Goal: Obtain resource: Download file/media

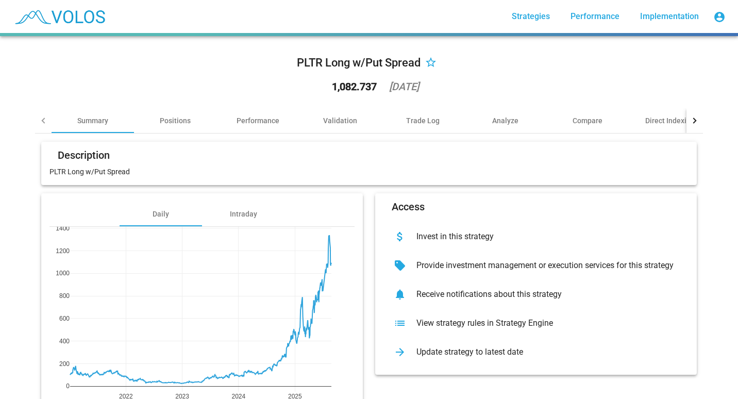
scroll to position [59, 0]
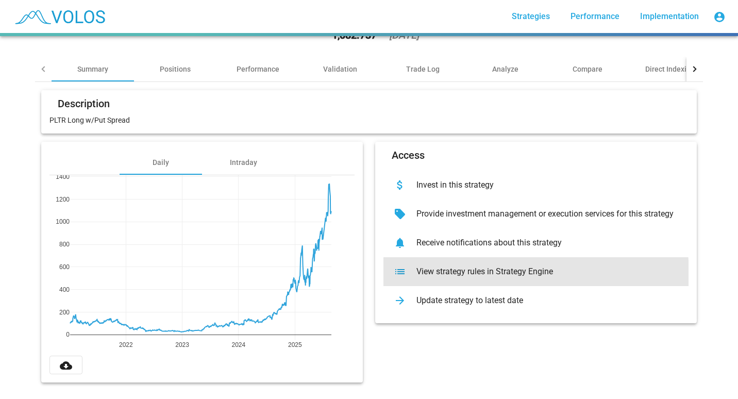
click at [428, 269] on div "list View strategy rules in Strategy Engine" at bounding box center [535, 271] width 305 height 29
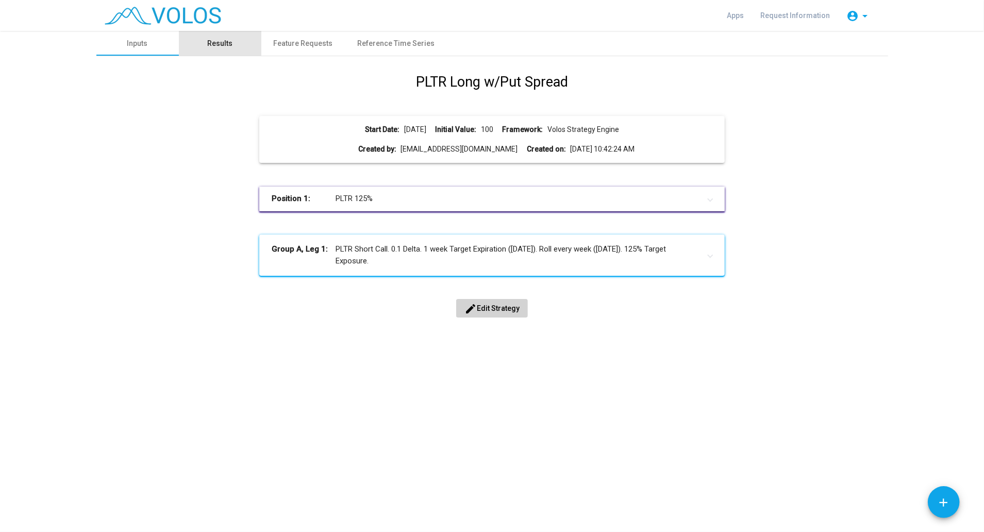
click at [215, 41] on div "Results" at bounding box center [219, 43] width 25 height 11
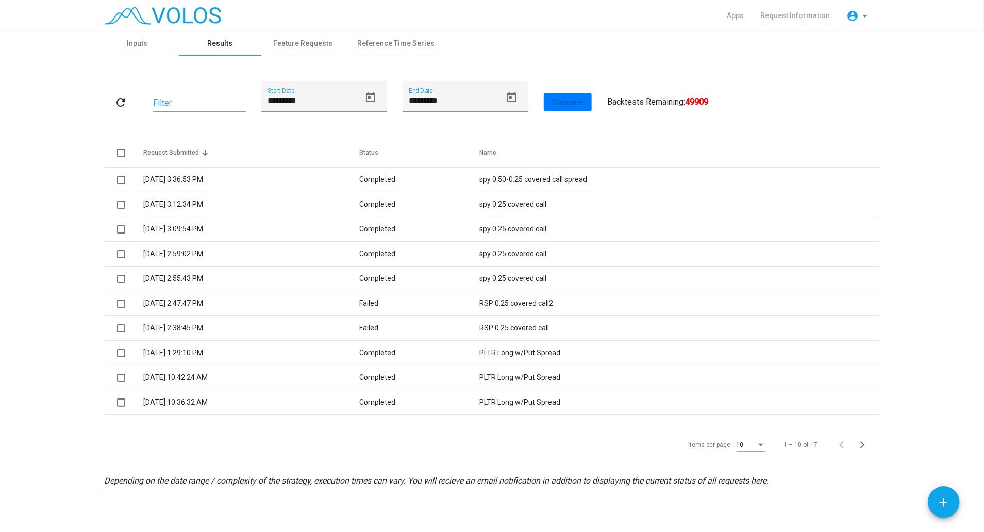
scroll to position [4, 0]
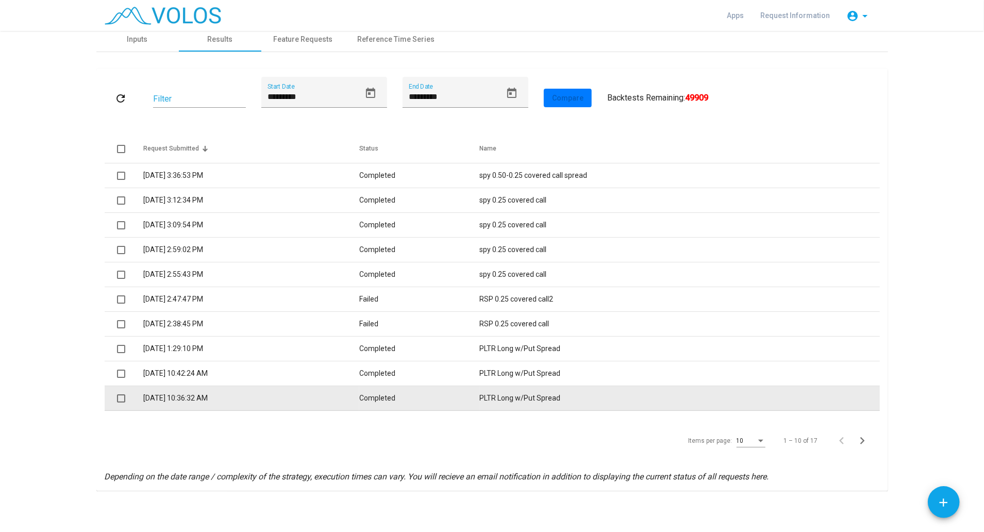
click at [335, 395] on td "8/26/2025 10:36:32 AM" at bounding box center [251, 398] width 216 height 25
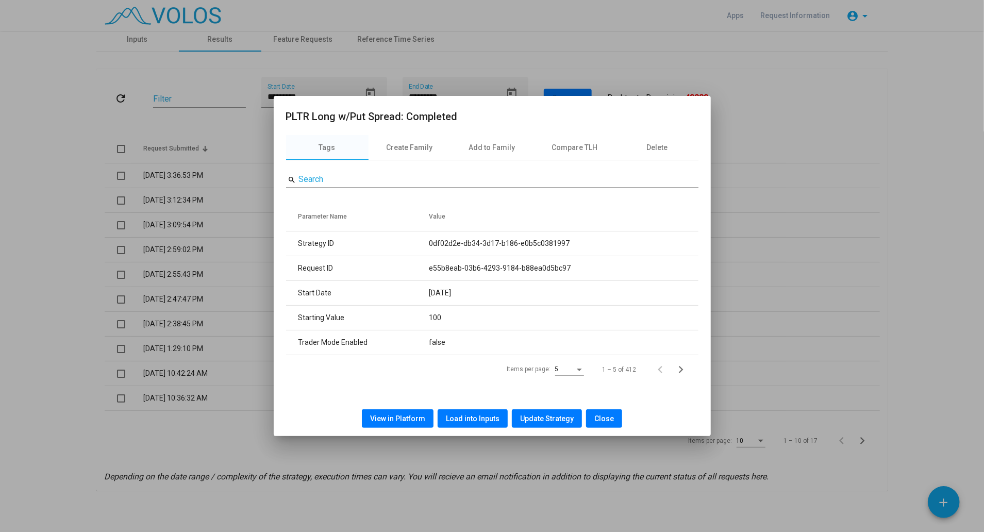
click at [470, 417] on span "Load into Inputs" at bounding box center [473, 418] width 54 height 8
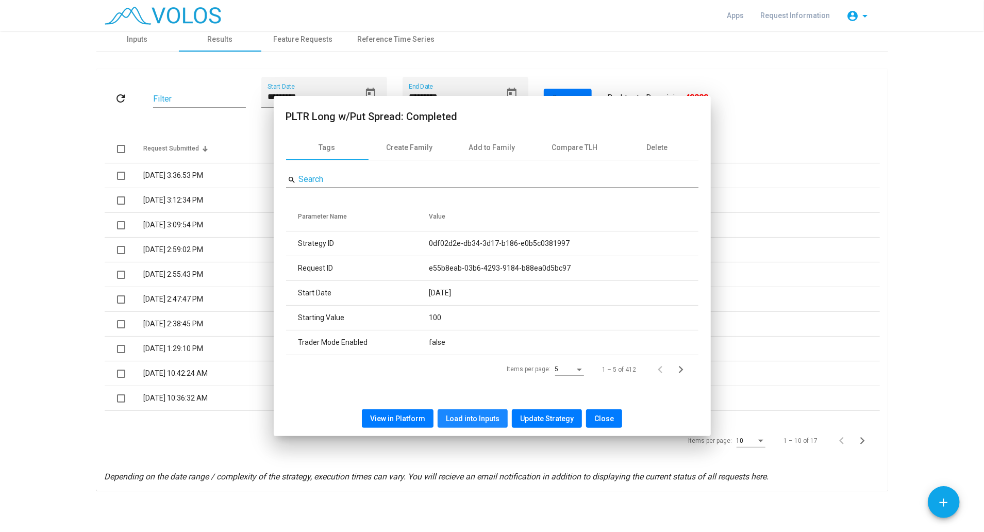
scroll to position [0, 0]
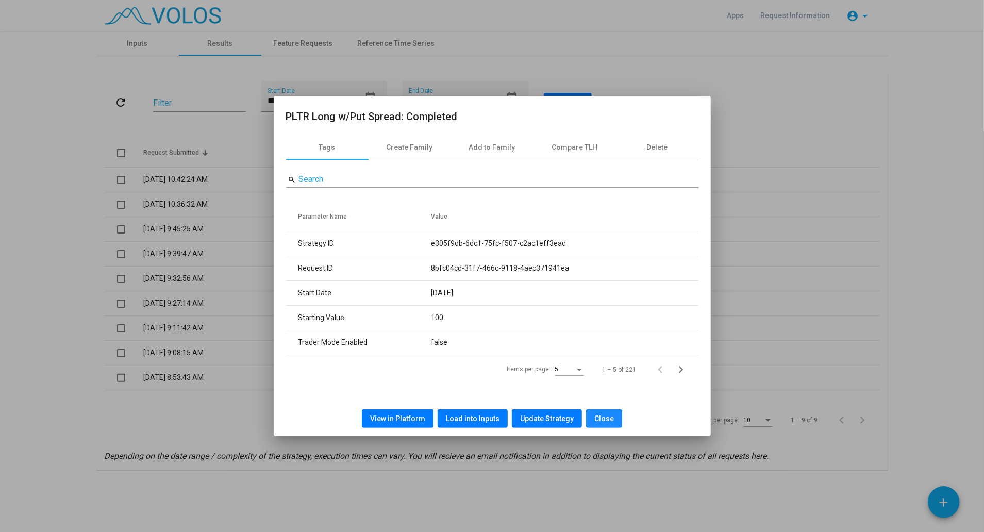
click at [601, 414] on span "Close" at bounding box center [604, 418] width 20 height 8
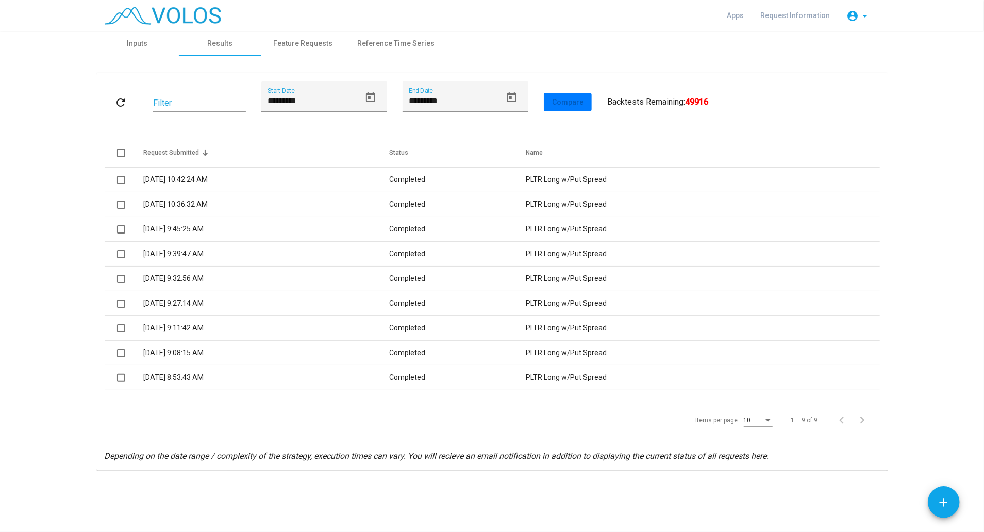
click at [770, 423] on div "10" at bounding box center [758, 418] width 29 height 18
click at [760, 463] on span "20" at bounding box center [758, 457] width 29 height 19
click at [766, 423] on div "Items per page:" at bounding box center [767, 420] width 9 height 7
click at [755, 435] on span "25" at bounding box center [758, 438] width 29 height 19
click at [403, 442] on div "refresh Filter ********* Start Date ********* End Date Compare User Results All…" at bounding box center [492, 271] width 775 height 381
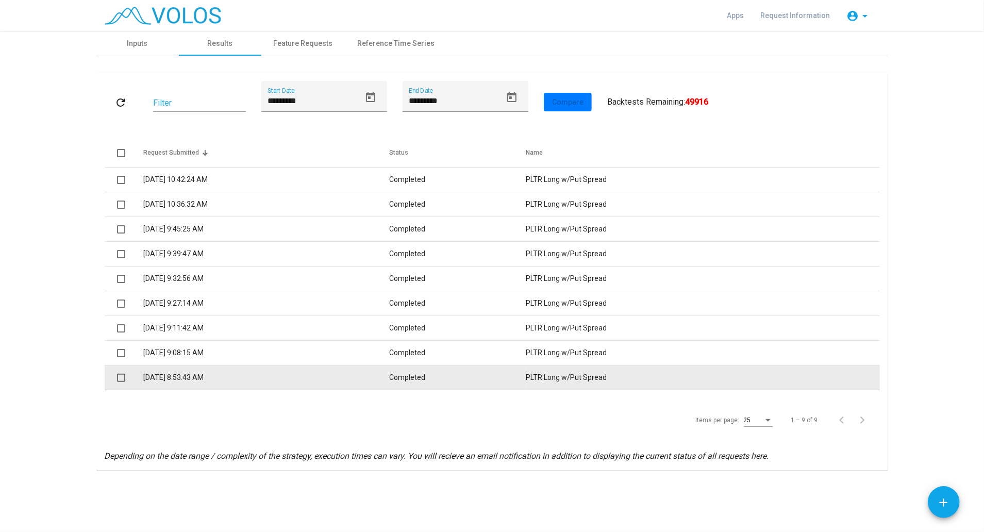
click at [206, 387] on td "8/26/2025 8:53:43 AM" at bounding box center [266, 377] width 246 height 25
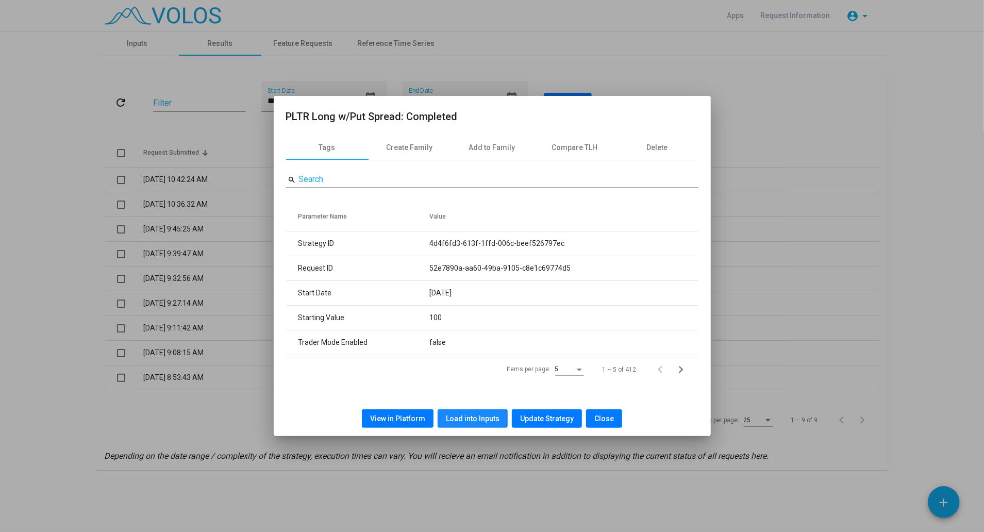
click at [461, 417] on span "Load into Inputs" at bounding box center [473, 418] width 54 height 8
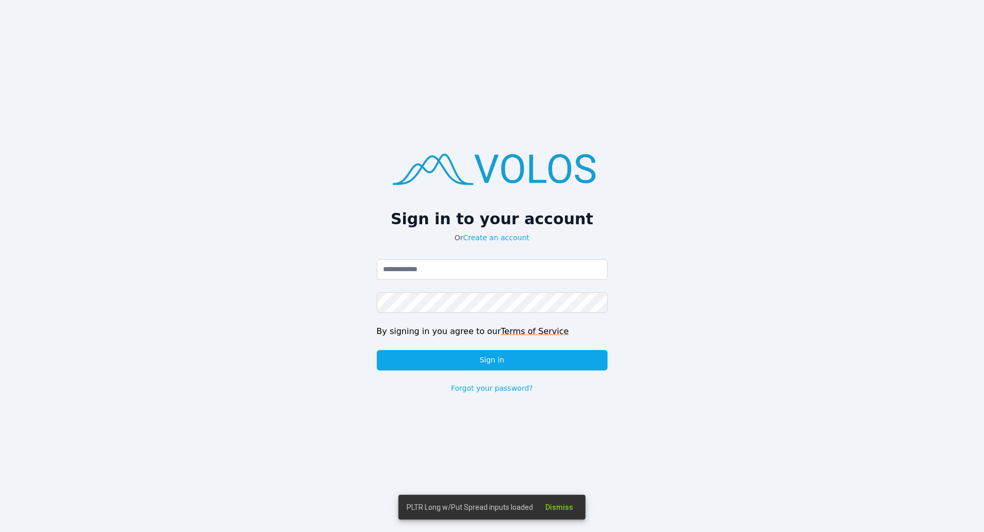
type input "**********"
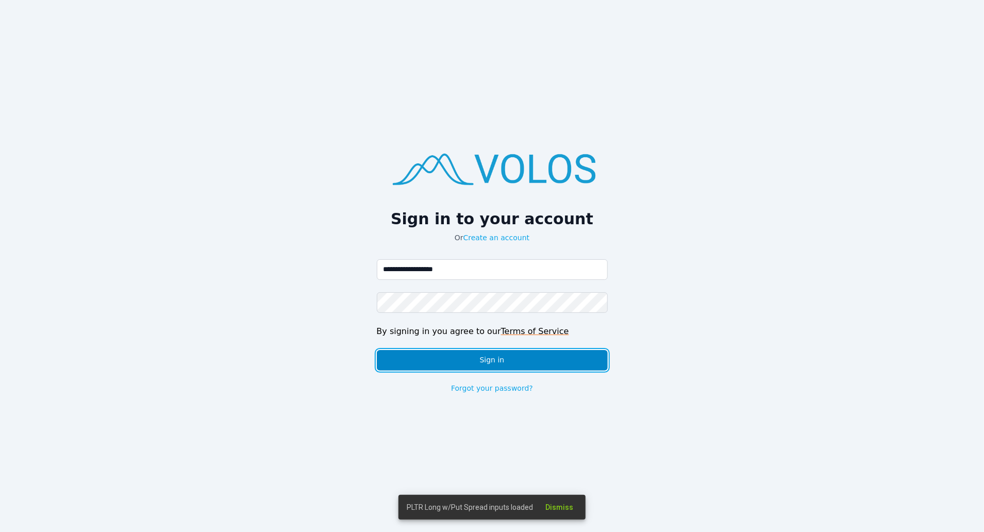
click at [508, 352] on button "Sign in" at bounding box center [492, 360] width 231 height 21
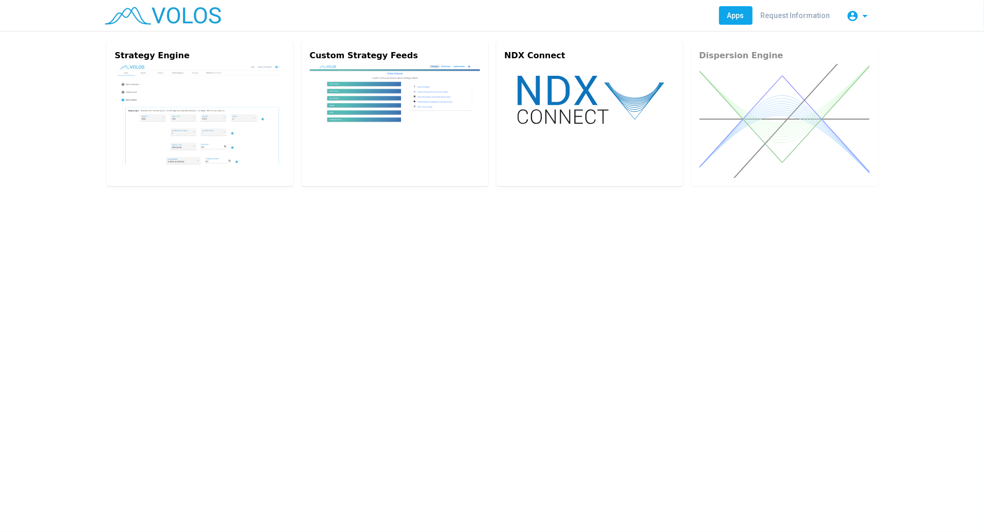
click at [169, 281] on div "Strategy Engine Custom Strategy Feeds NDX Connect Dispersion Engine" at bounding box center [492, 281] width 984 height 501
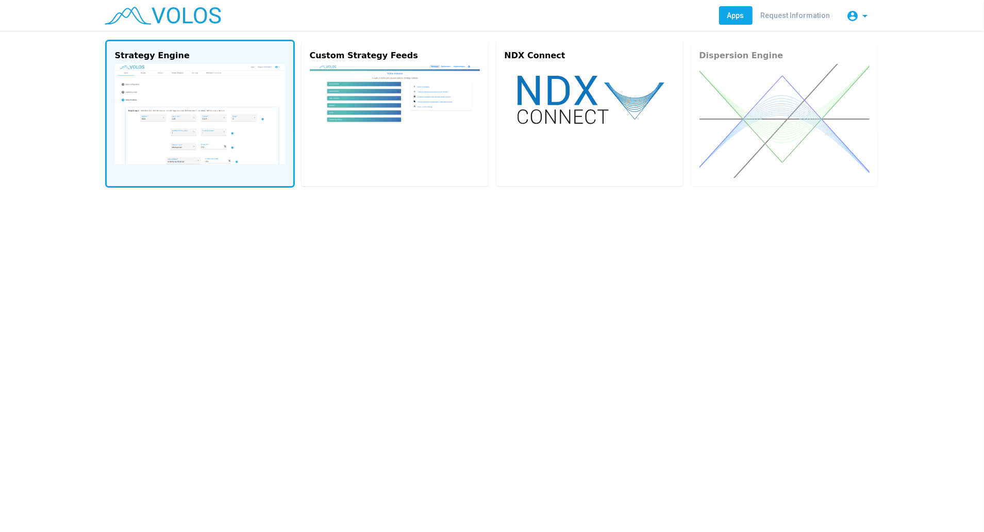
click at [245, 152] on img at bounding box center [200, 114] width 170 height 100
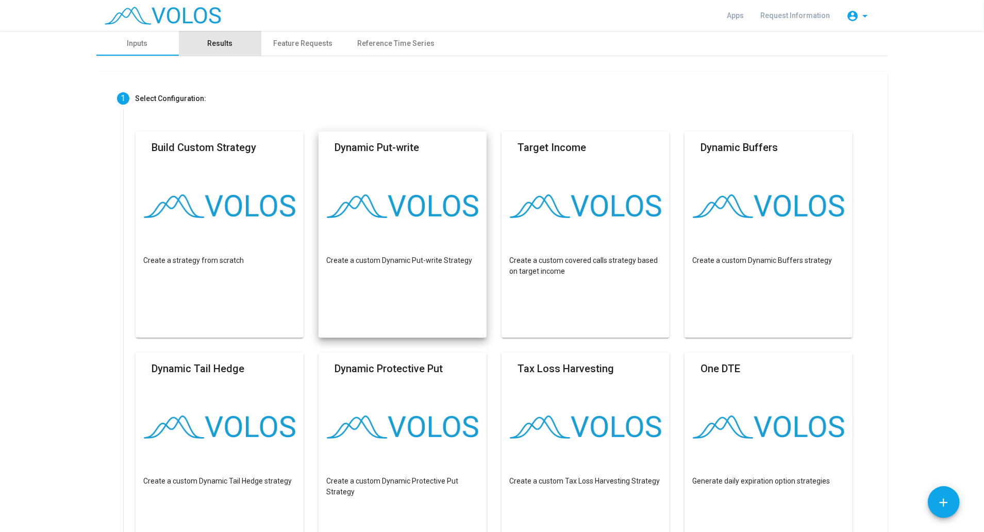
click at [208, 44] on div "Results" at bounding box center [219, 43] width 25 height 11
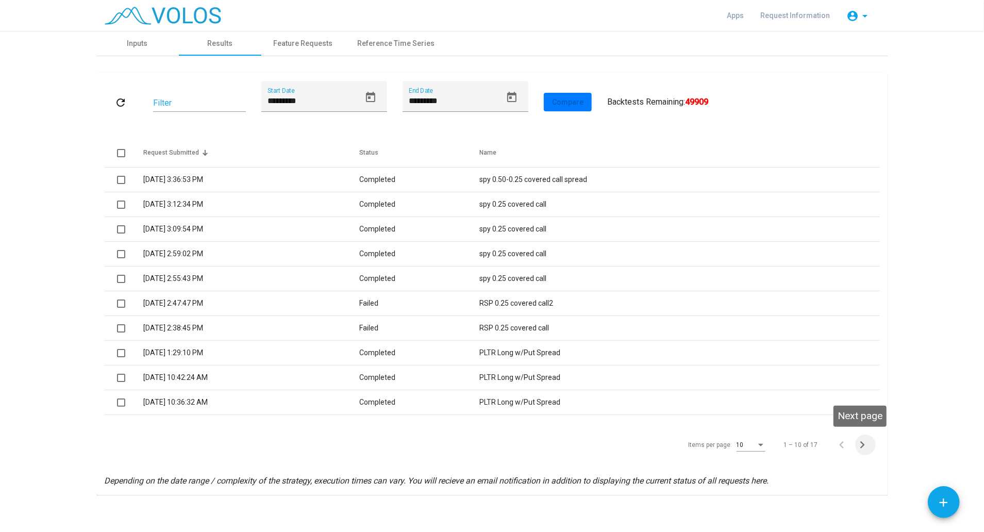
click at [857, 447] on icon "Next page" at bounding box center [862, 444] width 14 height 14
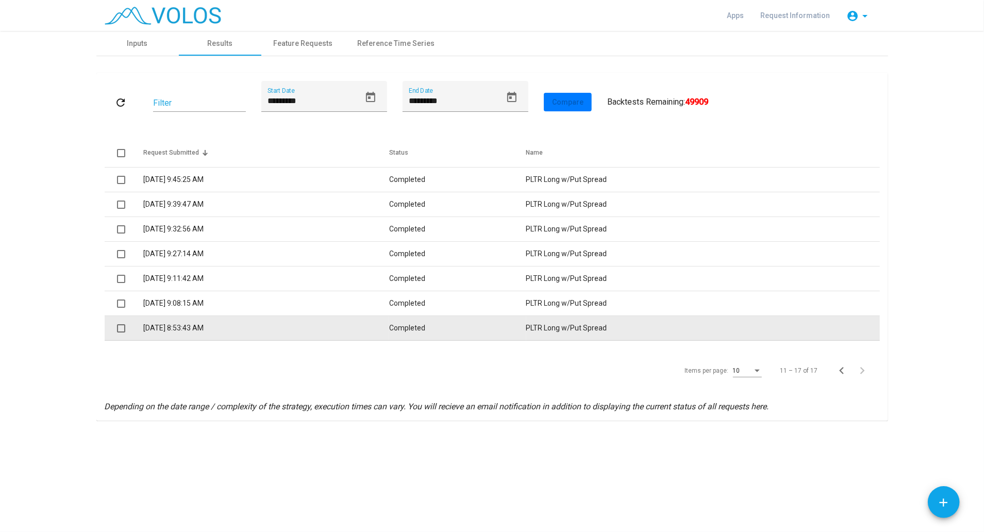
click at [429, 326] on td "Completed" at bounding box center [457, 328] width 137 height 25
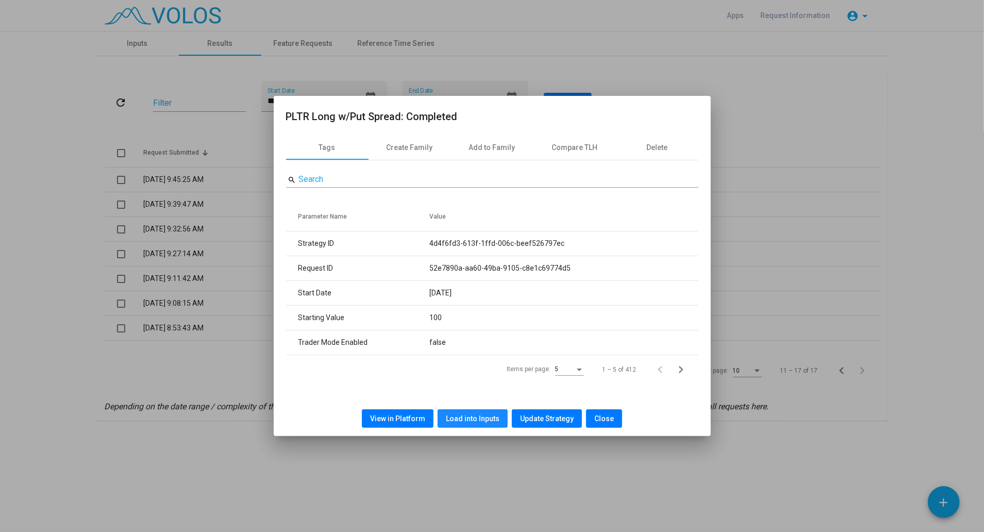
click at [487, 414] on span "Load into Inputs" at bounding box center [473, 418] width 54 height 8
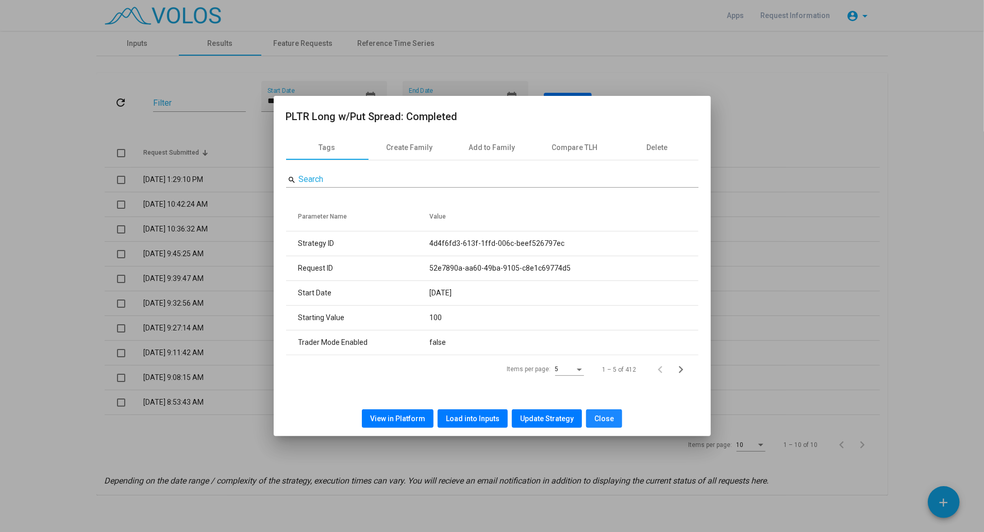
click at [602, 423] on button "Close" at bounding box center [604, 418] width 36 height 19
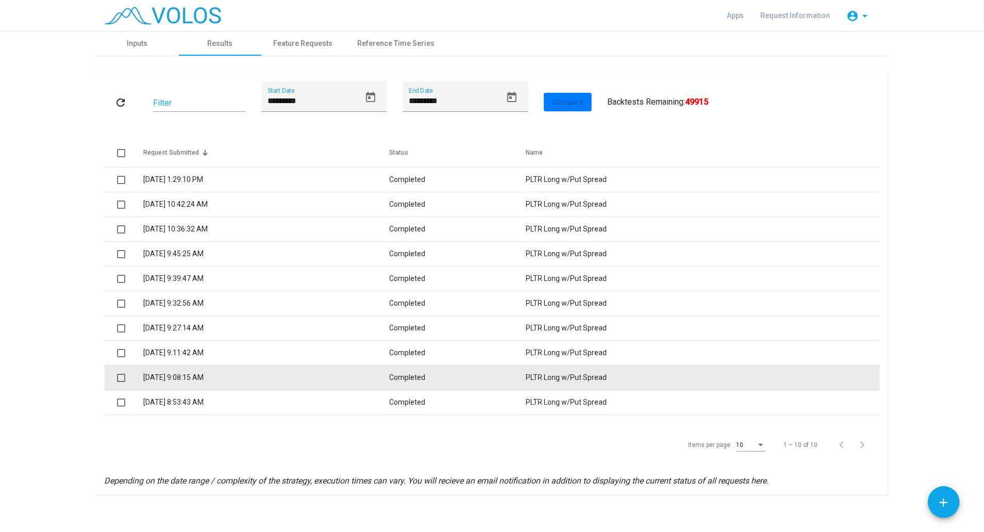
click at [197, 378] on td "[DATE] 9:08:15 AM" at bounding box center [266, 377] width 246 height 25
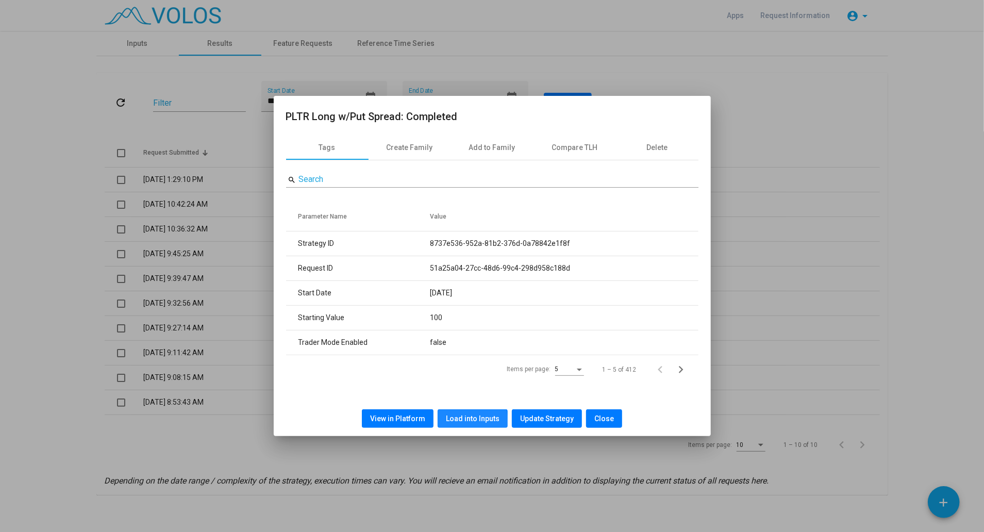
click at [451, 421] on span "Load into Inputs" at bounding box center [473, 418] width 54 height 8
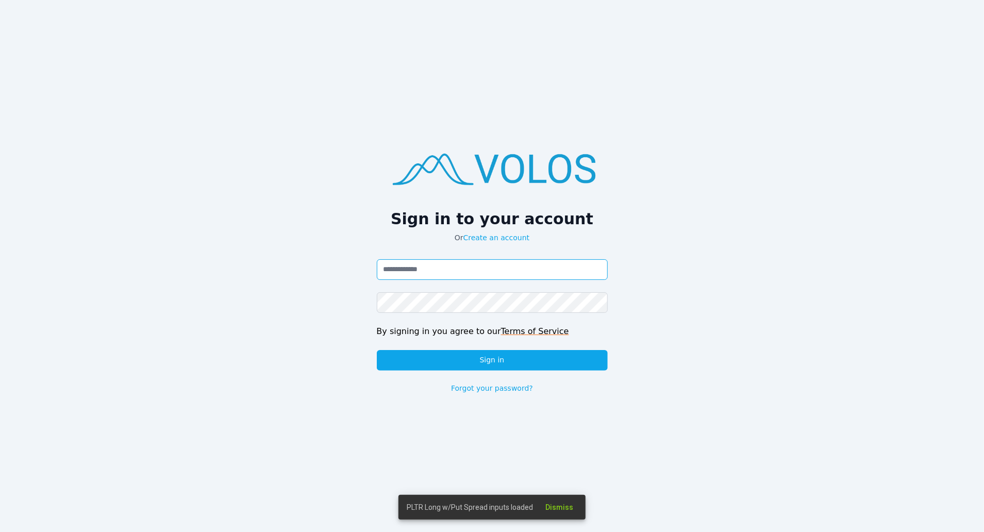
type input "**********"
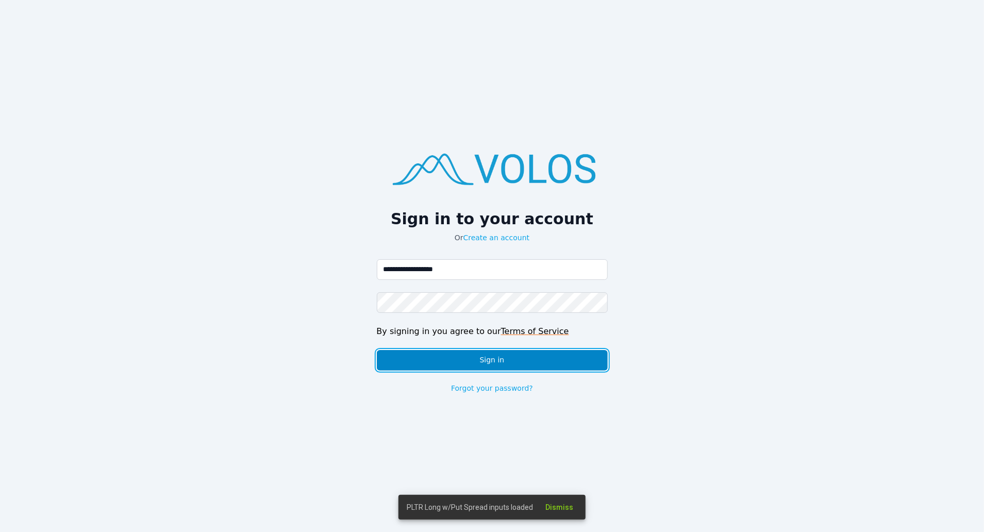
click at [483, 358] on button "Sign in" at bounding box center [492, 360] width 231 height 21
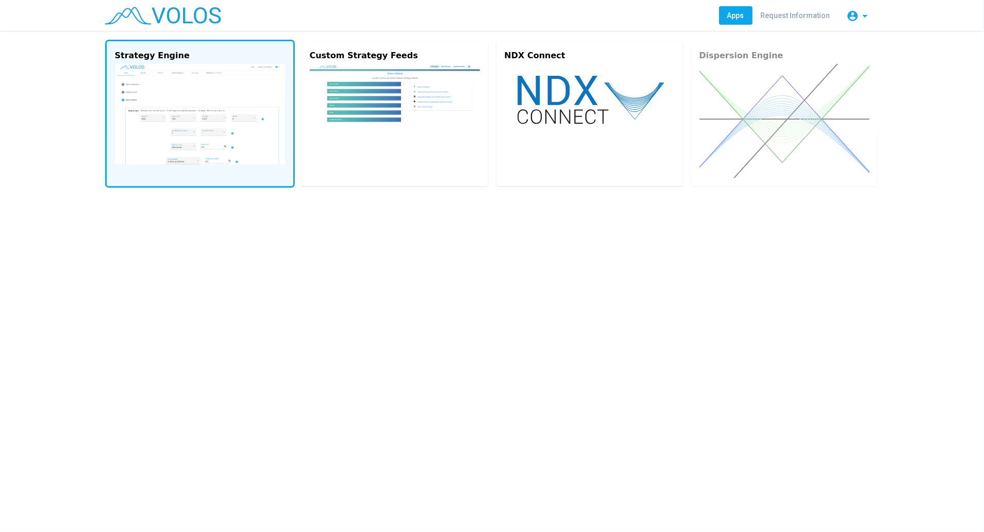
click at [232, 149] on img at bounding box center [200, 114] width 170 height 100
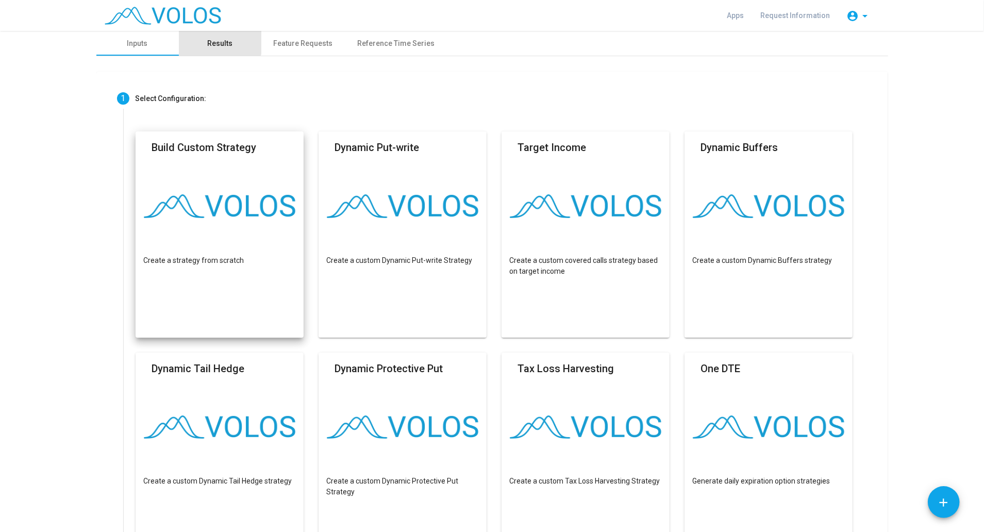
click at [207, 41] on div "Results" at bounding box center [219, 43] width 25 height 11
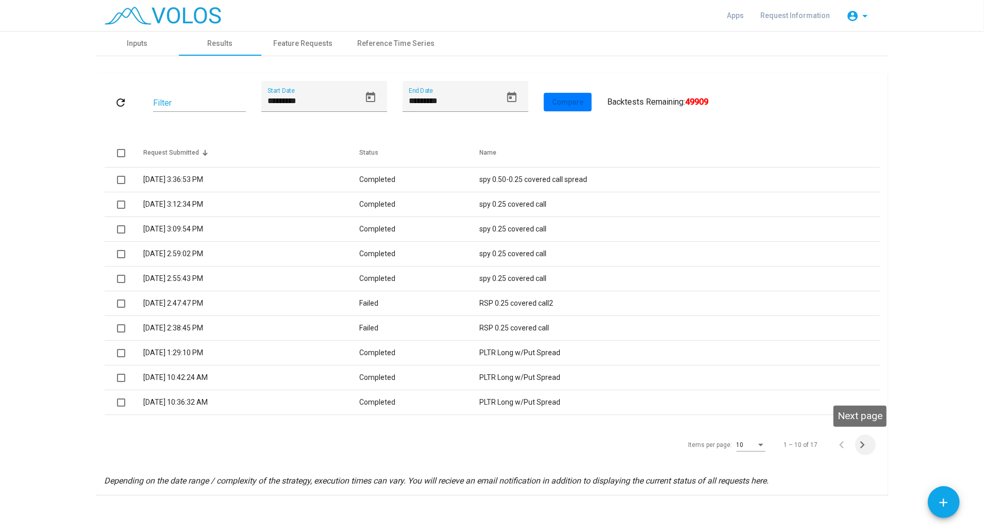
click at [856, 445] on icon "Next page" at bounding box center [862, 444] width 14 height 14
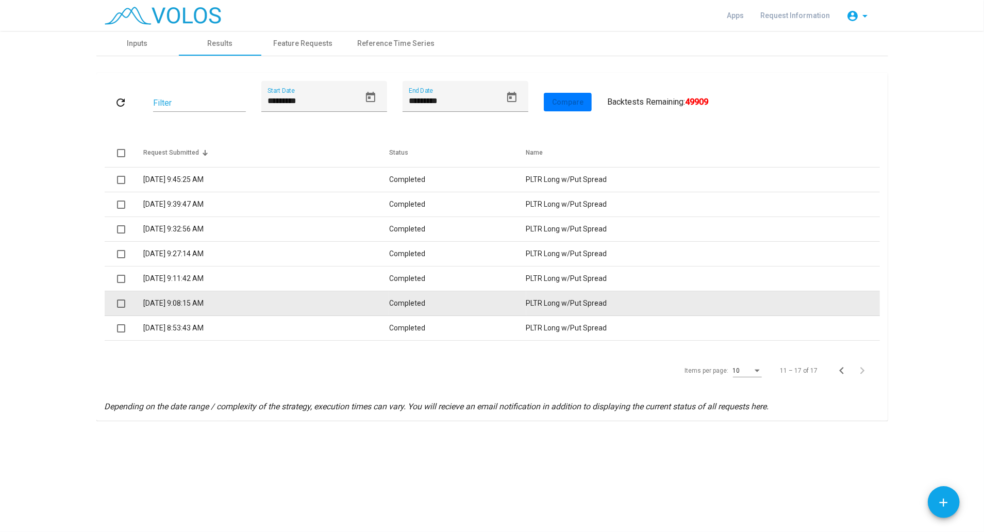
click at [173, 300] on td "[DATE] 9:08:15 AM" at bounding box center [266, 303] width 246 height 25
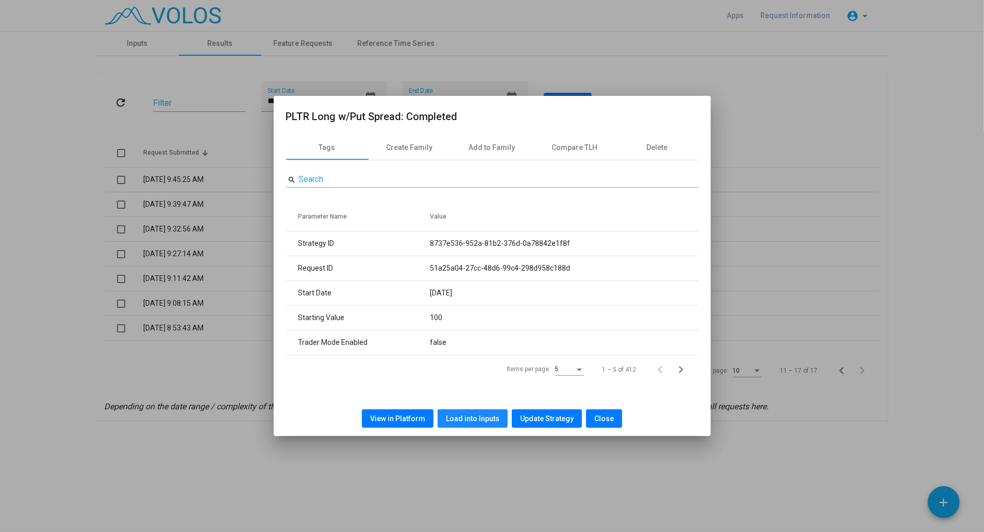
click at [480, 418] on span "Load into Inputs" at bounding box center [473, 418] width 54 height 8
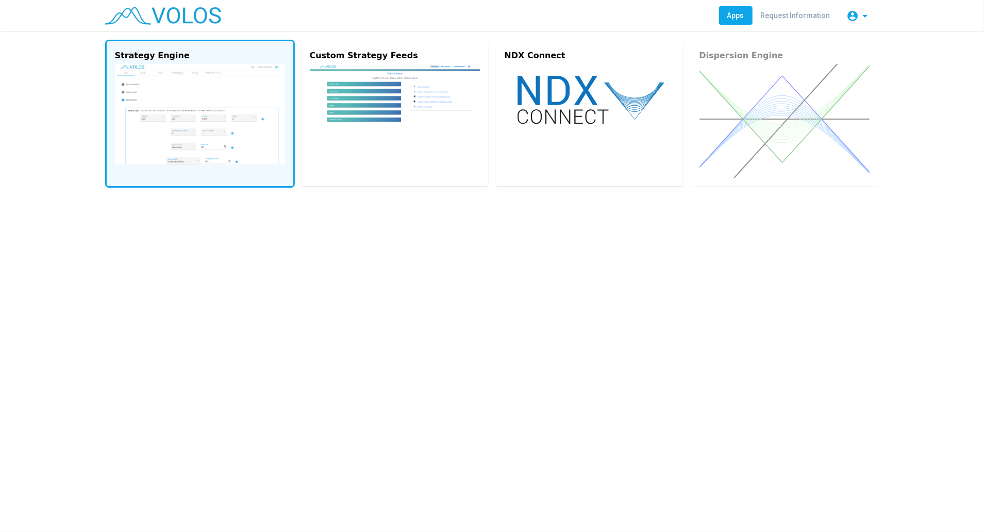
click at [184, 107] on img at bounding box center [200, 114] width 170 height 100
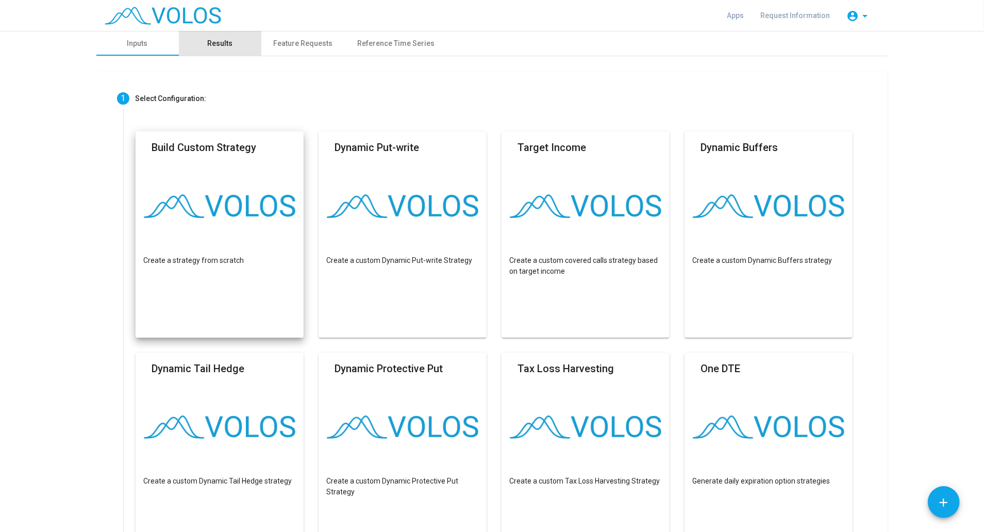
click at [220, 50] on div "Results" at bounding box center [220, 43] width 82 height 25
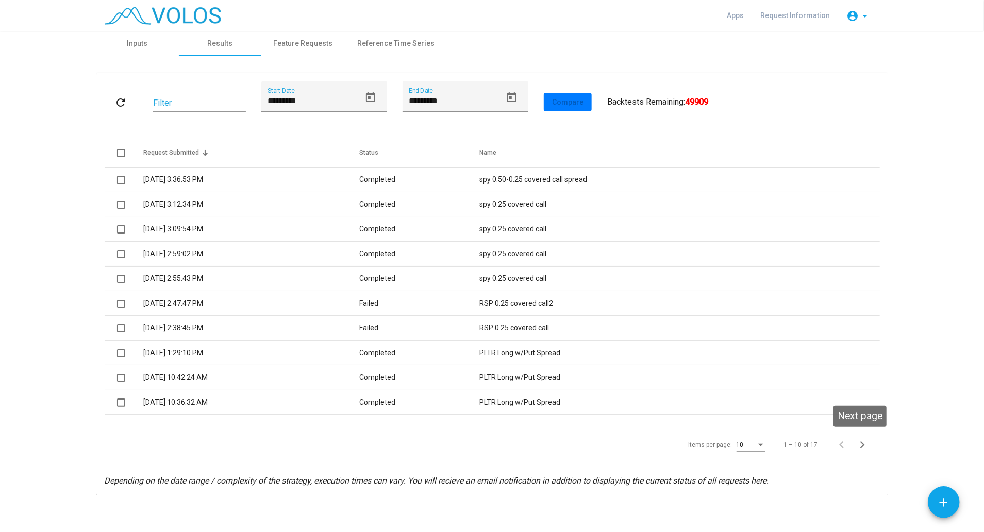
click at [862, 444] on icon "Next page" at bounding box center [862, 444] width 14 height 14
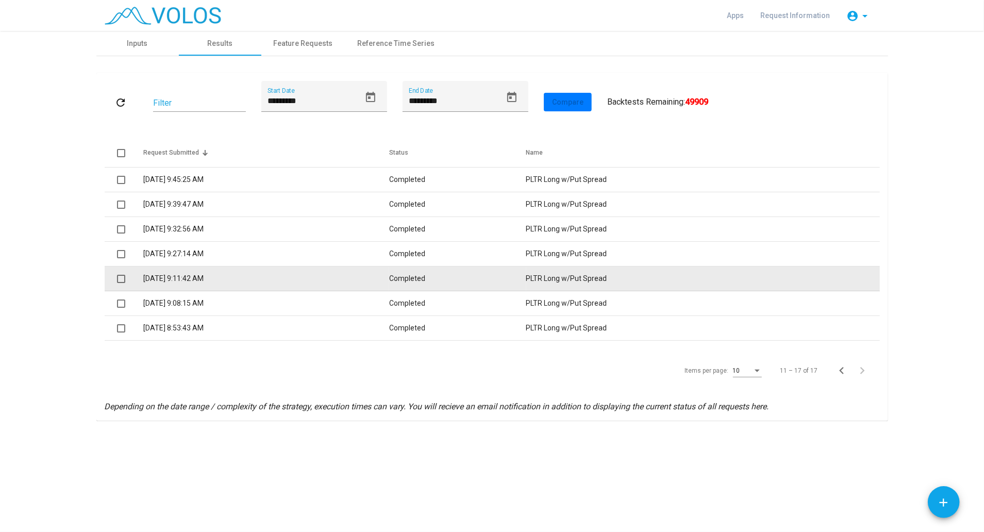
click at [268, 278] on td "8/26/2025 9:11:42 AM" at bounding box center [266, 278] width 246 height 25
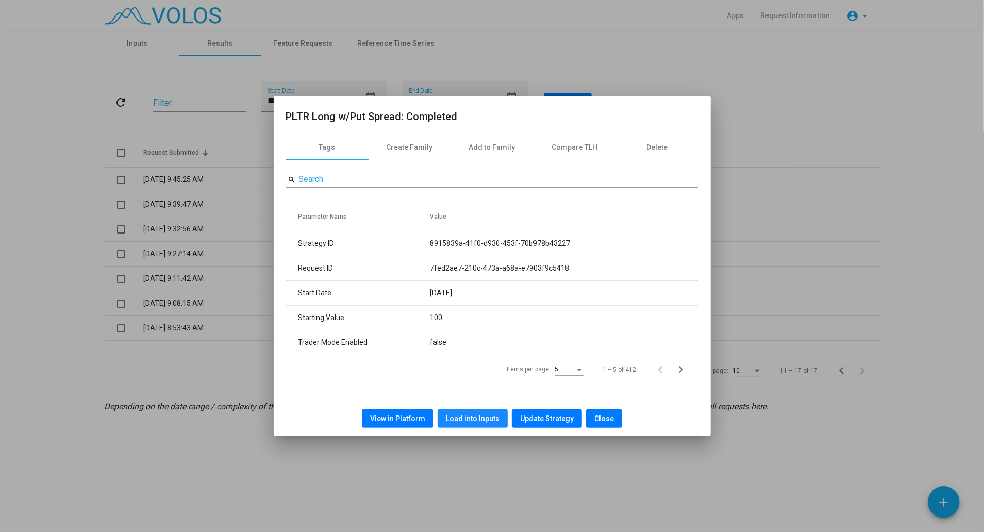
click at [459, 417] on span "Load into Inputs" at bounding box center [473, 418] width 54 height 8
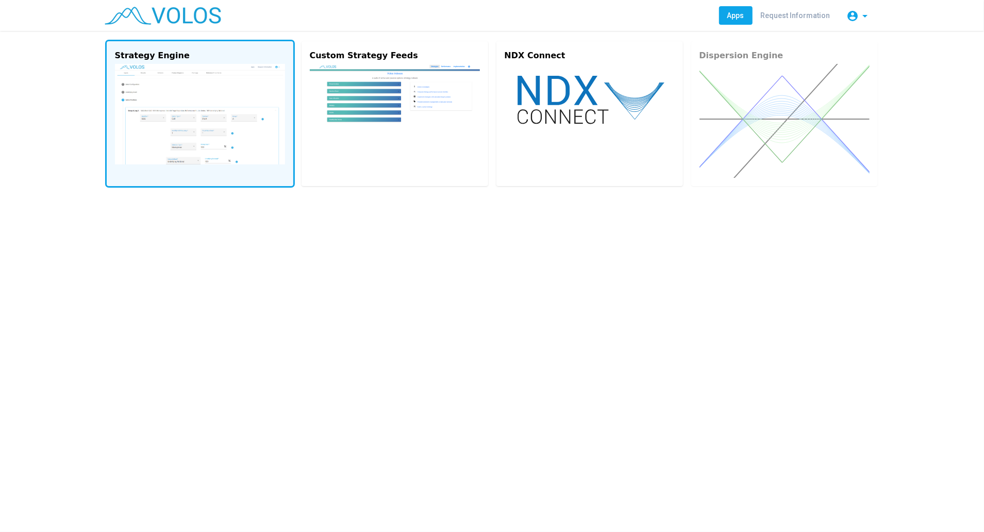
click at [225, 145] on img at bounding box center [200, 114] width 170 height 100
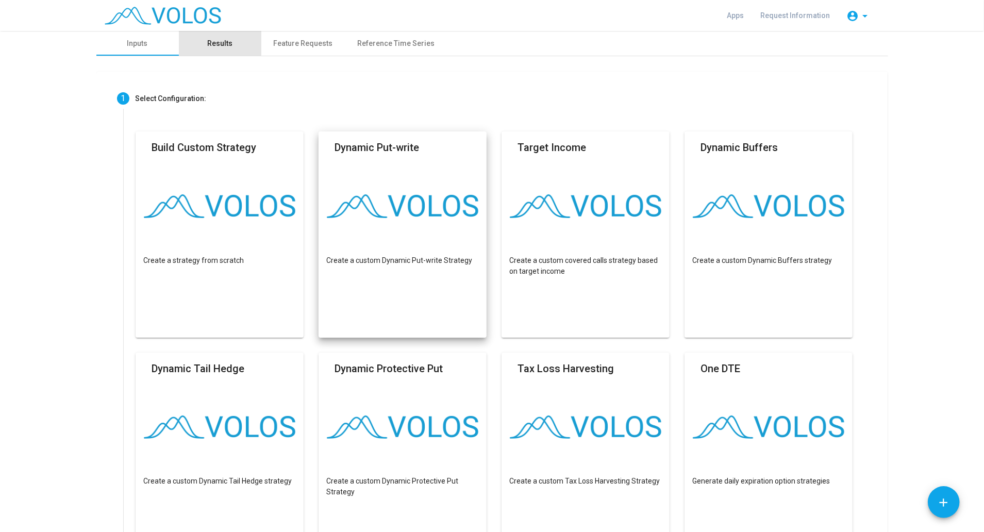
click at [218, 43] on div "Results" at bounding box center [219, 43] width 25 height 11
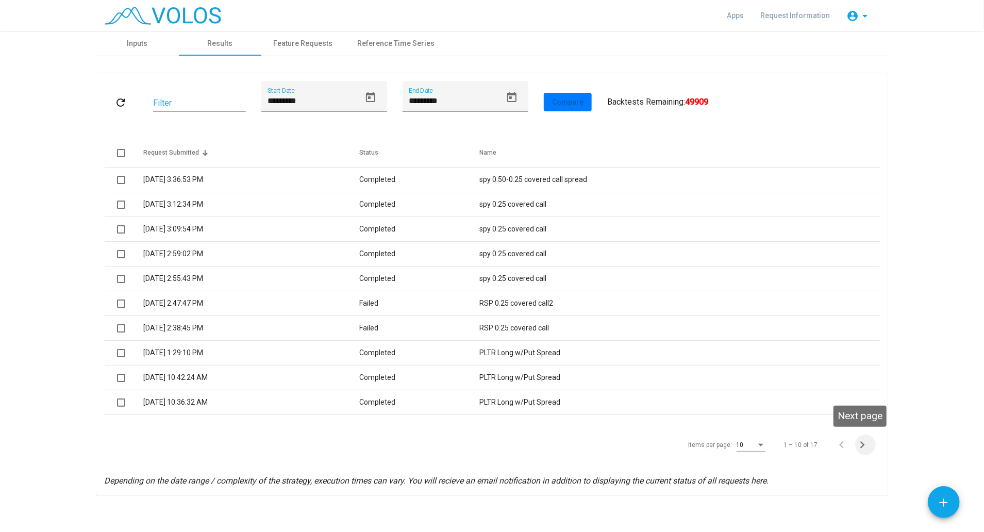
click at [857, 446] on icon "Next page" at bounding box center [862, 444] width 14 height 14
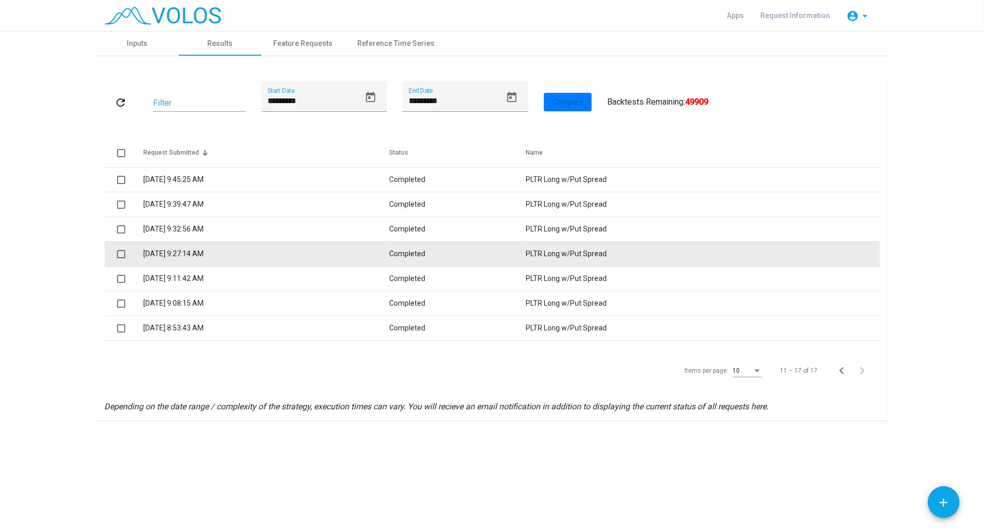
click at [202, 255] on td "8/26/2025 9:27:14 AM" at bounding box center [266, 254] width 246 height 25
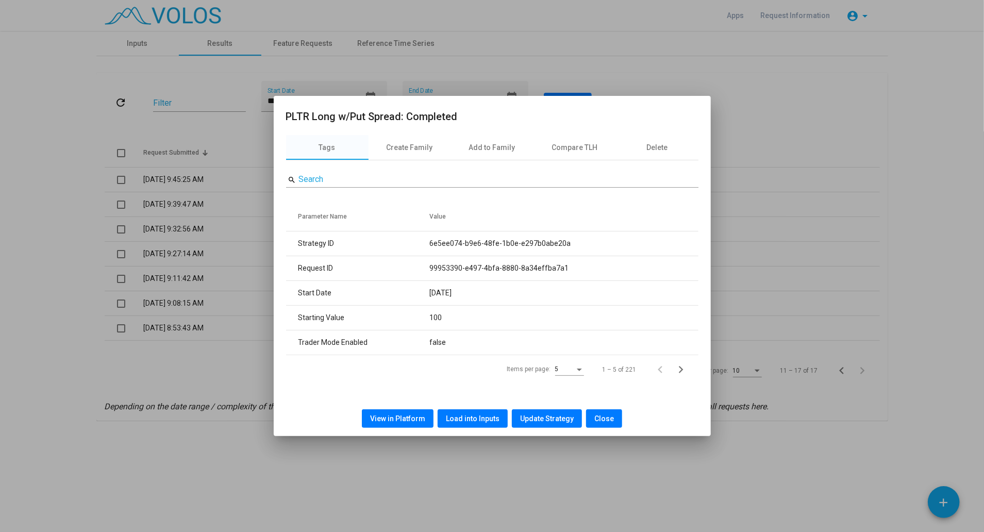
click at [473, 419] on span "Load into Inputs" at bounding box center [473, 418] width 54 height 8
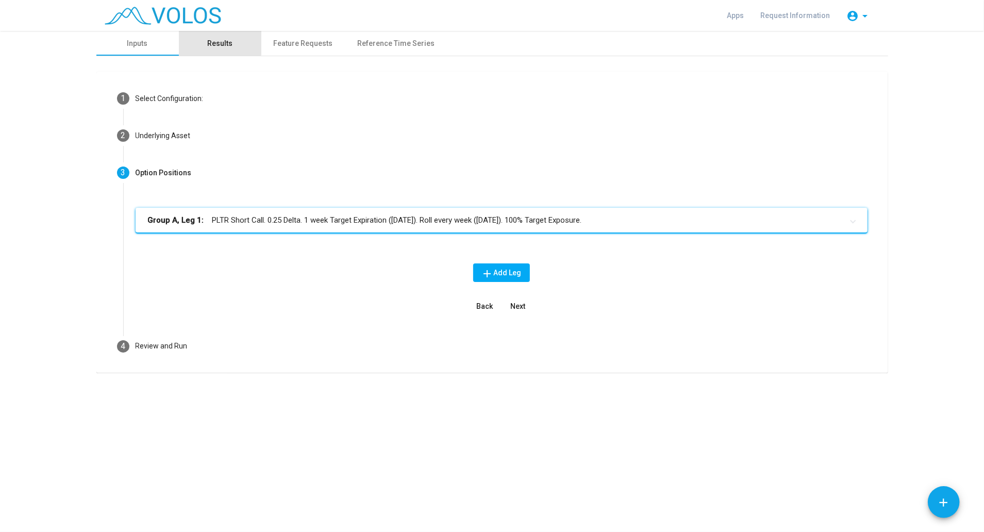
click at [217, 38] on div "Results" at bounding box center [219, 43] width 25 height 11
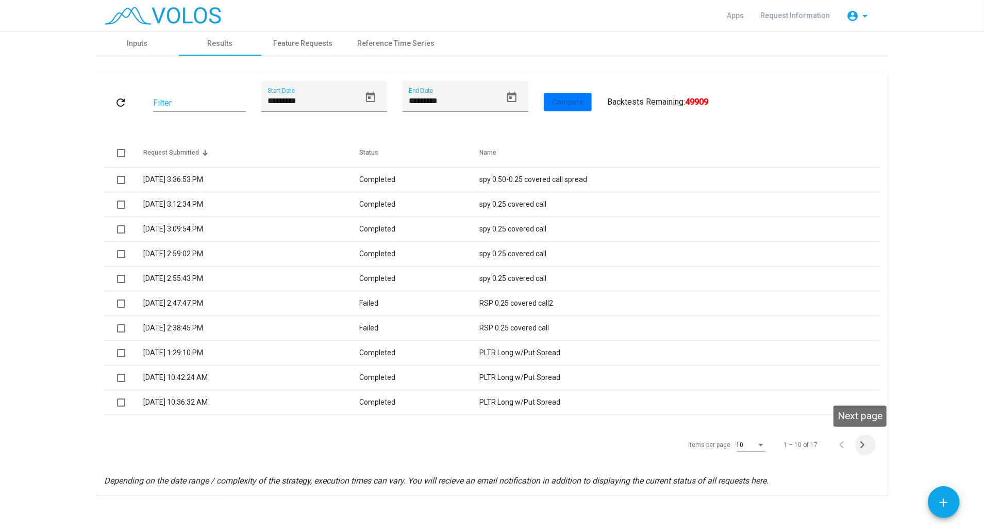
click at [860, 447] on icon "Next page" at bounding box center [862, 444] width 14 height 14
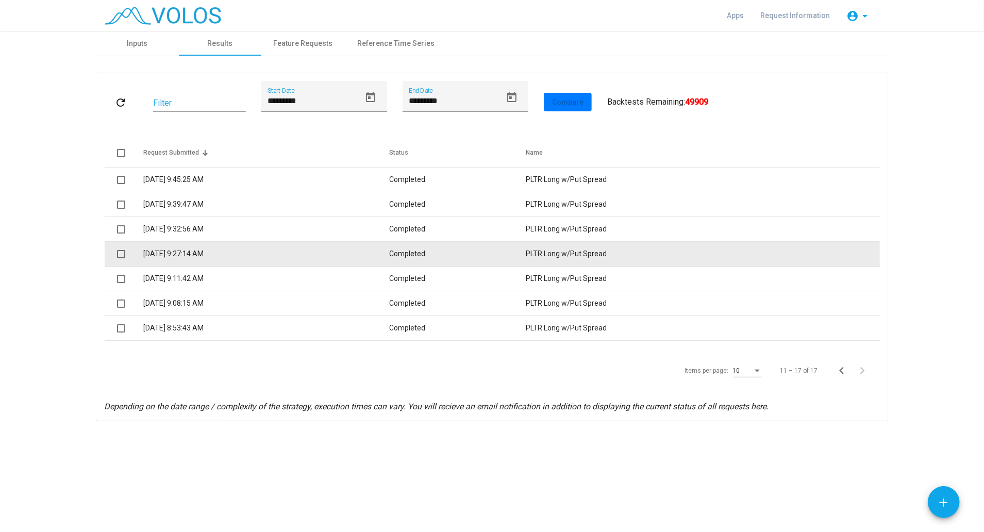
click at [255, 250] on td "8/26/2025 9:27:14 AM" at bounding box center [266, 254] width 246 height 25
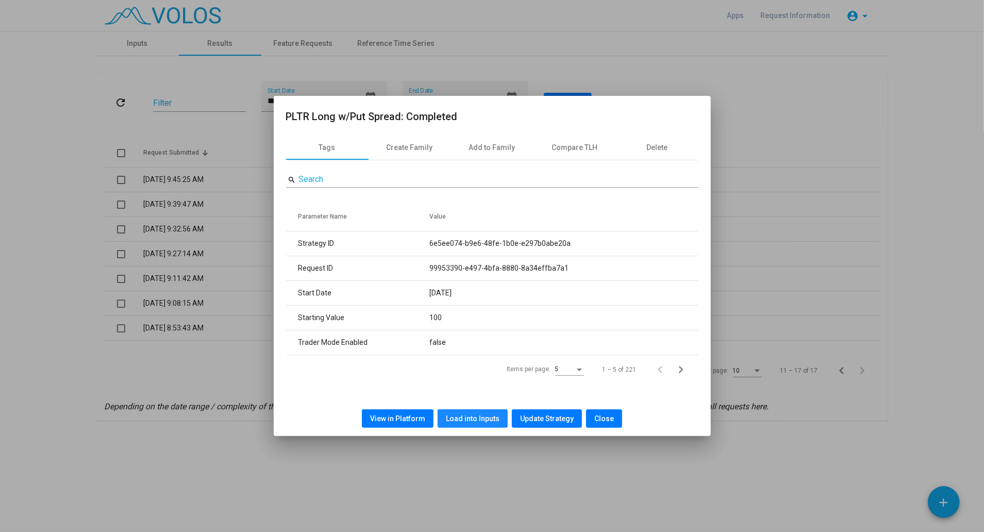
click at [461, 418] on span "Load into Inputs" at bounding box center [473, 418] width 54 height 8
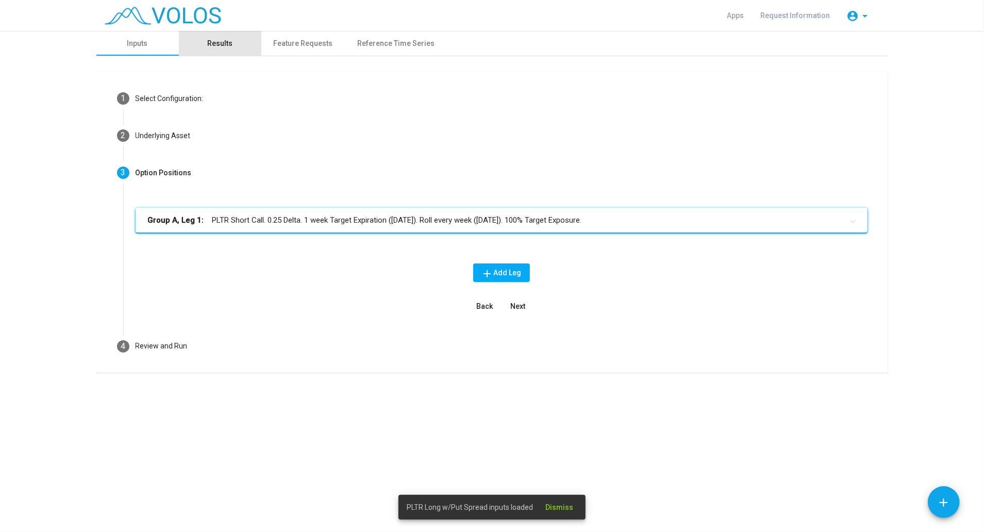
click at [208, 44] on div "Results" at bounding box center [219, 43] width 25 height 11
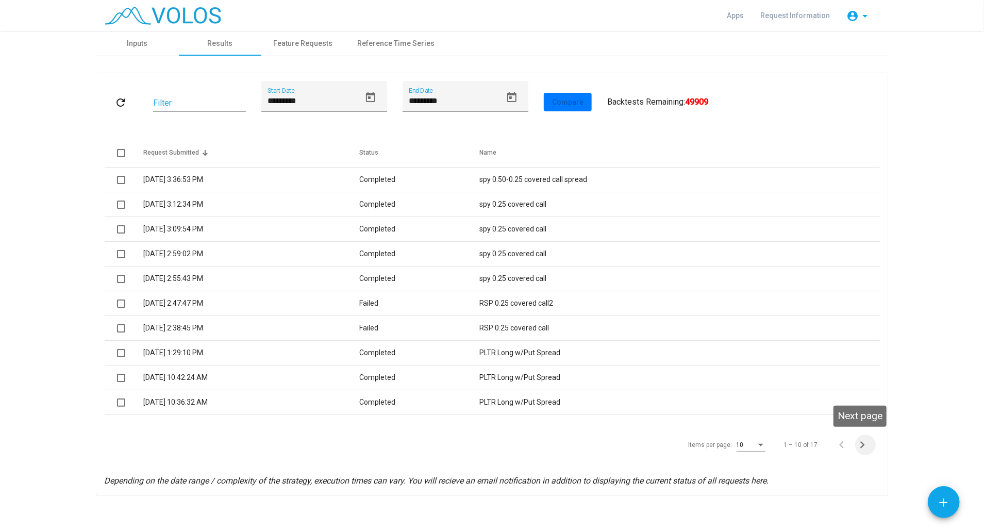
click at [855, 447] on icon "Next page" at bounding box center [862, 444] width 14 height 14
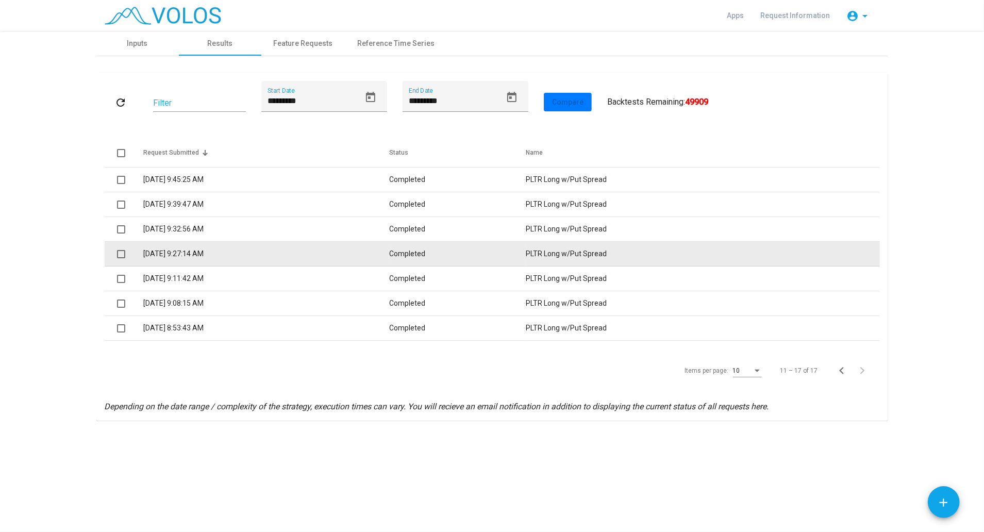
click at [244, 258] on td "8/26/2025 9:27:14 AM" at bounding box center [266, 254] width 246 height 25
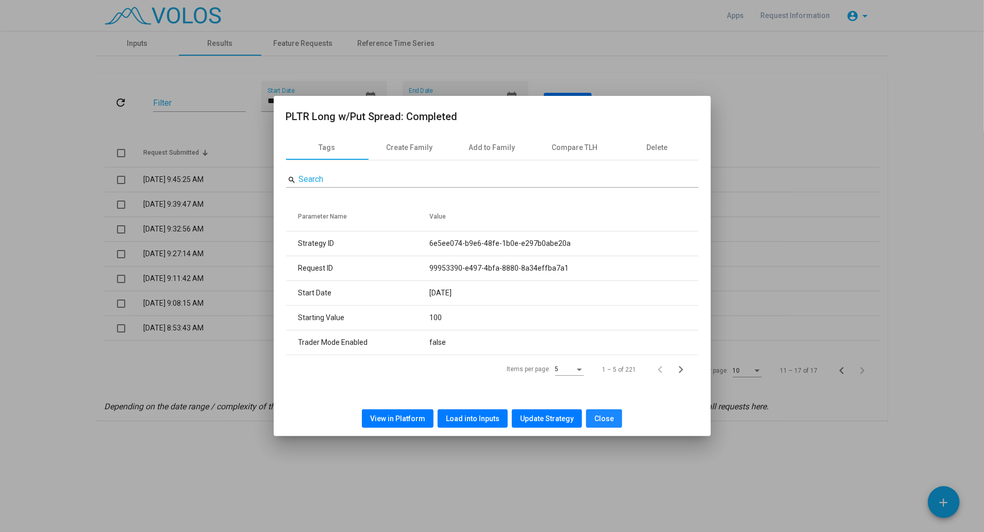
click at [594, 420] on span "Close" at bounding box center [604, 418] width 20 height 8
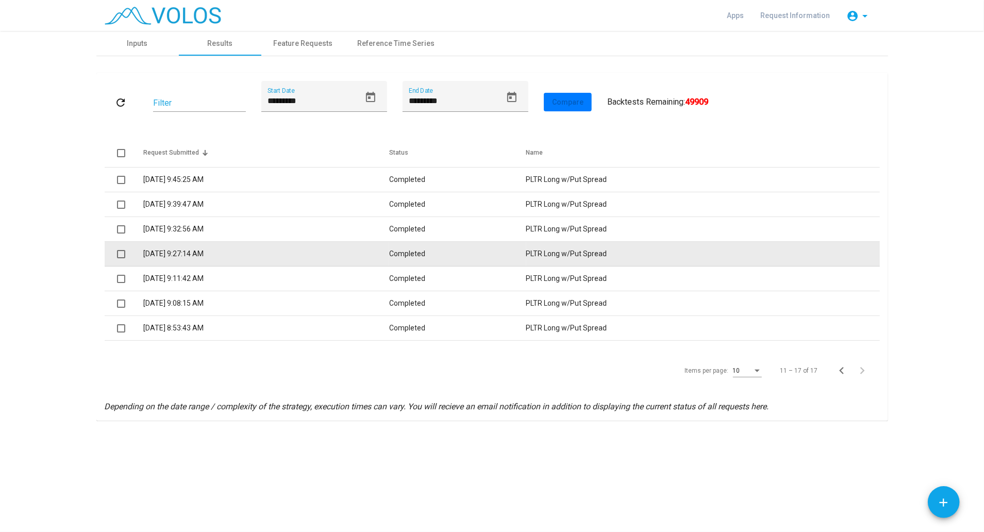
click at [186, 249] on td "8/26/2025 9:27:14 AM" at bounding box center [266, 254] width 246 height 25
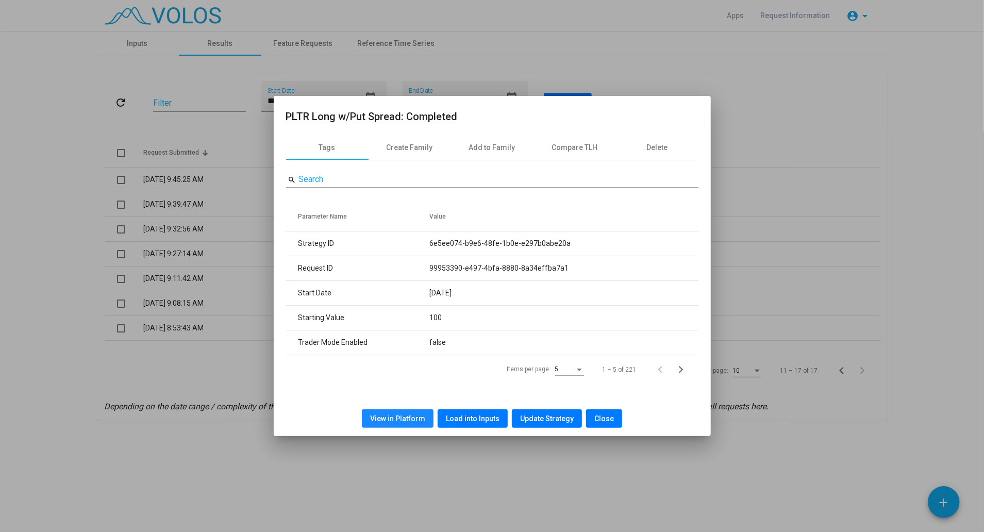
click at [423, 421] on span "View in Platform" at bounding box center [397, 418] width 55 height 8
click at [594, 416] on span "Close" at bounding box center [604, 418] width 20 height 8
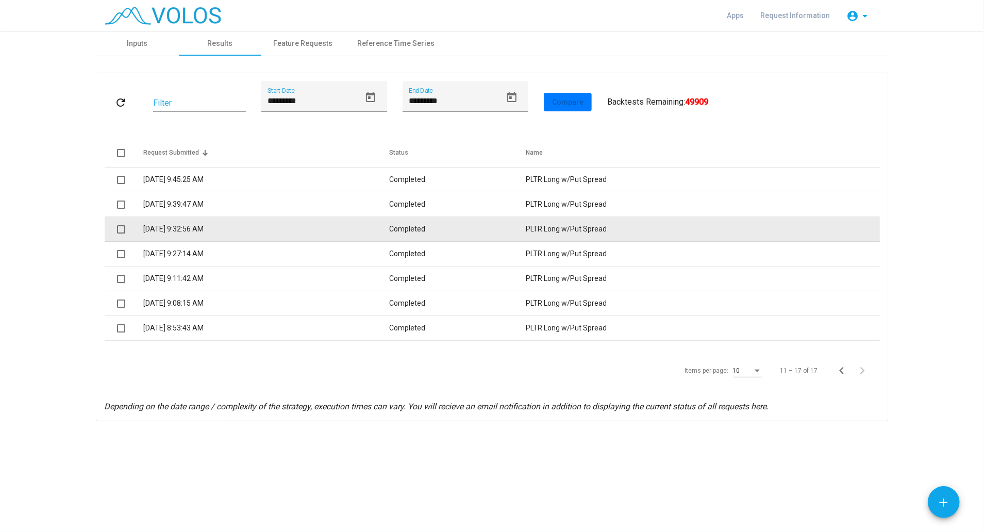
click at [183, 225] on td "8/26/2025 9:32:56 AM" at bounding box center [266, 229] width 246 height 25
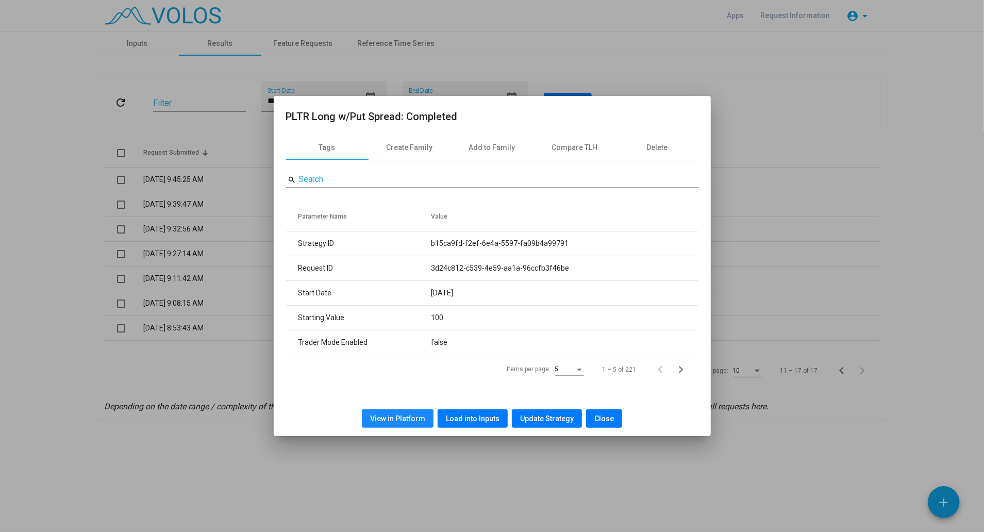
click at [426, 412] on button "View in Platform" at bounding box center [398, 418] width 72 height 19
click at [609, 420] on span "Close" at bounding box center [604, 418] width 20 height 8
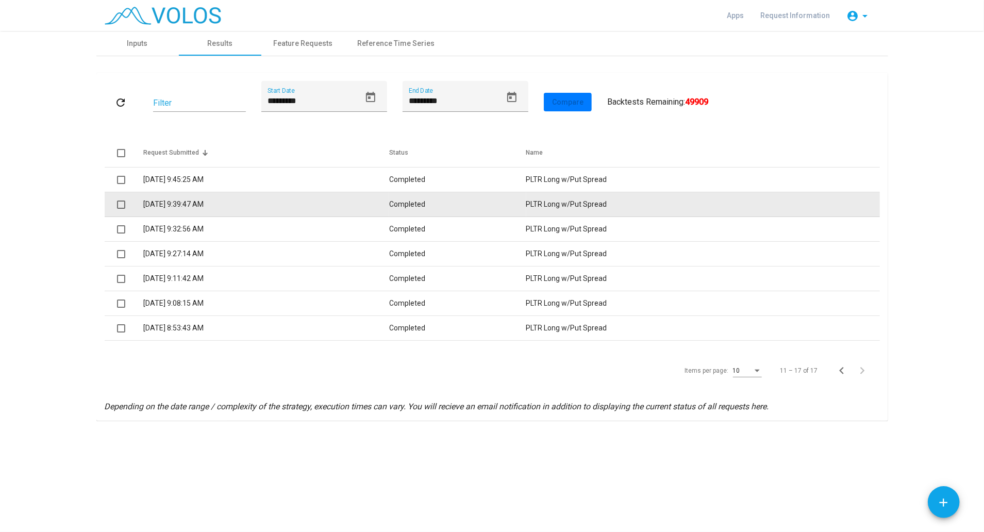
click at [226, 209] on td "8/26/2025 9:39:47 AM" at bounding box center [266, 204] width 246 height 25
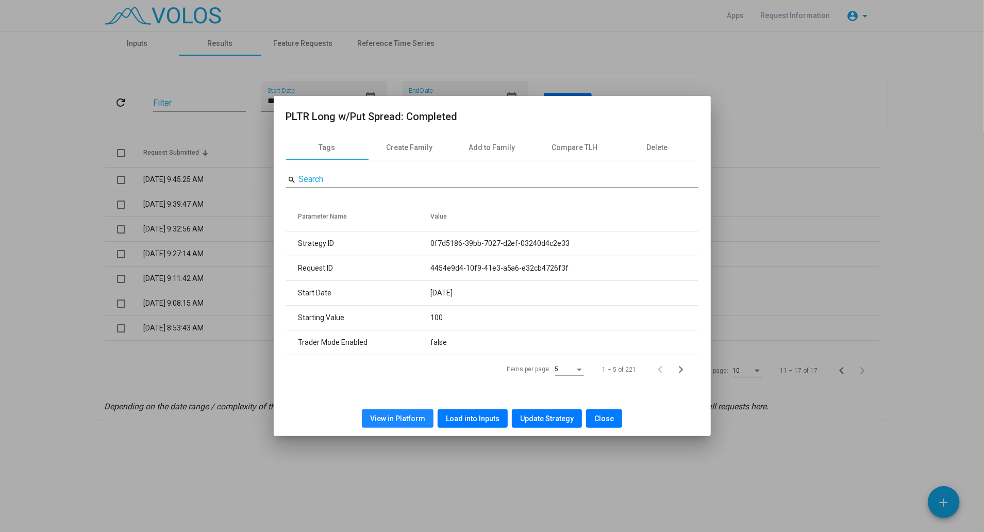
click at [410, 413] on button "View in Platform" at bounding box center [398, 418] width 72 height 19
click at [610, 423] on button "Close" at bounding box center [604, 418] width 36 height 19
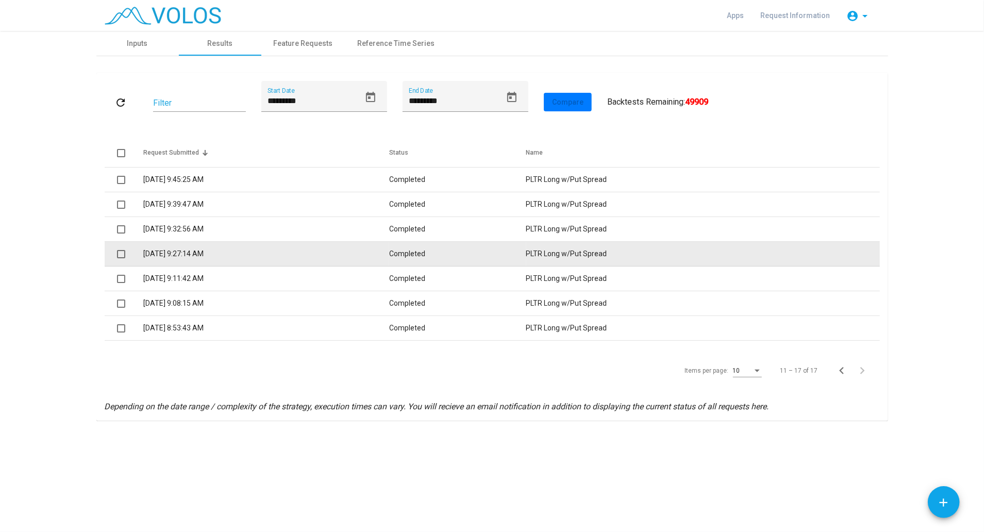
drag, startPoint x: 190, startPoint y: 249, endPoint x: 169, endPoint y: 249, distance: 21.1
click at [169, 249] on td "8/26/2025 9:27:14 AM" at bounding box center [266, 254] width 246 height 25
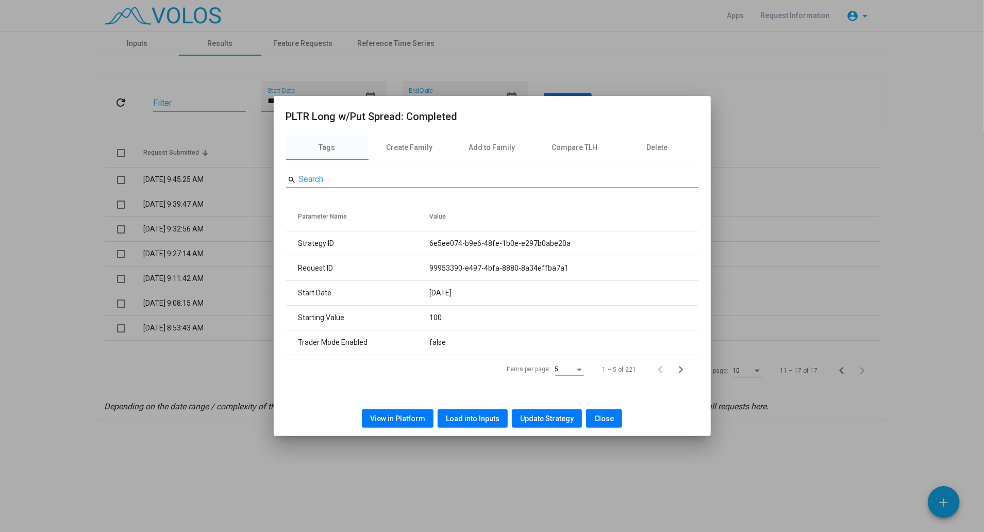
click at [397, 414] on span "View in Platform" at bounding box center [397, 418] width 55 height 8
click at [598, 412] on button "Close" at bounding box center [604, 418] width 36 height 19
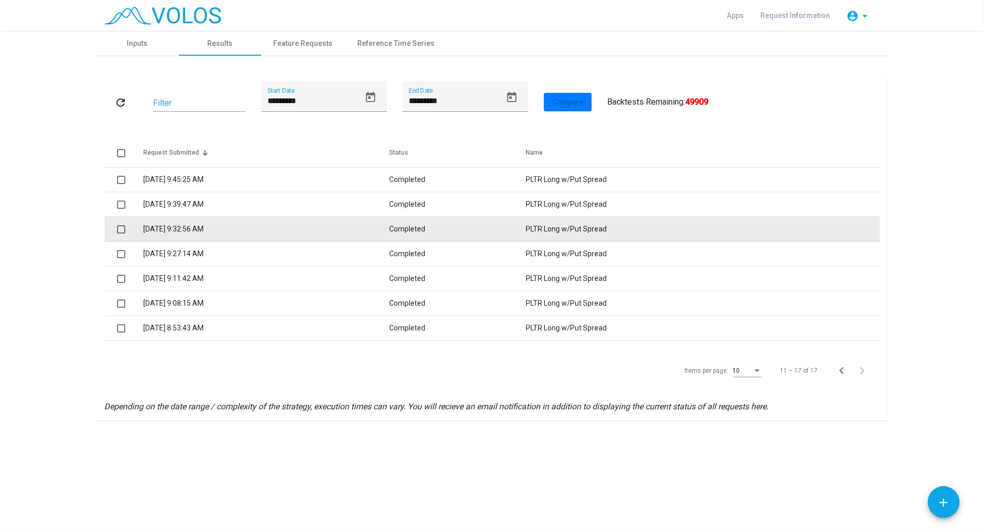
click at [192, 234] on td "8/26/2025 9:32:56 AM" at bounding box center [266, 229] width 246 height 25
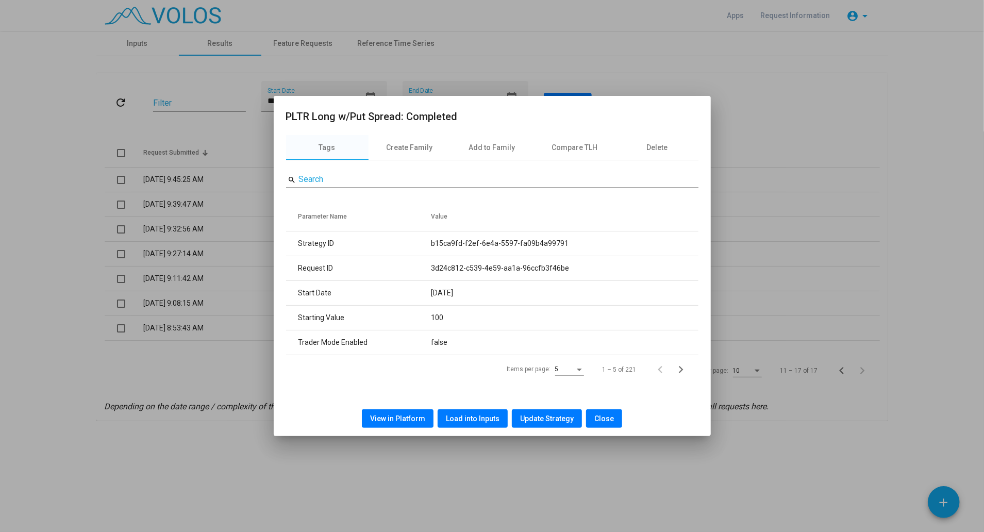
click at [419, 414] on span "View in Platform" at bounding box center [397, 418] width 55 height 8
click at [601, 419] on span "Close" at bounding box center [604, 418] width 20 height 8
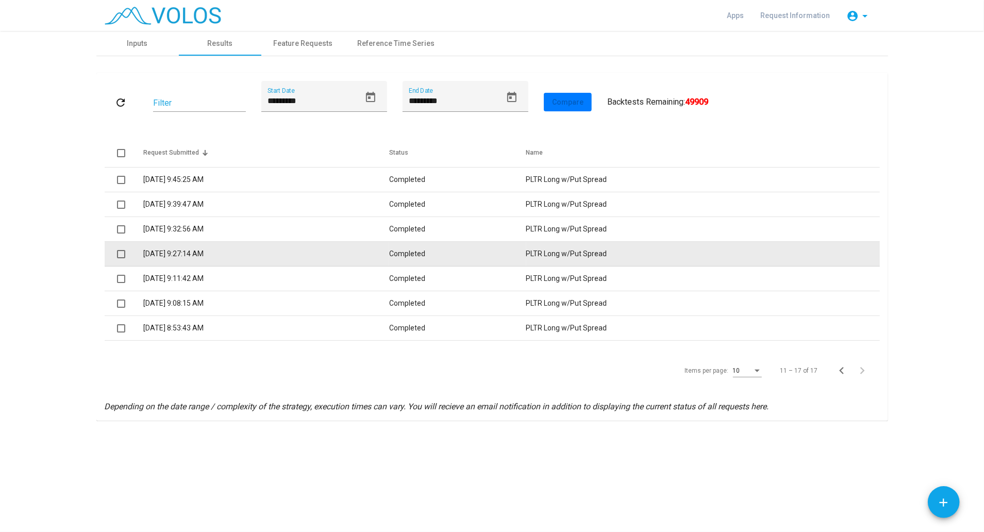
click at [172, 262] on td "8/26/2025 9:27:14 AM" at bounding box center [266, 254] width 246 height 25
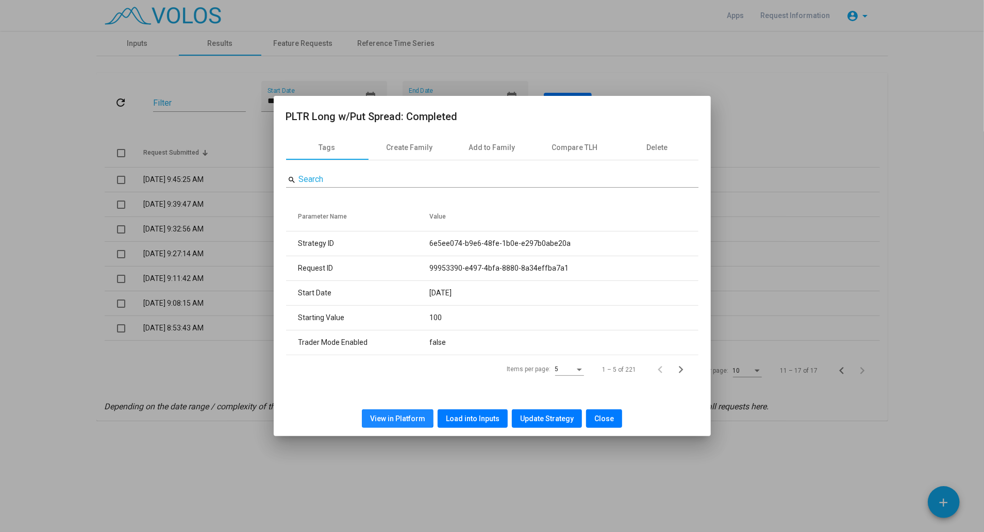
click at [396, 412] on button "View in Platform" at bounding box center [398, 418] width 72 height 19
click at [594, 414] on span "Close" at bounding box center [604, 418] width 20 height 8
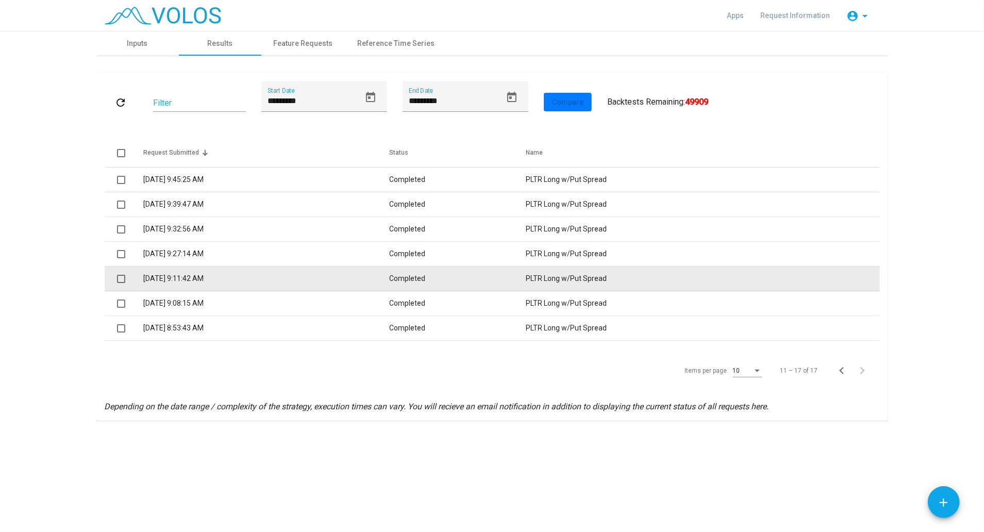
click at [201, 278] on td "8/26/2025 9:11:42 AM" at bounding box center [266, 278] width 246 height 25
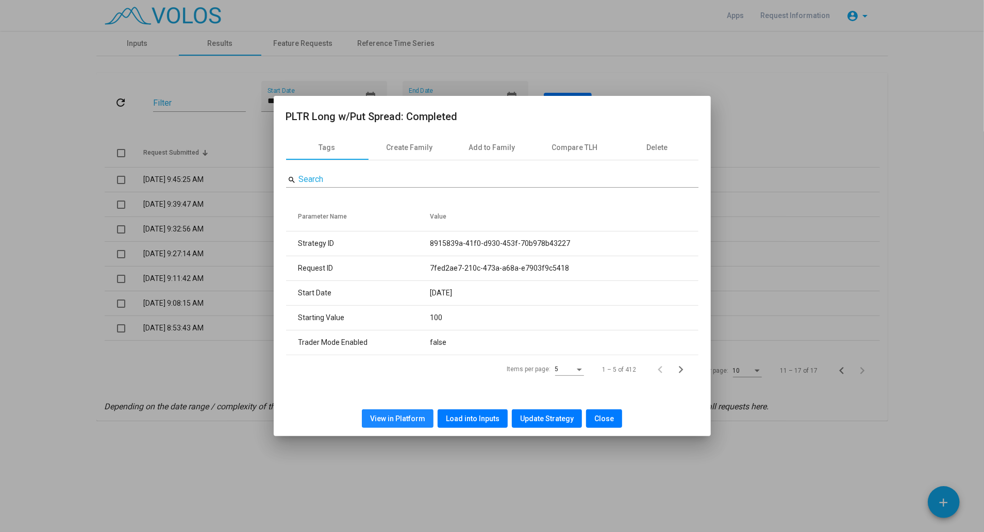
click at [412, 418] on span "View in Platform" at bounding box center [397, 418] width 55 height 8
click at [602, 419] on span "Close" at bounding box center [604, 418] width 20 height 8
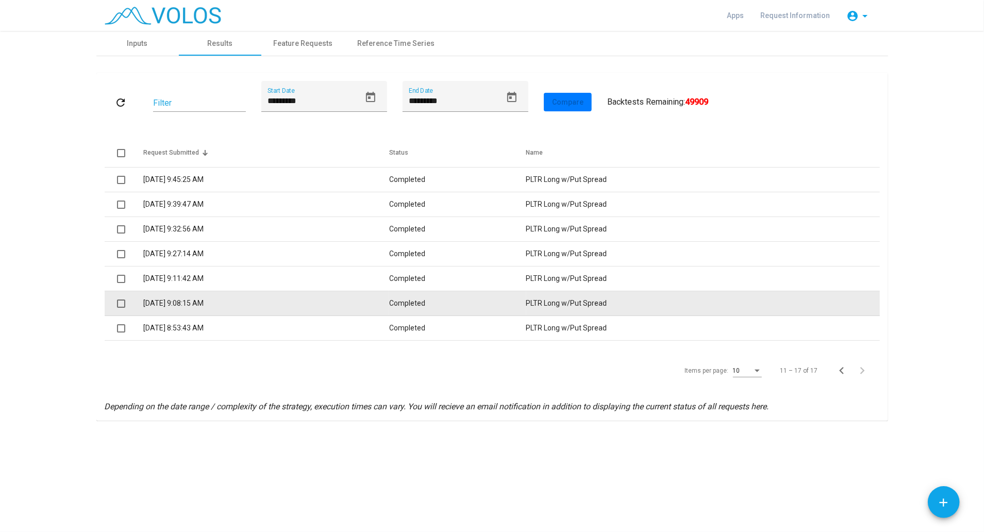
click at [210, 309] on td "8/26/2025 9:08:15 AM" at bounding box center [266, 303] width 246 height 25
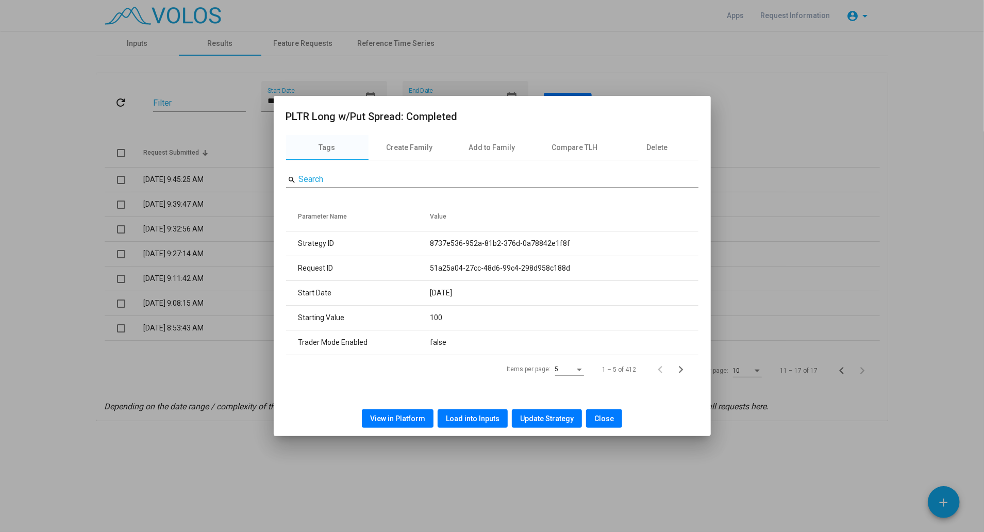
click at [419, 413] on button "View in Platform" at bounding box center [398, 418] width 72 height 19
click at [594, 420] on span "Close" at bounding box center [604, 418] width 20 height 8
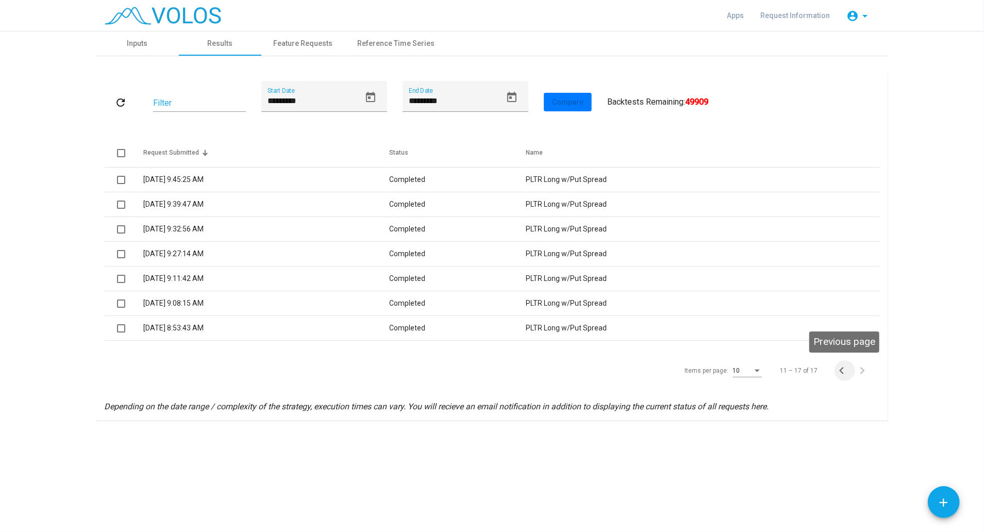
click at [838, 374] on icon "Previous page" at bounding box center [841, 370] width 14 height 14
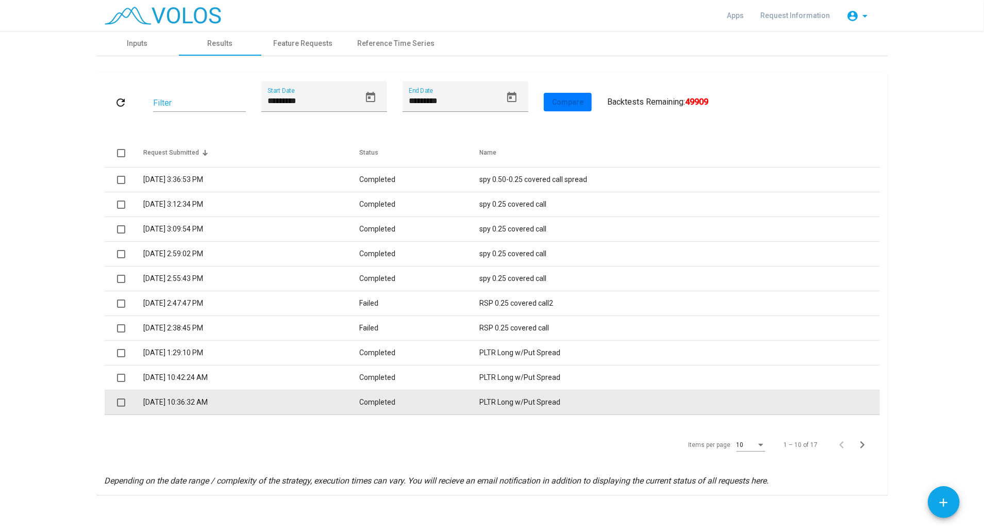
click at [319, 393] on td "8/26/2025 10:36:32 AM" at bounding box center [251, 402] width 216 height 25
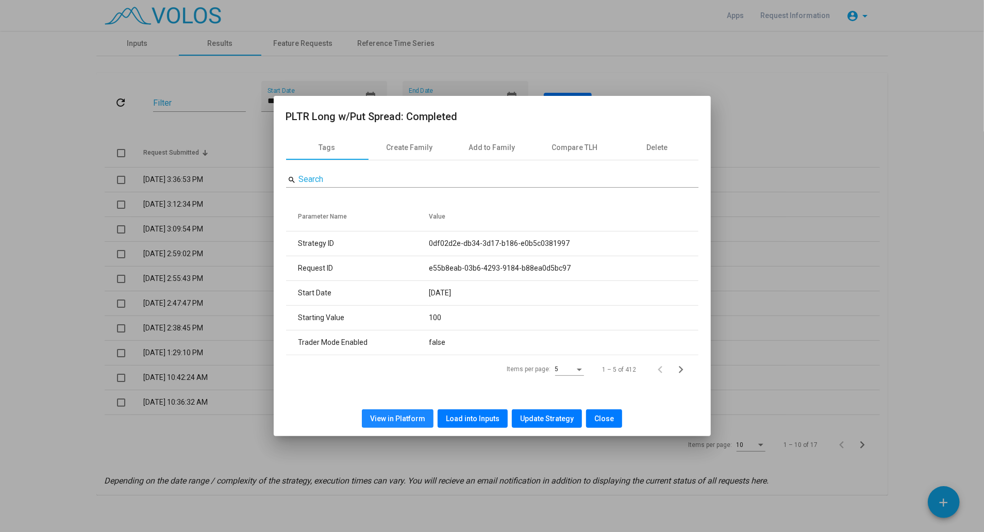
click at [425, 415] on span "View in Platform" at bounding box center [397, 418] width 55 height 8
click at [382, 105] on mat-dialog-container "PLTR Long w/Put Spread: Completed Tags Create Family Add to Family Compare TLH …" at bounding box center [492, 266] width 437 height 340
click at [594, 418] on span "Close" at bounding box center [604, 418] width 20 height 8
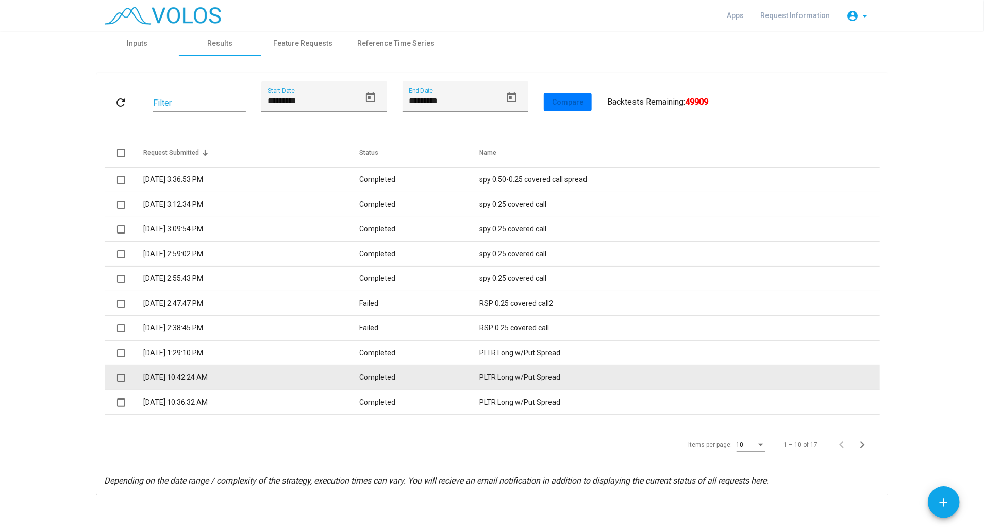
click at [183, 376] on td "8/26/2025 10:42:24 AM" at bounding box center [251, 377] width 216 height 25
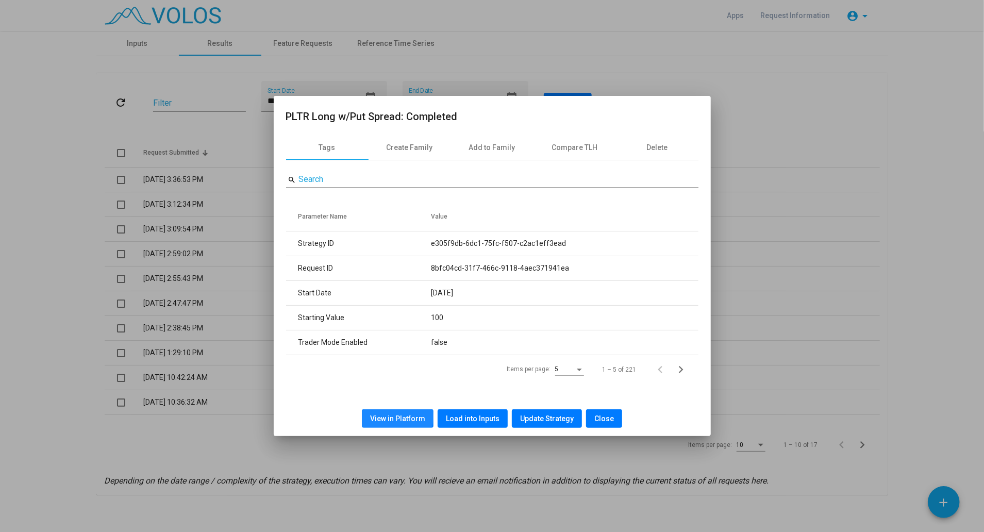
click at [396, 416] on span "View in Platform" at bounding box center [397, 418] width 55 height 8
click at [467, 416] on span "Load into Inputs" at bounding box center [473, 418] width 54 height 8
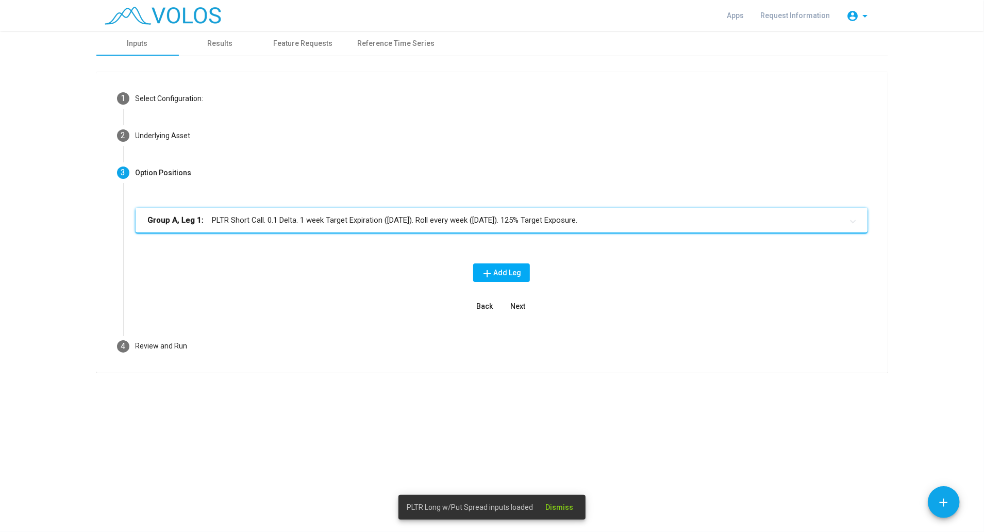
click at [388, 222] on mat-panel-title "Group A, Leg 1: PLTR Short Call. 0.1 Delta. 1 week Target Expiration (Friday). …" at bounding box center [495, 220] width 695 height 12
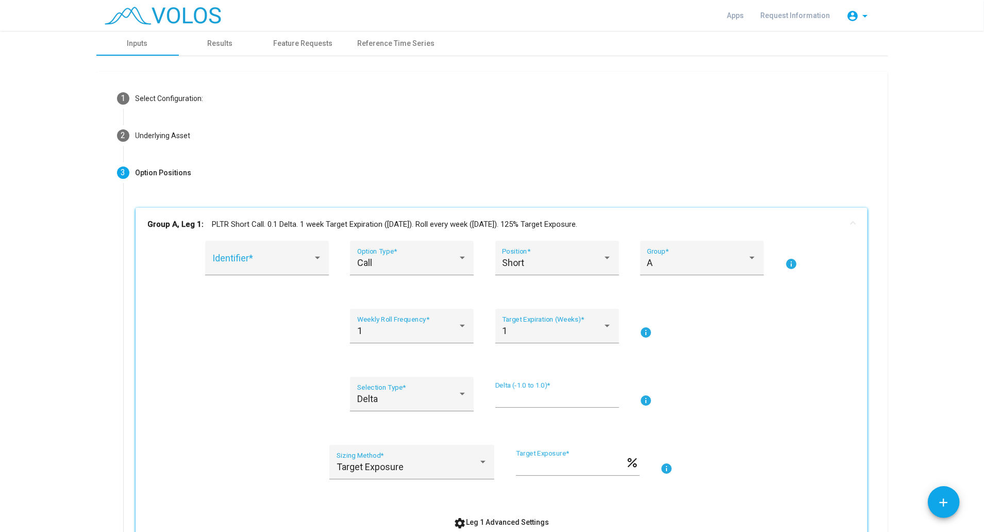
click at [509, 388] on div "*** Delta (-1.0 to 1.0) *" at bounding box center [557, 394] width 124 height 26
type input "****"
click at [536, 465] on input "***" at bounding box center [571, 466] width 110 height 10
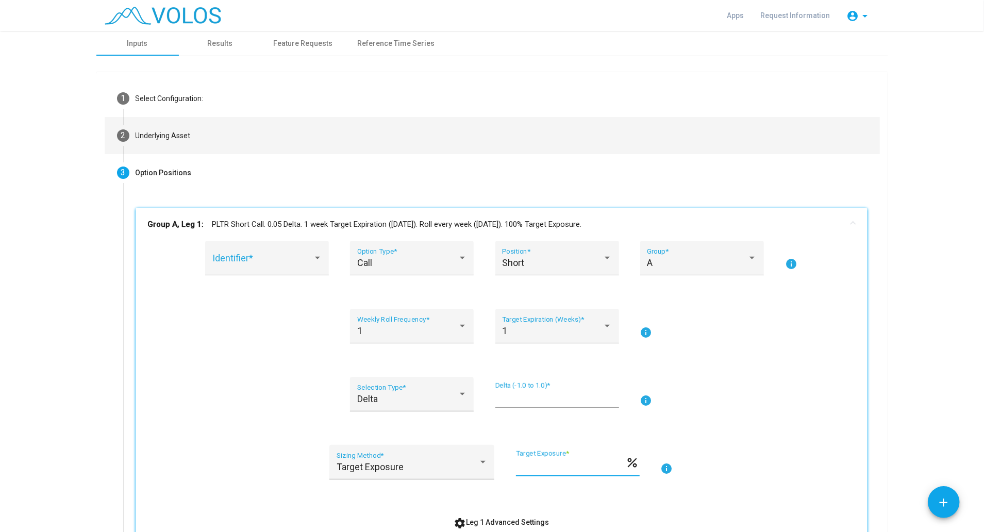
type input "***"
click at [144, 131] on div "Underlying Asset" at bounding box center [163, 135] width 55 height 11
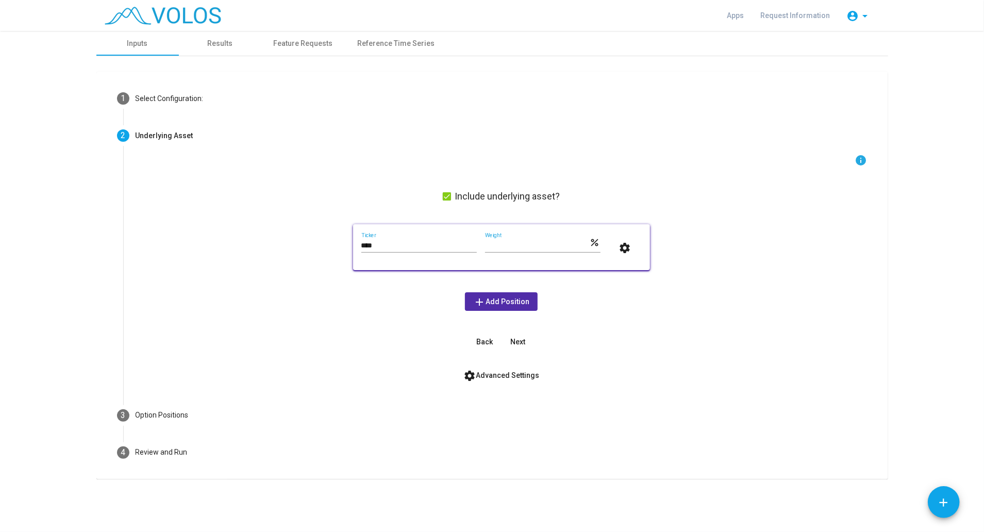
click at [504, 236] on div "*** Weight" at bounding box center [537, 242] width 105 height 20
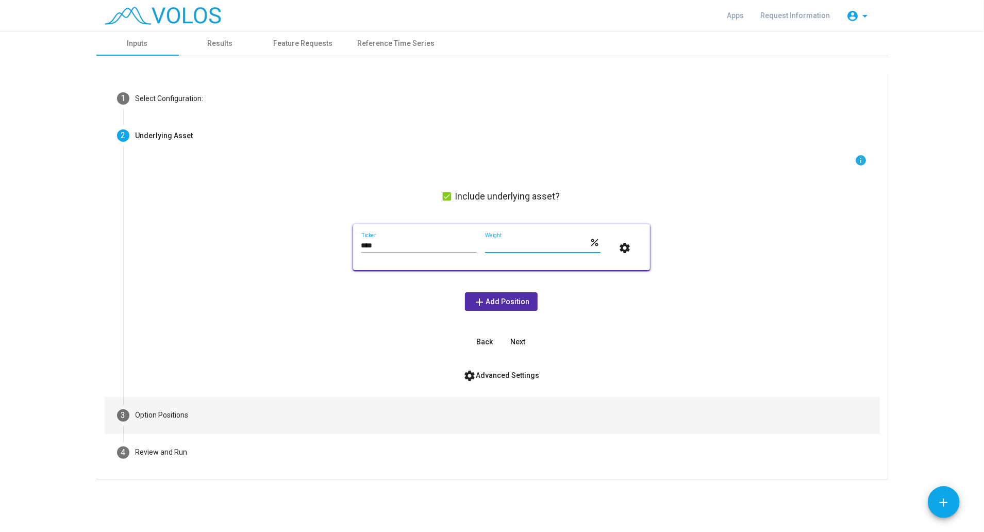
type input "***"
click at [167, 424] on mat-step-header "3 Option Positions" at bounding box center [492, 415] width 775 height 37
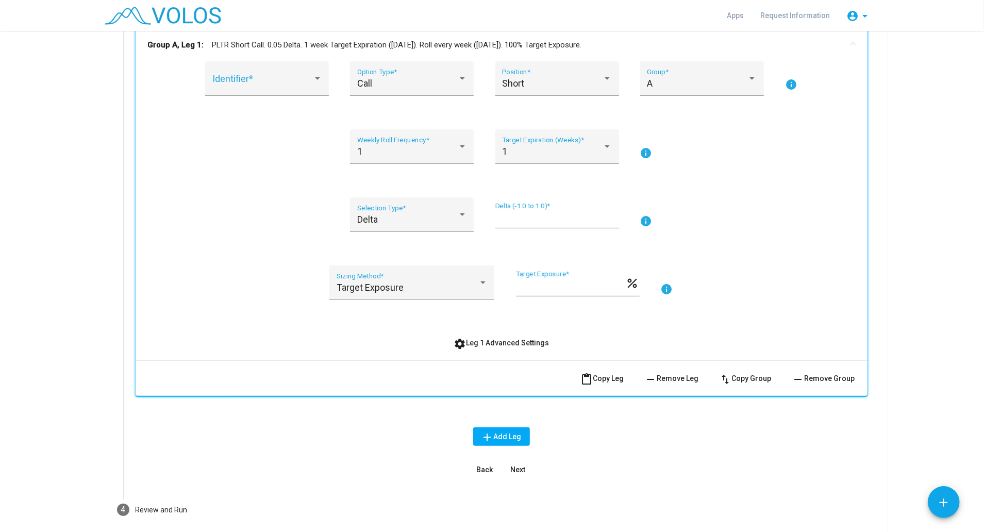
scroll to position [182, 0]
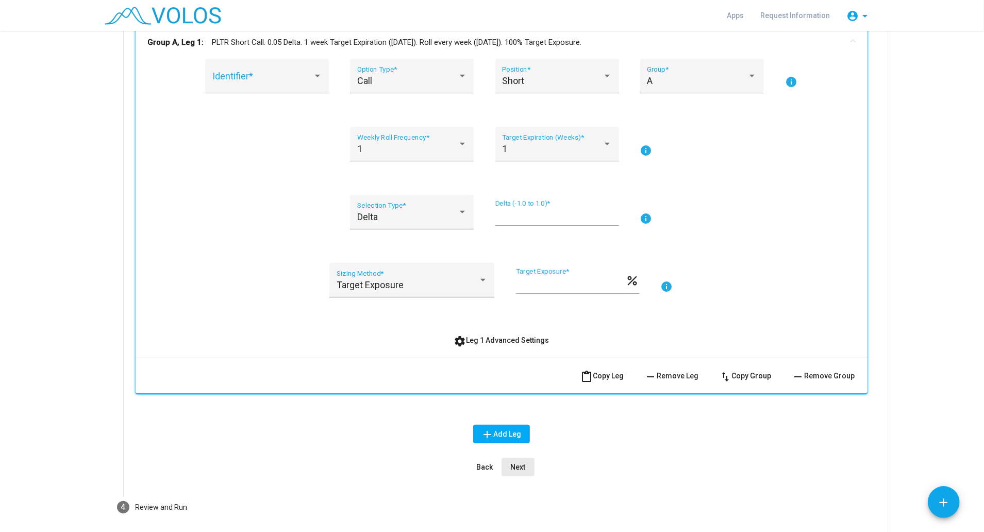
click at [522, 459] on button "Next" at bounding box center [517, 467] width 33 height 19
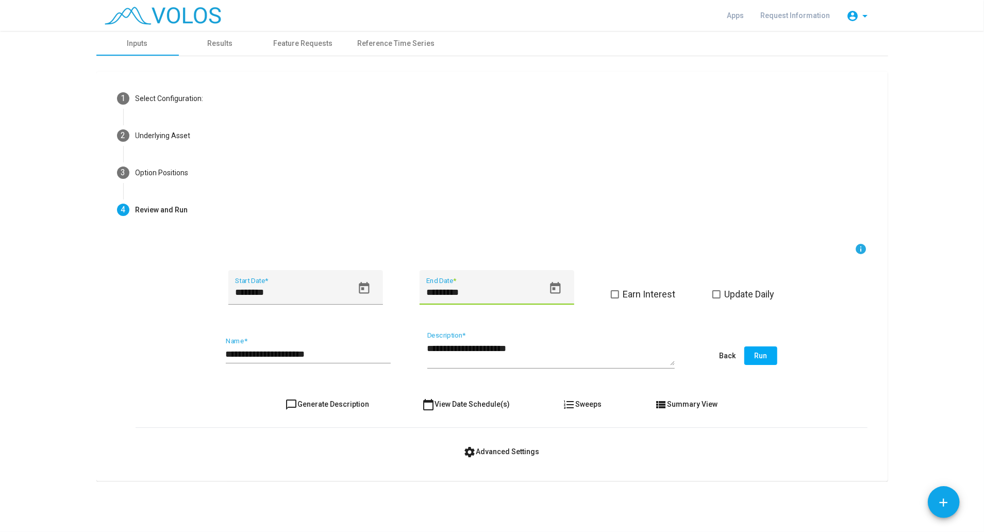
click at [445, 292] on input "*********" at bounding box center [484, 292] width 117 height 10
type input "*********"
click at [753, 359] on button "Run" at bounding box center [760, 355] width 33 height 19
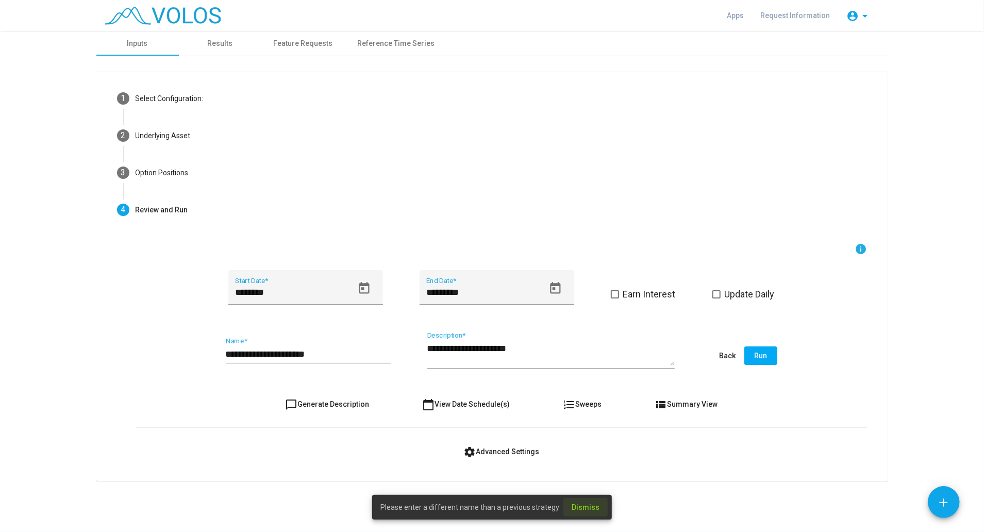
click at [588, 505] on span "Dismiss" at bounding box center [585, 507] width 28 height 8
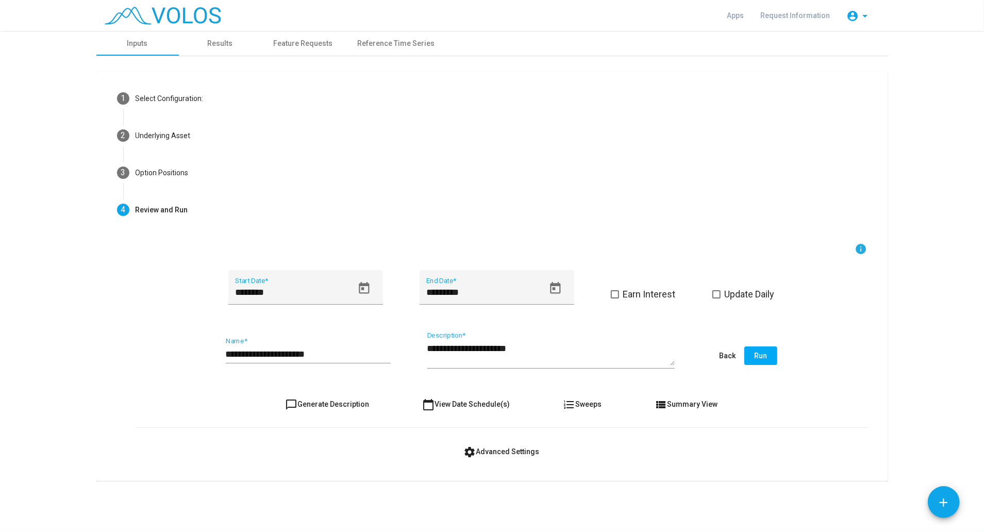
click at [335, 356] on input "**********" at bounding box center [308, 354] width 165 height 10
type input "**********"
click at [548, 346] on textarea "**********" at bounding box center [550, 353] width 247 height 23
type textarea "**********"
click at [750, 359] on button "Run" at bounding box center [760, 355] width 33 height 19
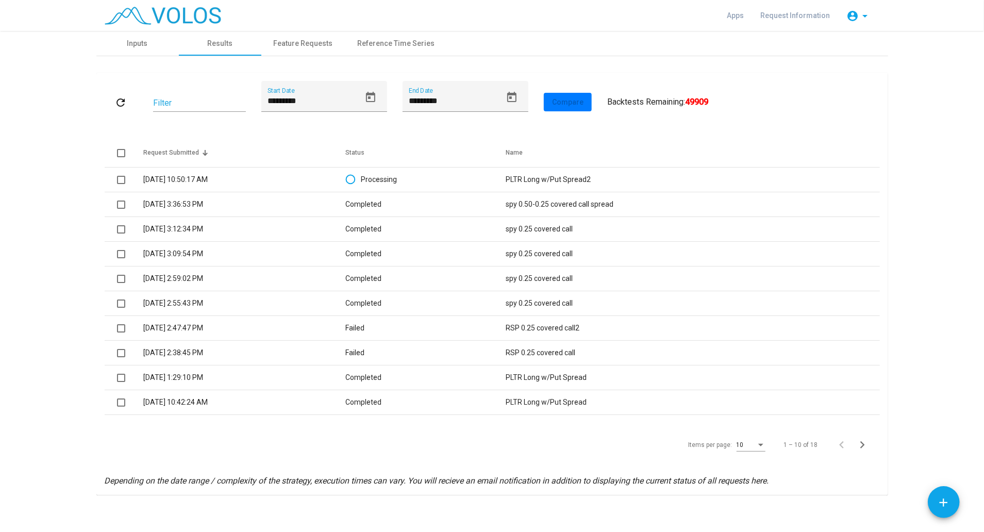
click at [524, 398] on td "PLTR Long w/Put Spread" at bounding box center [692, 402] width 374 height 25
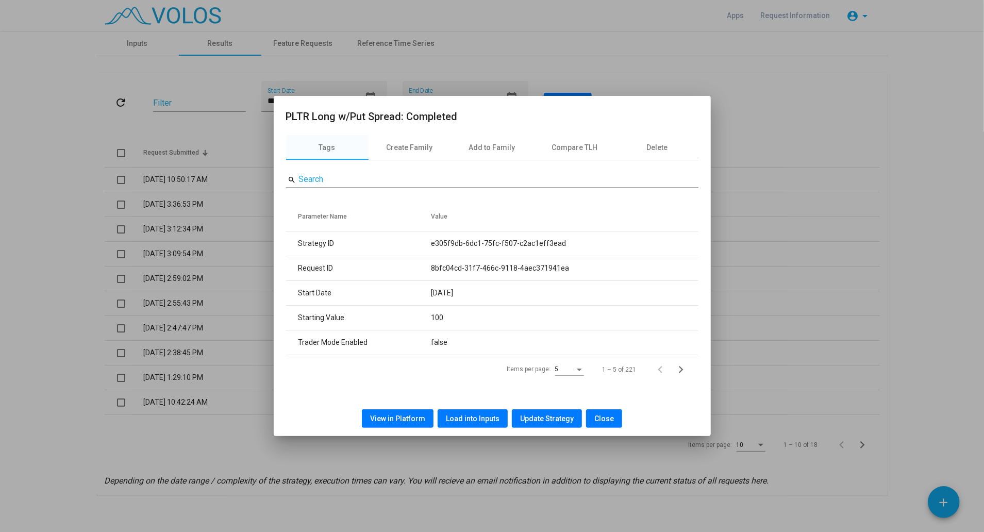
click at [596, 409] on button "Close" at bounding box center [604, 418] width 36 height 19
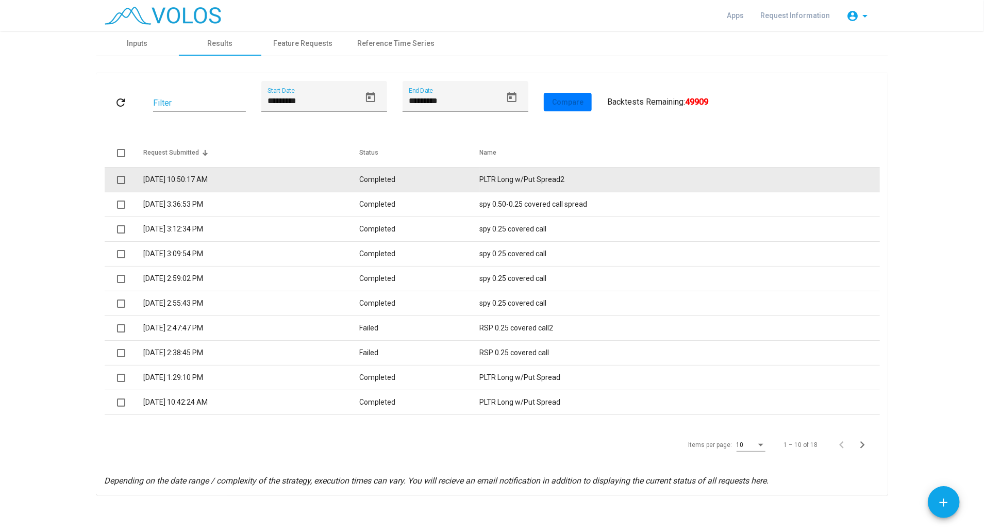
click at [162, 173] on td "8/27/2025 10:50:17 AM" at bounding box center [251, 179] width 216 height 25
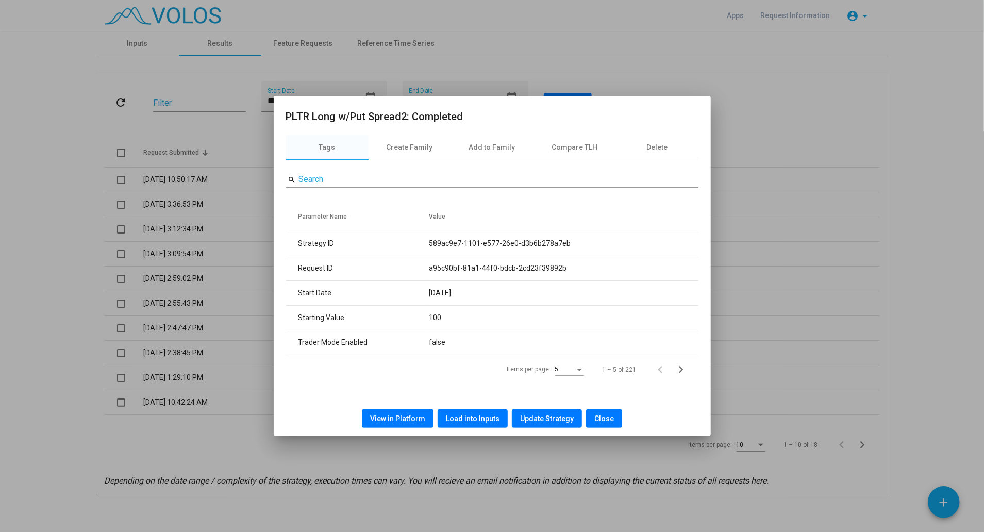
click at [414, 419] on span "View in Platform" at bounding box center [397, 418] width 55 height 8
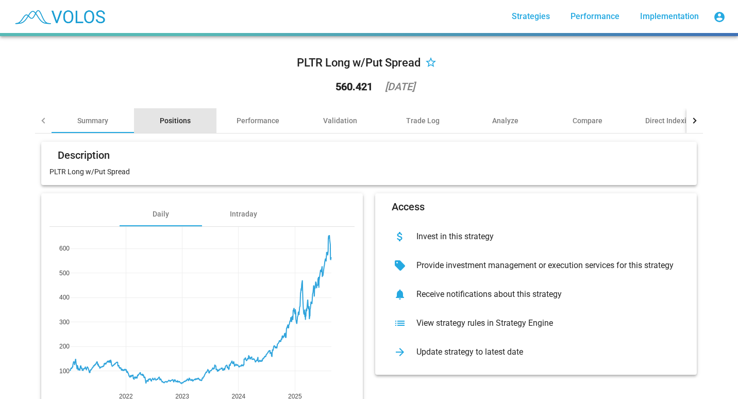
click at [178, 119] on div "Positions" at bounding box center [175, 120] width 31 height 10
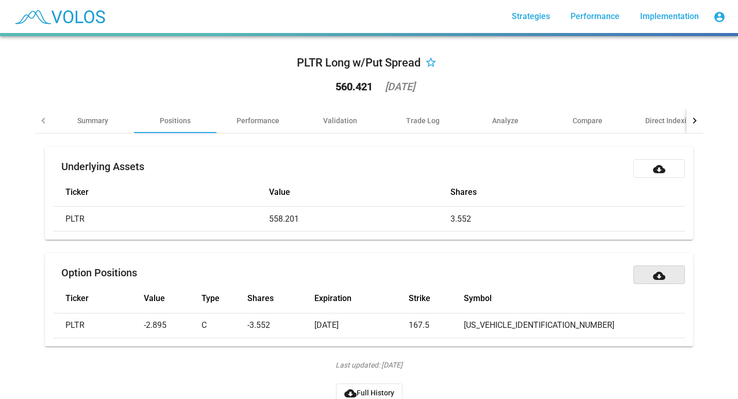
click at [645, 276] on button "cloud_download" at bounding box center [659, 274] width 52 height 19
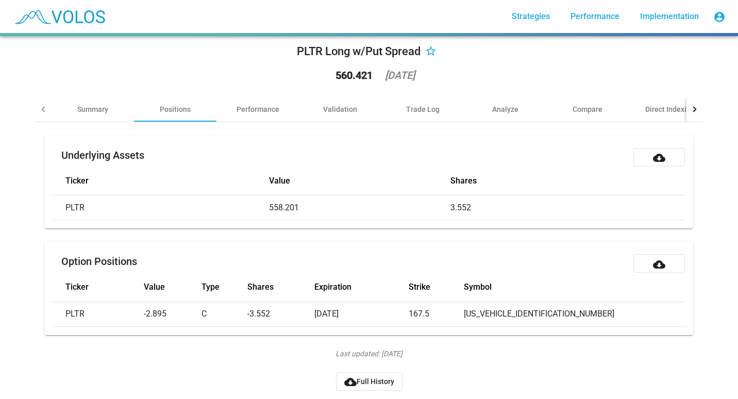
click at [358, 377] on span "cloud_download Full History" at bounding box center [369, 381] width 50 height 8
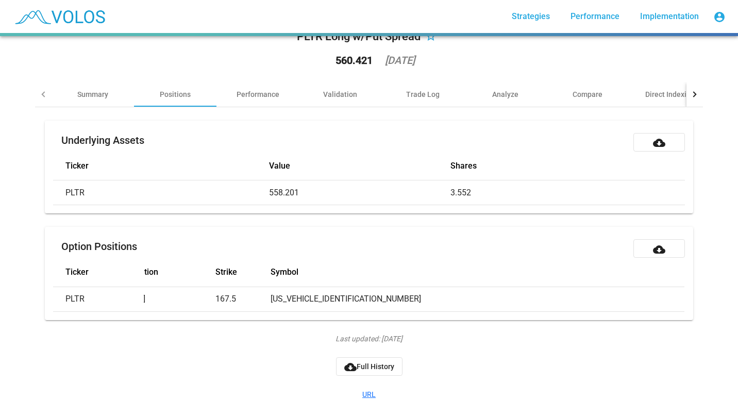
scroll to position [0, 0]
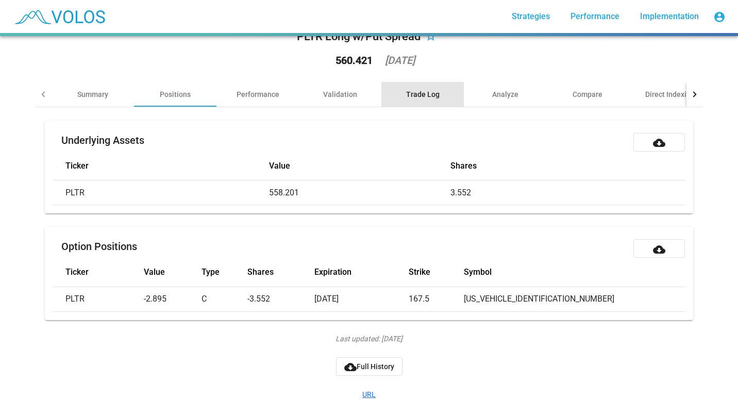
click at [416, 99] on div "Trade Log" at bounding box center [422, 94] width 82 height 25
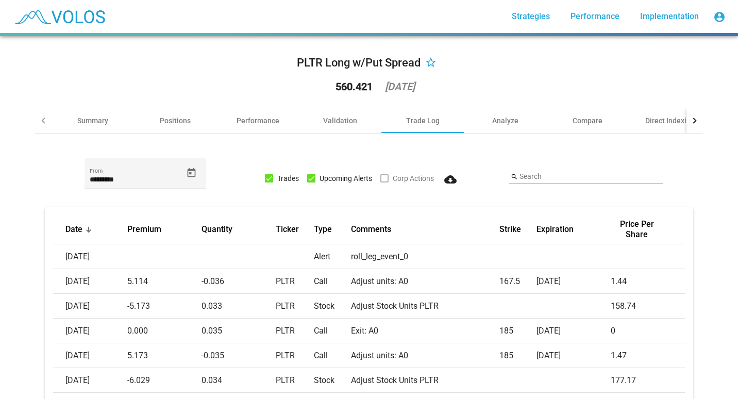
click at [686, 120] on div at bounding box center [694, 120] width 16 height 25
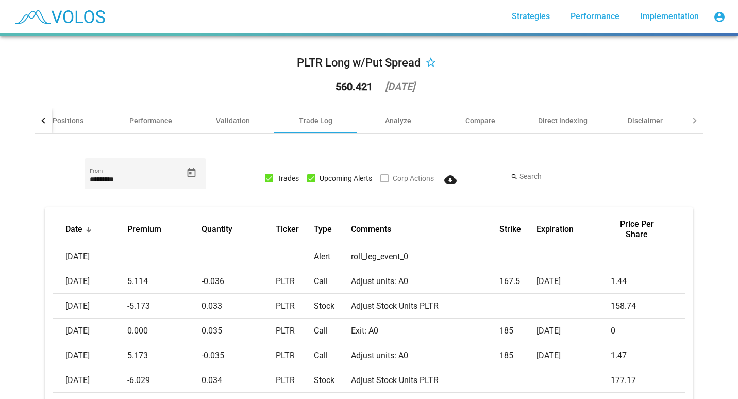
click at [686, 120] on div at bounding box center [694, 120] width 16 height 25
click at [37, 125] on div at bounding box center [43, 120] width 16 height 25
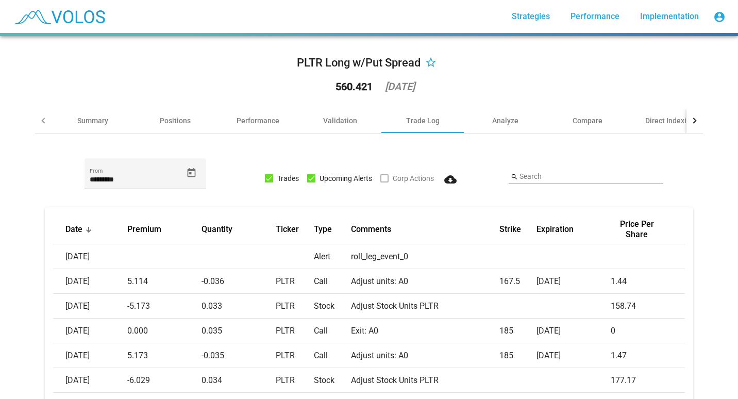
click at [37, 125] on div at bounding box center [43, 120] width 16 height 25
click at [177, 119] on div "Positions" at bounding box center [175, 120] width 31 height 10
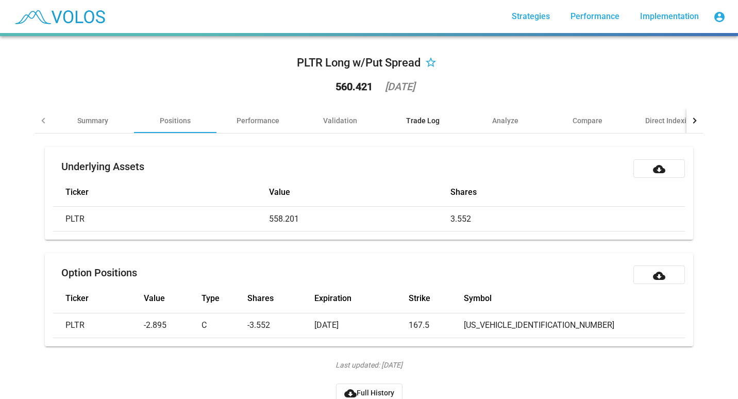
click at [413, 119] on div "Trade Log" at bounding box center [422, 120] width 33 height 10
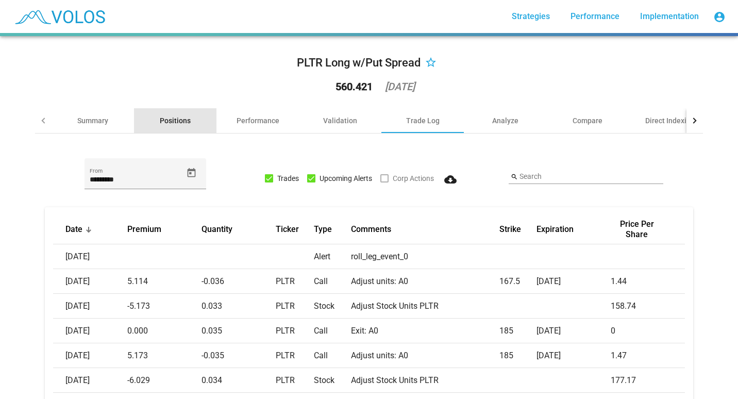
click at [179, 125] on div "Positions" at bounding box center [175, 120] width 31 height 10
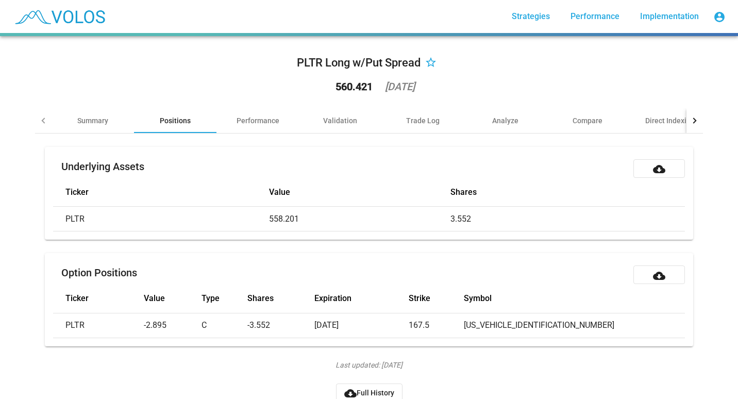
scroll to position [26, 0]
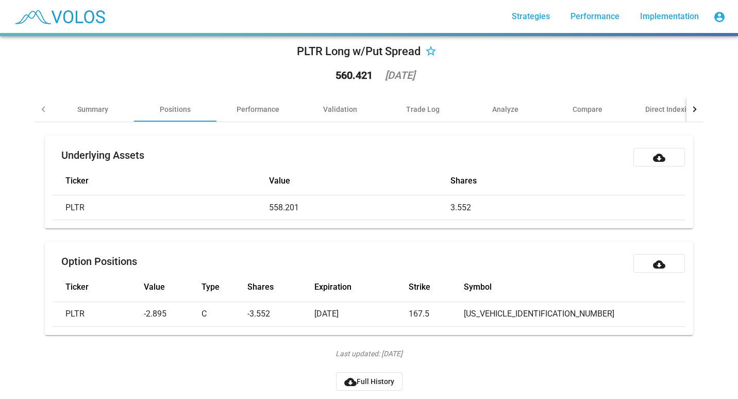
click at [353, 377] on span "cloud_download Full History" at bounding box center [369, 381] width 50 height 8
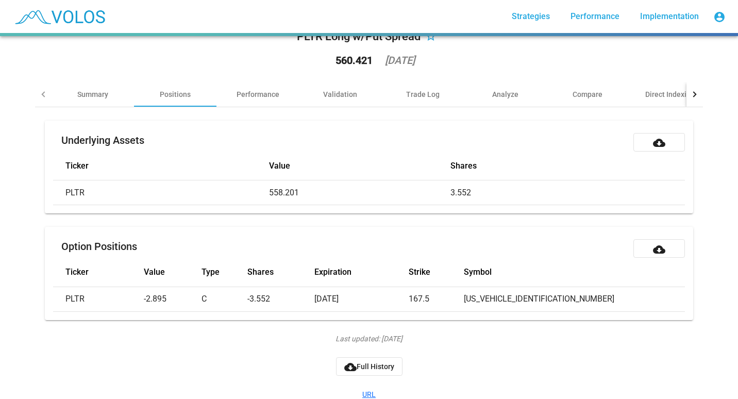
click at [12, 173] on div "PLTR Long w/Put Spread star_border 560.421 2025-08-25 Summary Positions Perform…" at bounding box center [369, 217] width 738 height 363
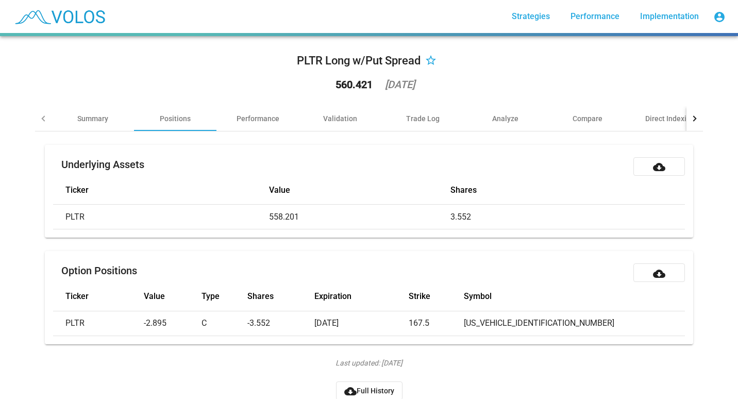
scroll to position [0, 0]
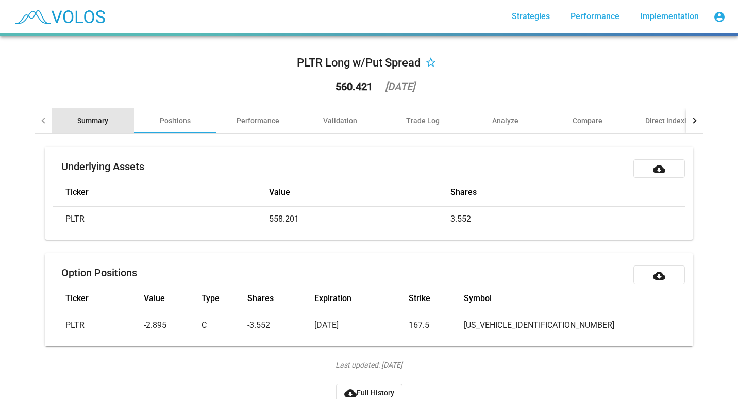
click at [91, 117] on div "Summary" at bounding box center [92, 120] width 31 height 10
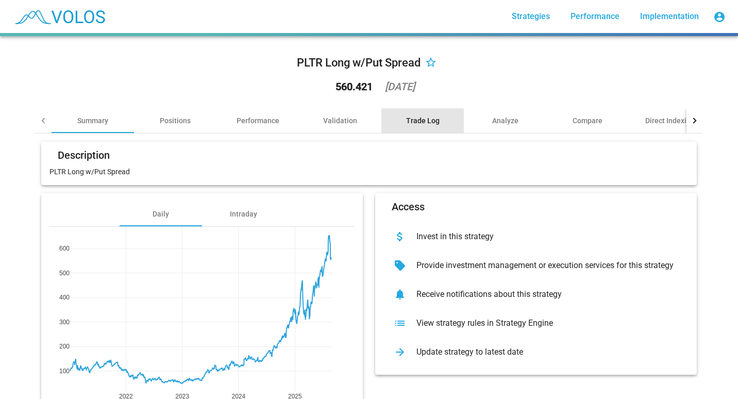
click at [438, 123] on div "Trade Log" at bounding box center [422, 120] width 82 height 25
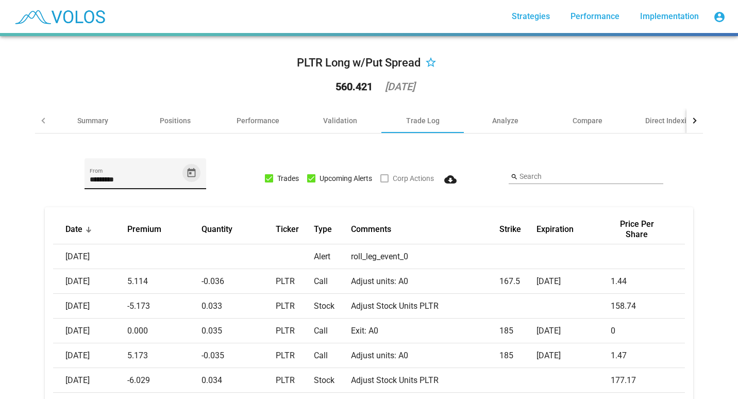
click at [186, 172] on icon "Open calendar" at bounding box center [191, 172] width 11 height 11
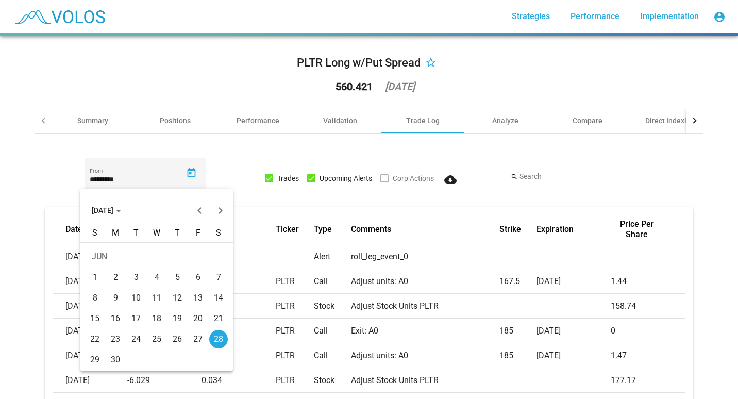
click at [121, 212] on span "[DATE]" at bounding box center [106, 210] width 29 height 8
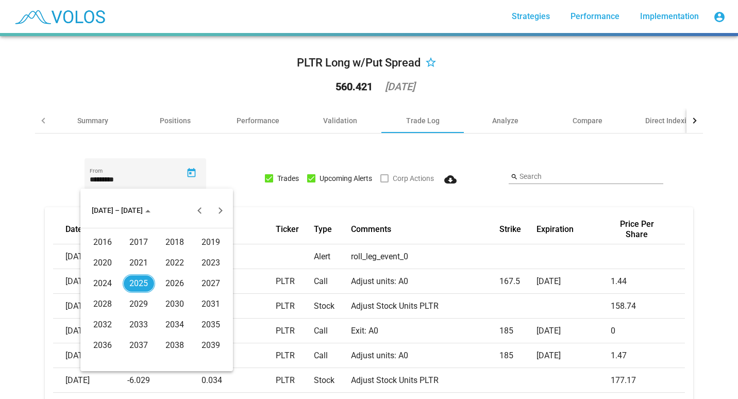
click at [139, 266] on div "2021" at bounding box center [139, 263] width 32 height 19
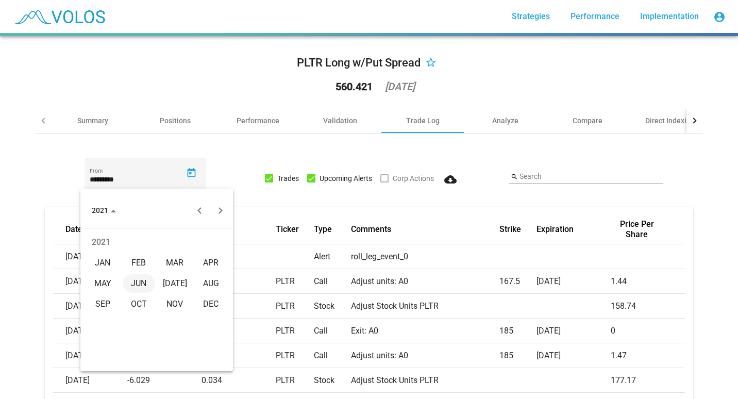
click at [97, 262] on div "JAN" at bounding box center [103, 263] width 32 height 19
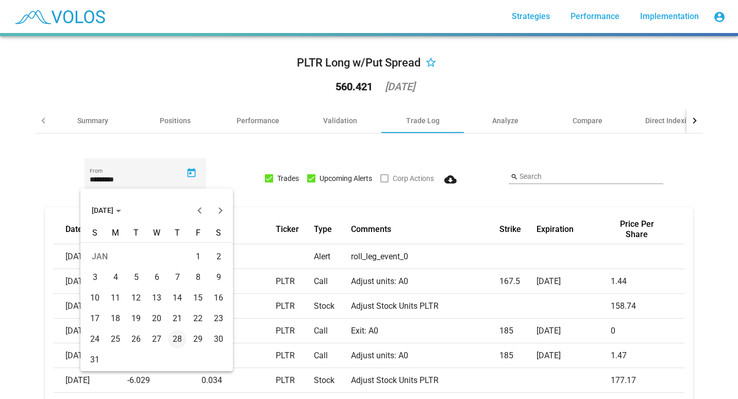
click at [113, 279] on div "4" at bounding box center [115, 277] width 19 height 19
type input "********"
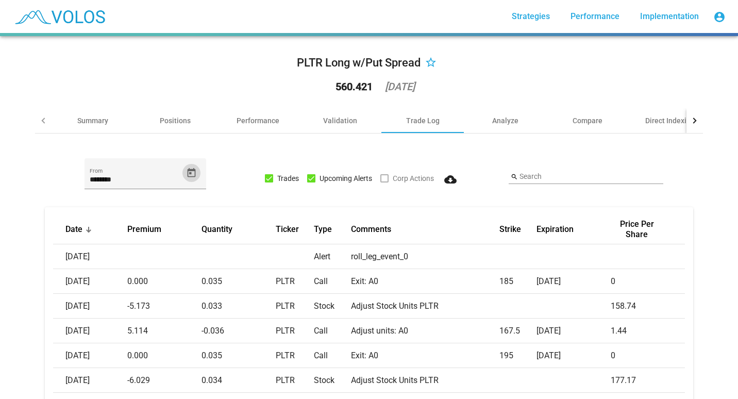
click at [444, 180] on mat-icon "cloud_download" at bounding box center [450, 179] width 12 height 12
click at [160, 75] on div "PLTR Long w/Put Spread star_border 560.421 2025-08-25" at bounding box center [369, 76] width 668 height 64
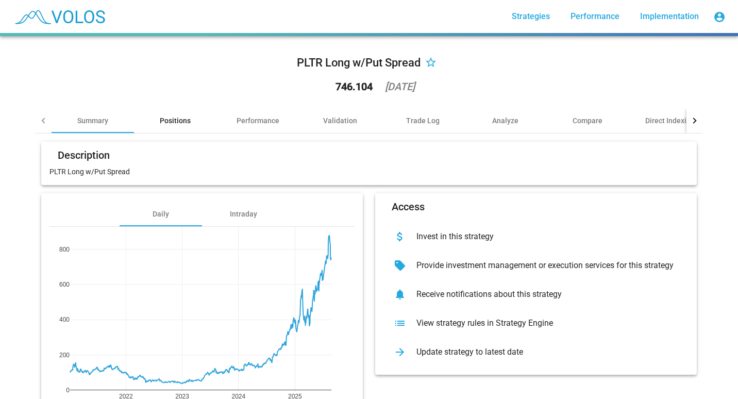
click at [172, 119] on div "Positions" at bounding box center [175, 120] width 31 height 10
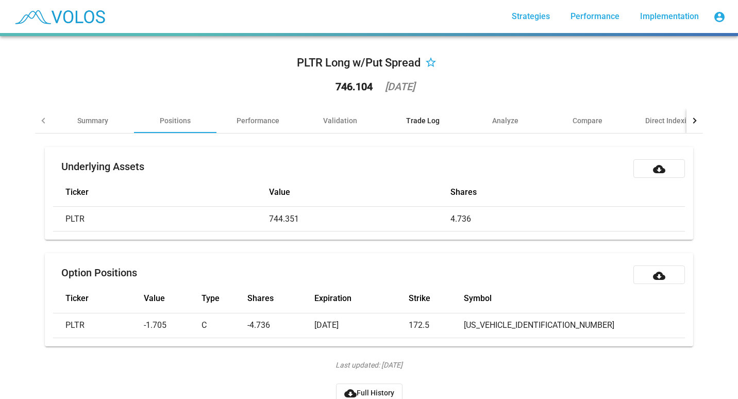
click at [408, 123] on div "Trade Log" at bounding box center [422, 120] width 33 height 10
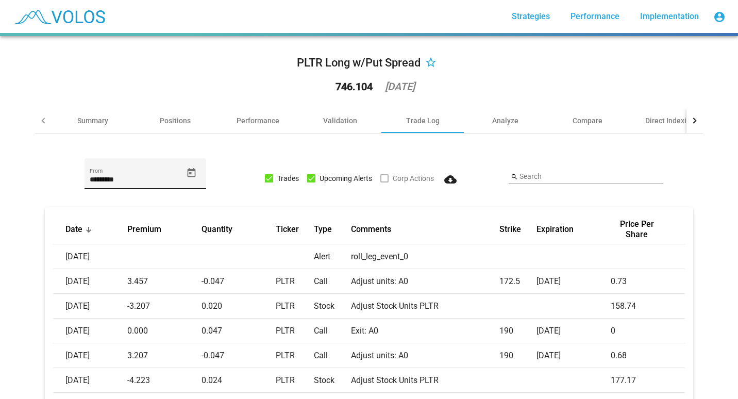
click at [186, 172] on icon "Open calendar" at bounding box center [191, 172] width 11 height 11
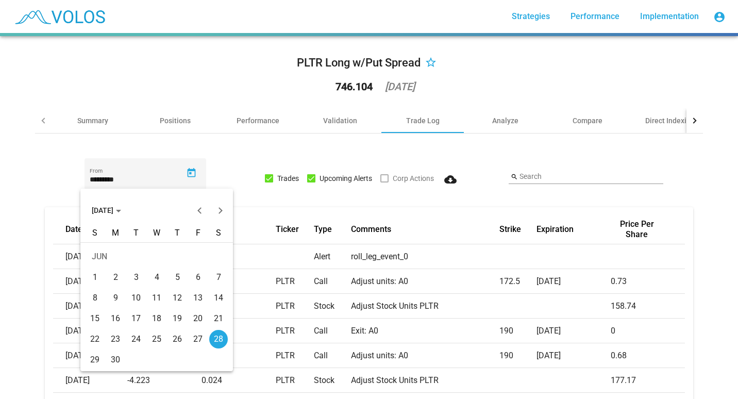
click at [121, 214] on span "[DATE]" at bounding box center [106, 210] width 29 height 8
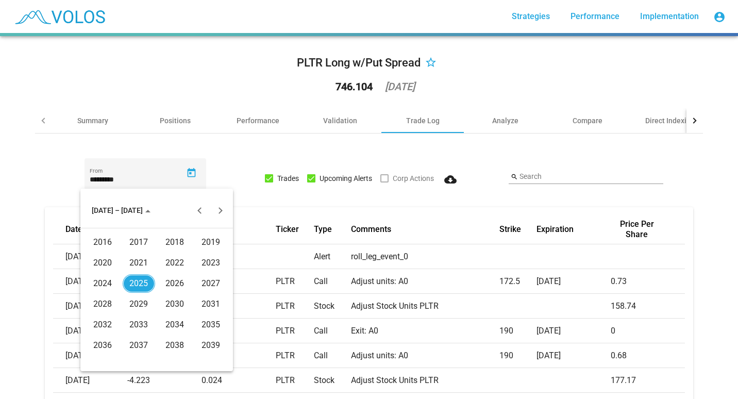
click at [138, 259] on div "2021" at bounding box center [139, 263] width 32 height 19
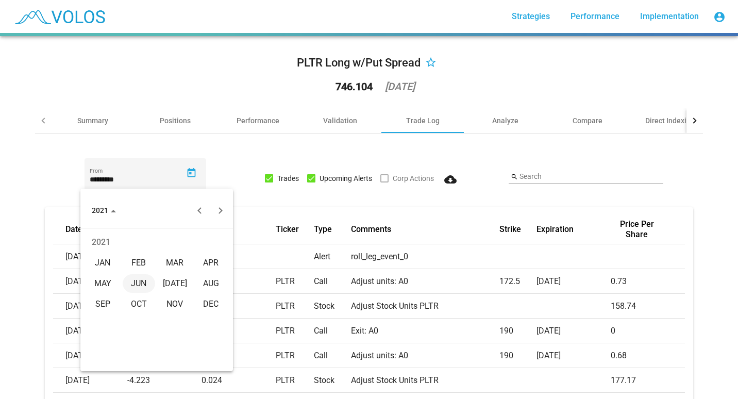
click at [104, 263] on div "JAN" at bounding box center [103, 263] width 32 height 19
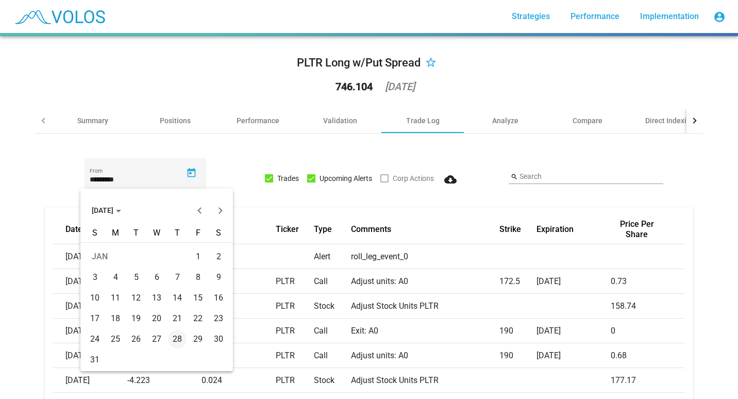
click at [119, 274] on div "4" at bounding box center [115, 277] width 19 height 19
type input "********"
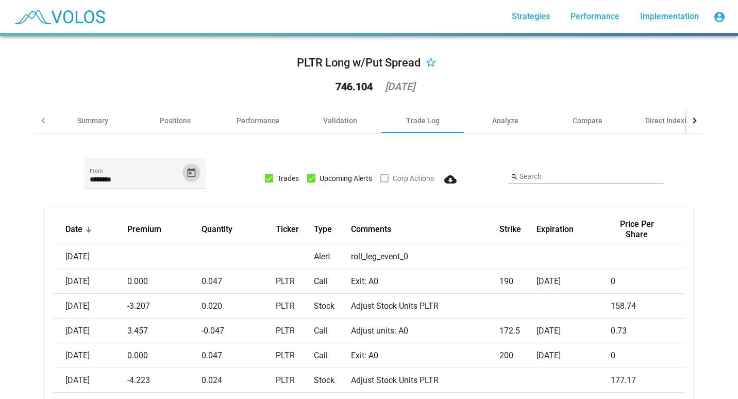
click at [447, 177] on mat-icon "cloud_download" at bounding box center [450, 179] width 12 height 12
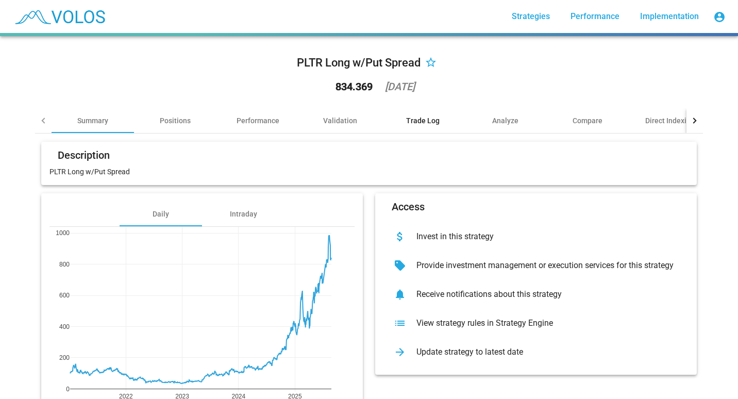
scroll to position [1, 0]
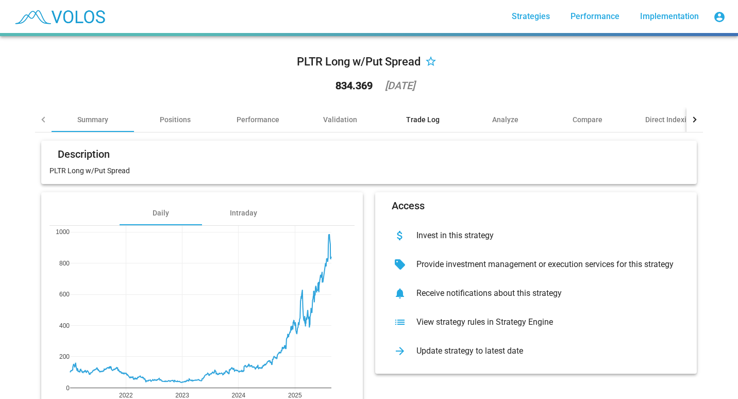
click at [420, 117] on div "Trade Log" at bounding box center [422, 119] width 33 height 10
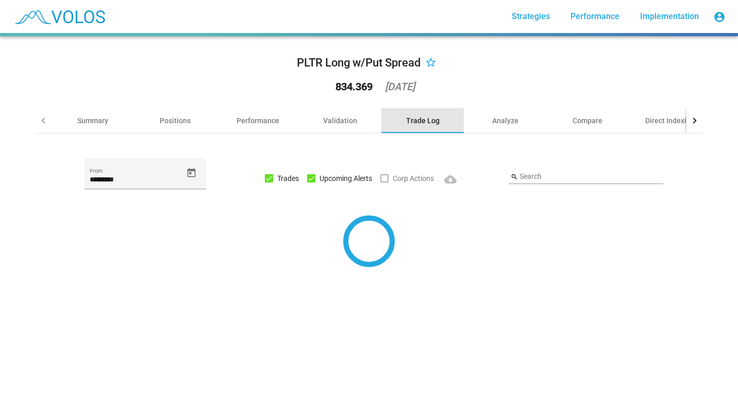
scroll to position [0, 0]
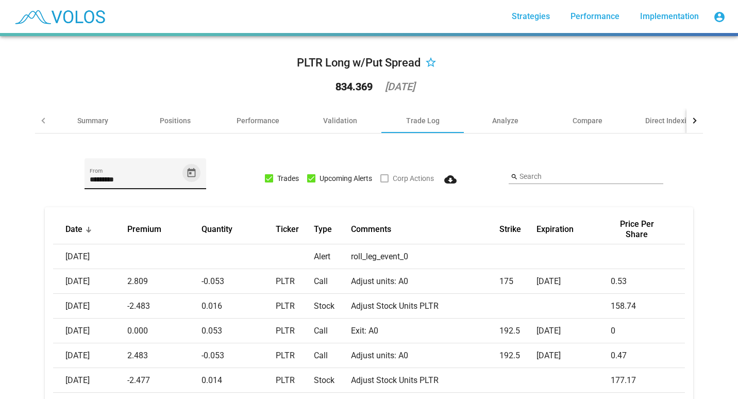
drag, startPoint x: 731, startPoint y: 194, endPoint x: 190, endPoint y: 176, distance: 541.3
click at [190, 176] on icon "Open calendar" at bounding box center [191, 172] width 11 height 11
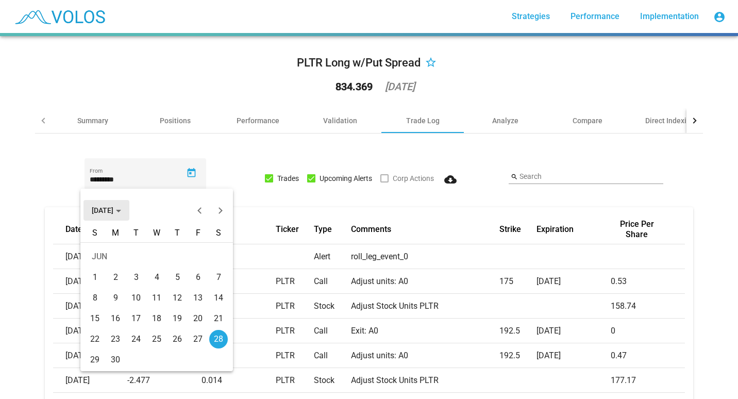
click at [121, 213] on span "[DATE]" at bounding box center [106, 210] width 29 height 8
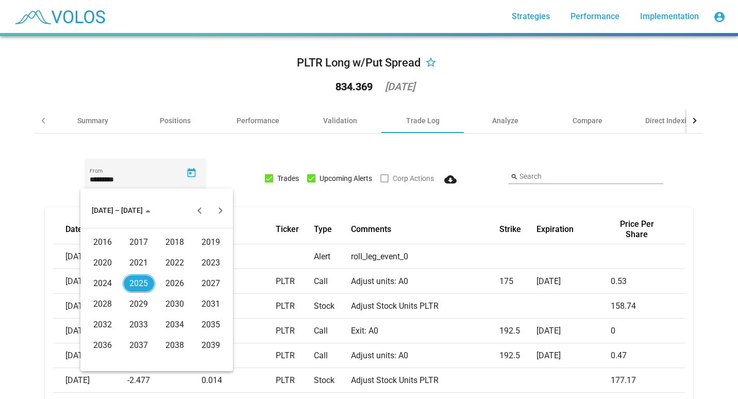
click at [129, 264] on div "2021" at bounding box center [139, 263] width 32 height 19
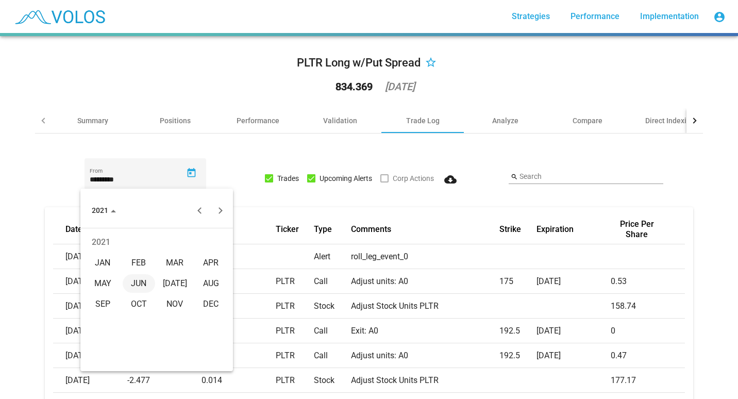
click at [106, 259] on div "JAN" at bounding box center [103, 263] width 32 height 19
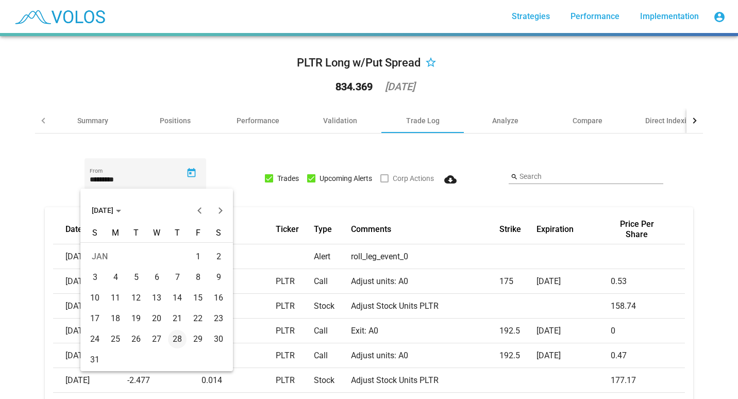
click at [118, 279] on div "4" at bounding box center [115, 277] width 19 height 19
type input "********"
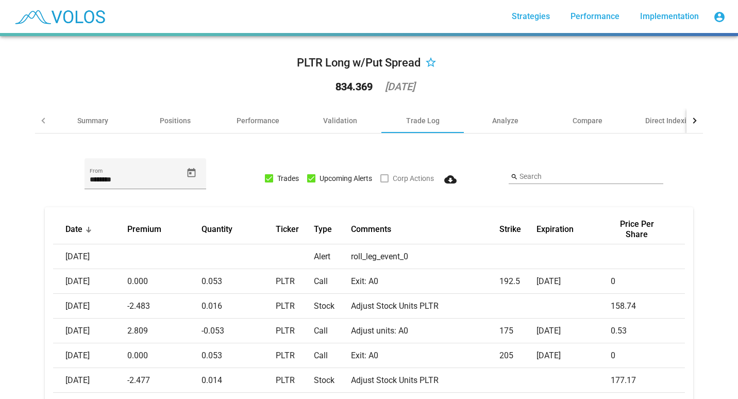
drag, startPoint x: 446, startPoint y: 179, endPoint x: 438, endPoint y: 183, distance: 8.8
click at [438, 183] on button "cloud_download" at bounding box center [450, 178] width 33 height 19
click at [236, 76] on div "PLTR Long w/Put Spread star_border 834.369 2025-08-25" at bounding box center [369, 76] width 668 height 64
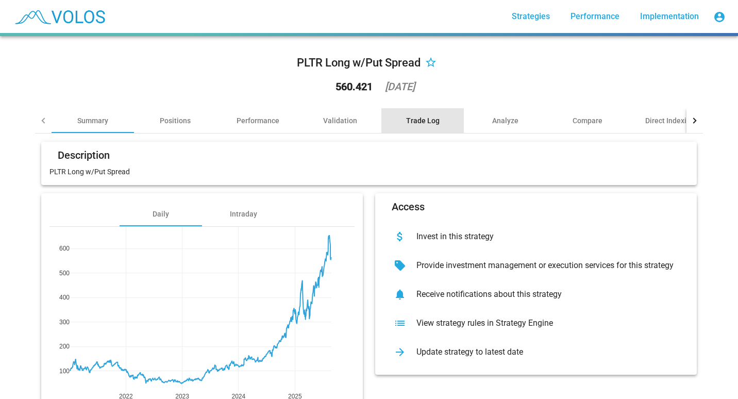
drag, startPoint x: 172, startPoint y: 118, endPoint x: 425, endPoint y: 119, distance: 253.5
click at [425, 119] on div "Trade Log" at bounding box center [422, 120] width 33 height 10
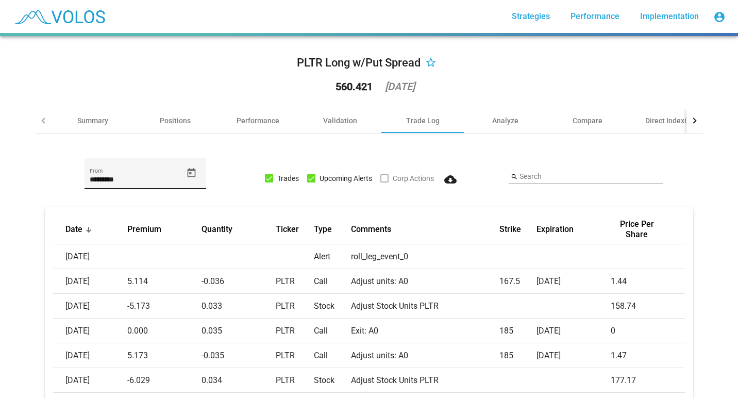
drag, startPoint x: 184, startPoint y: 175, endPoint x: 154, endPoint y: 174, distance: 29.9
click at [154, 174] on div "********* From" at bounding box center [136, 178] width 93 height 21
click at [190, 174] on icon "Open calendar" at bounding box center [191, 172] width 11 height 11
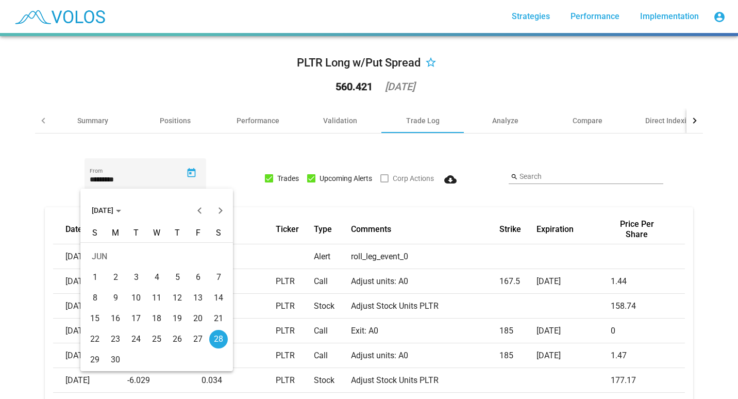
click at [121, 214] on span "[DATE]" at bounding box center [106, 210] width 29 height 8
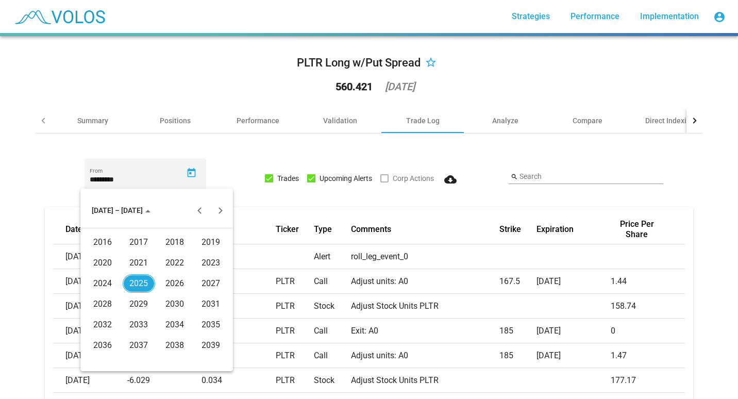
click at [131, 265] on div "2021" at bounding box center [139, 263] width 32 height 19
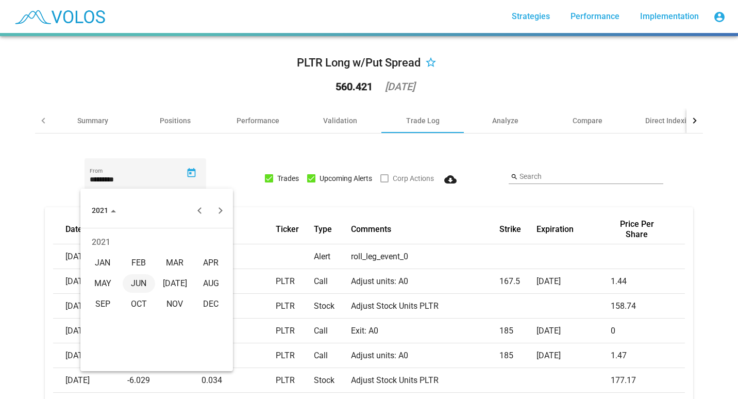
click at [106, 259] on div "JAN" at bounding box center [103, 263] width 32 height 19
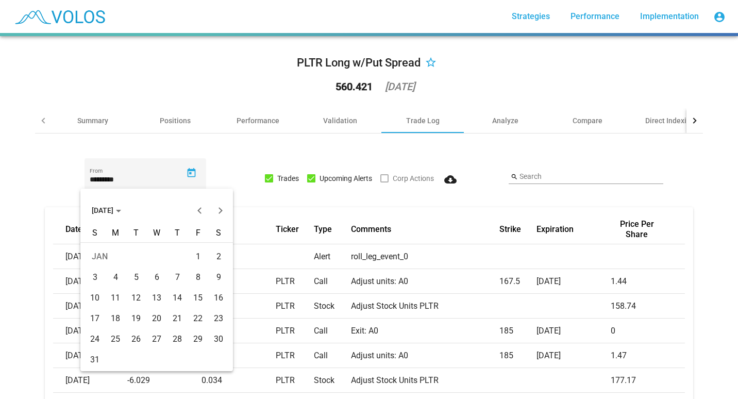
click at [115, 277] on div "4" at bounding box center [115, 277] width 19 height 19
type input "********"
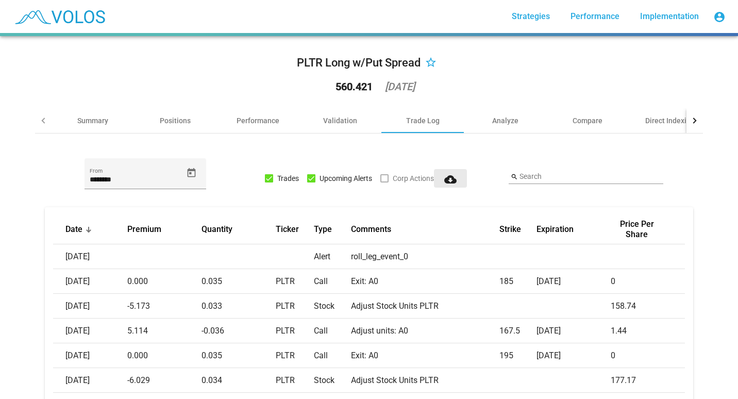
click at [444, 180] on mat-icon "cloud_download" at bounding box center [450, 179] width 12 height 12
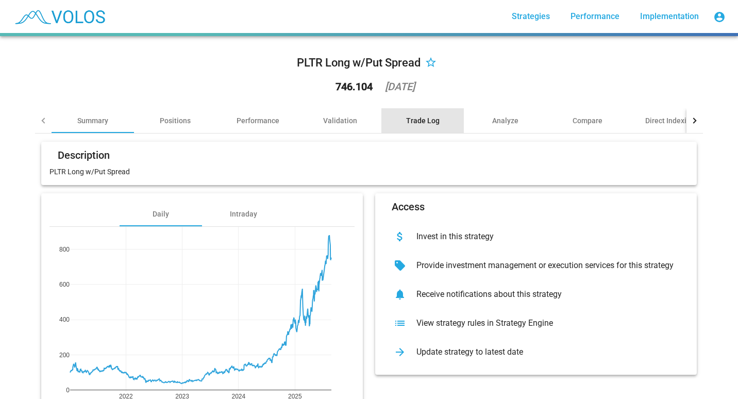
click at [417, 119] on div "Trade Log" at bounding box center [422, 120] width 33 height 10
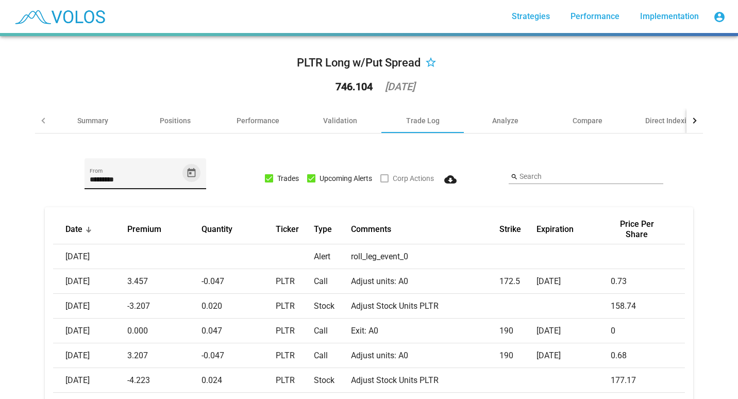
click at [188, 172] on icon "Open calendar" at bounding box center [191, 172] width 11 height 11
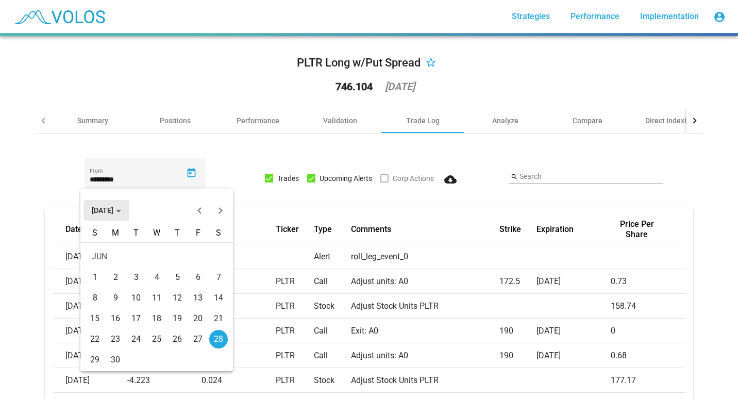
click at [128, 217] on button "[DATE]" at bounding box center [106, 210] width 46 height 21
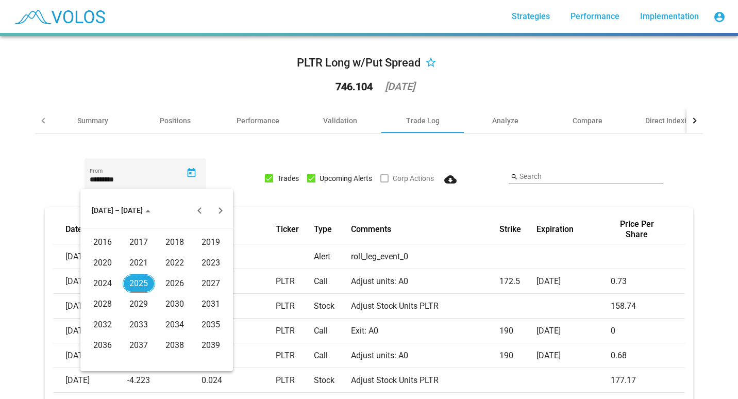
click at [137, 266] on div "2021" at bounding box center [139, 263] width 32 height 19
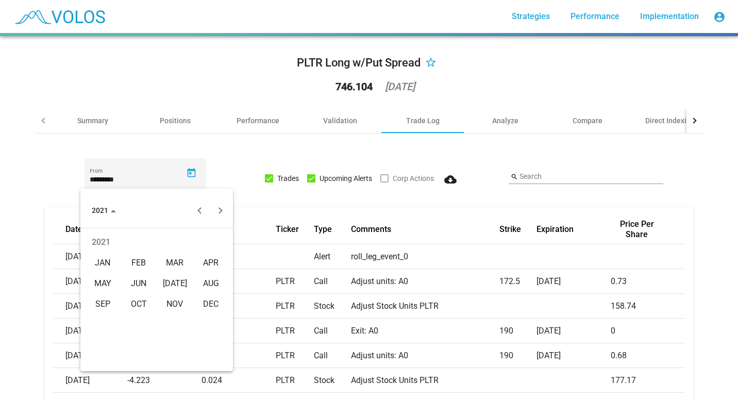
click at [109, 272] on div "JAN" at bounding box center [103, 263] width 32 height 19
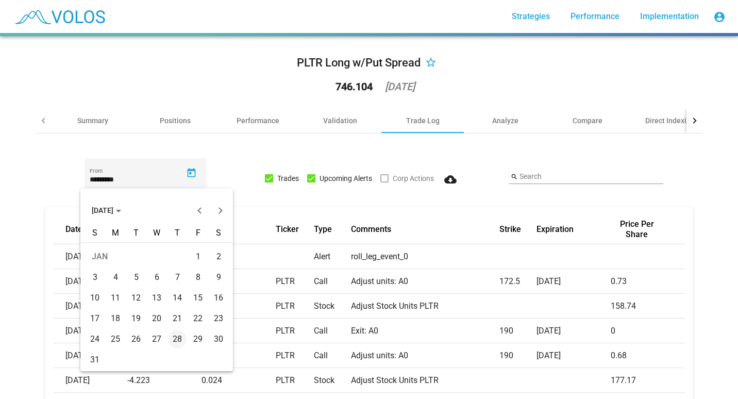
click at [116, 280] on div "4" at bounding box center [115, 277] width 19 height 19
type input "********"
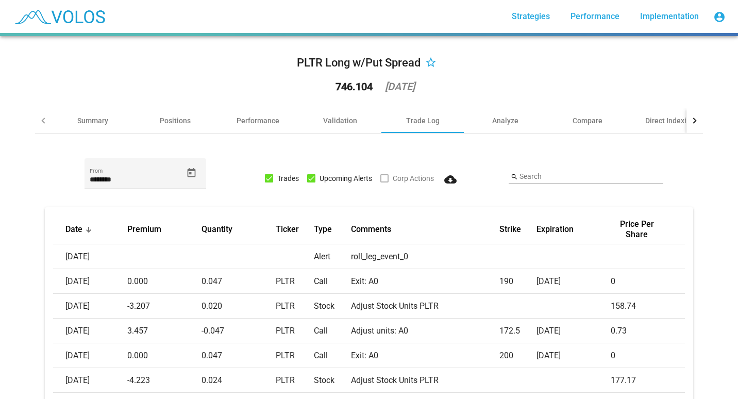
drag, startPoint x: 445, startPoint y: 175, endPoint x: 406, endPoint y: 202, distance: 47.3
click at [447, 181] on mat-icon "cloud_download" at bounding box center [450, 179] width 12 height 12
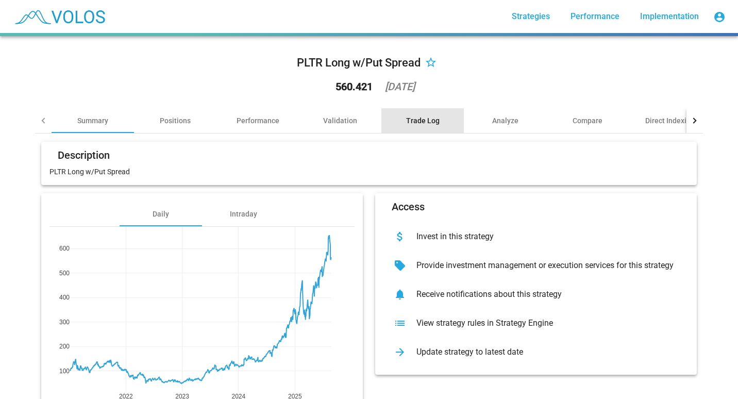
click at [434, 125] on div "Trade Log" at bounding box center [422, 120] width 33 height 10
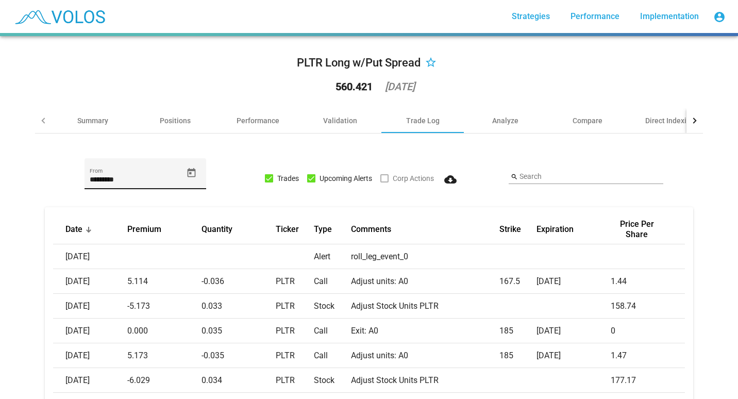
click at [194, 175] on span "Open calendar" at bounding box center [191, 172] width 18 height 11
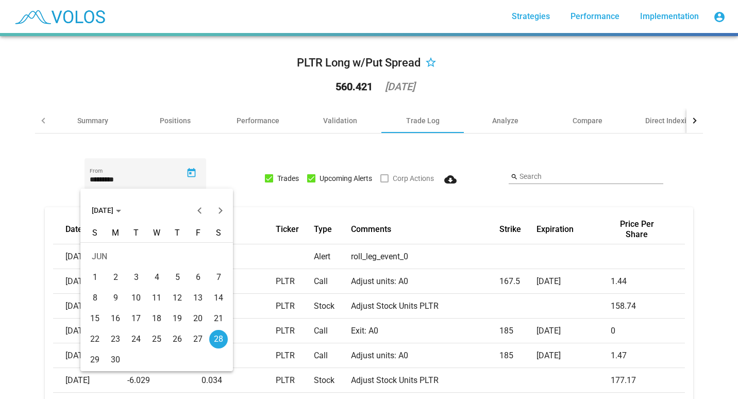
click at [121, 210] on span "[DATE]" at bounding box center [106, 210] width 29 height 8
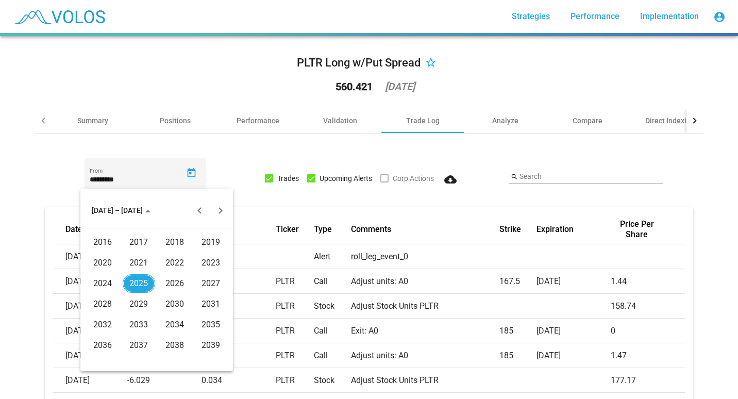
click at [132, 266] on div "2021" at bounding box center [139, 263] width 32 height 19
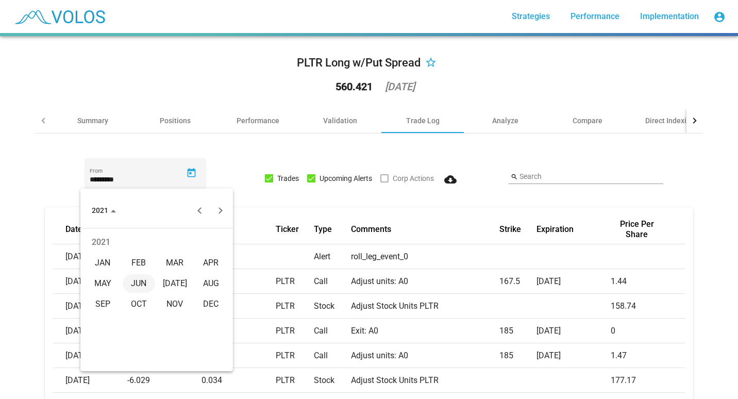
click at [103, 261] on div "JAN" at bounding box center [103, 263] width 32 height 19
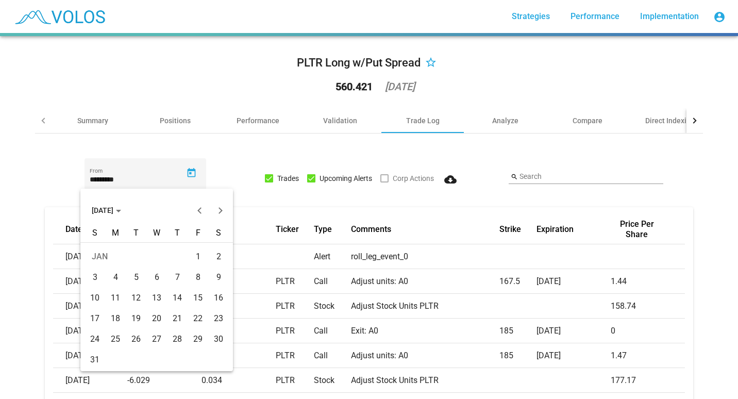
click at [114, 282] on div "4" at bounding box center [115, 277] width 19 height 19
type input "********"
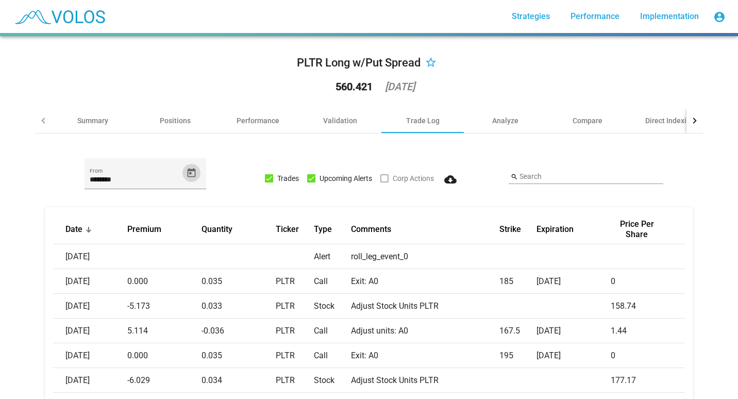
click at [447, 176] on mat-icon "cloud_download" at bounding box center [450, 179] width 12 height 12
click at [430, 22] on div "more_vert Strategies Performance Implementation account_circle" at bounding box center [368, 16] width 721 height 33
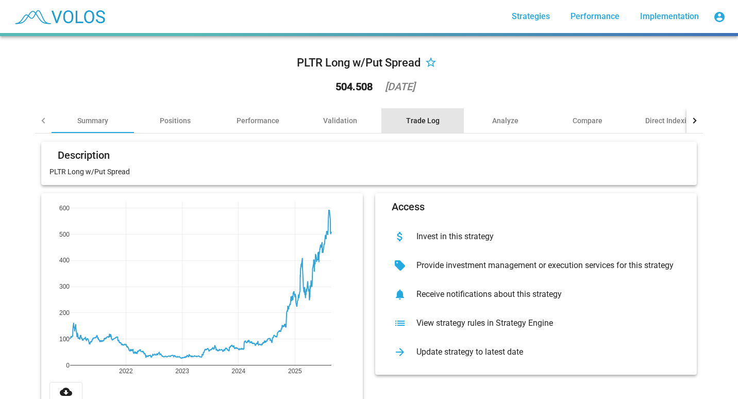
click at [426, 119] on div "Trade Log" at bounding box center [422, 120] width 33 height 10
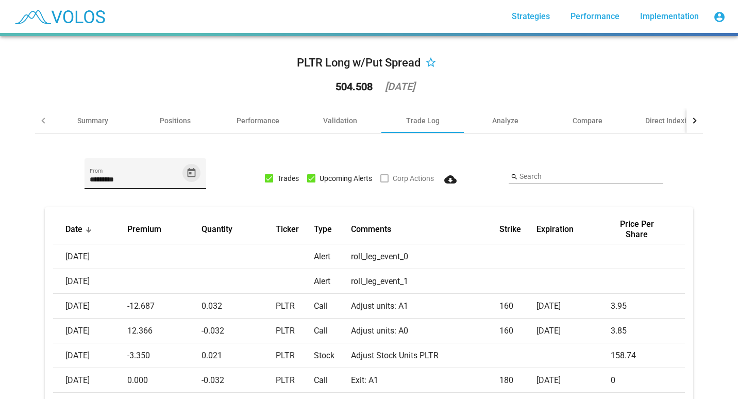
click at [188, 173] on icon "Open calendar" at bounding box center [192, 171] width 8 height 9
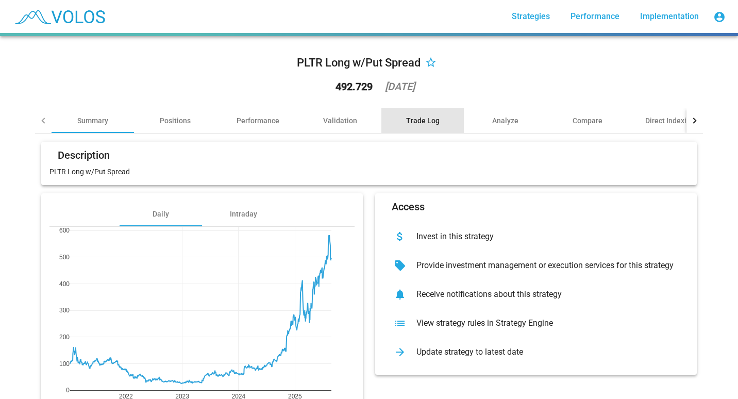
drag, startPoint x: 416, startPoint y: 124, endPoint x: 409, endPoint y: 121, distance: 8.3
click at [409, 121] on div "Trade Log" at bounding box center [422, 120] width 33 height 10
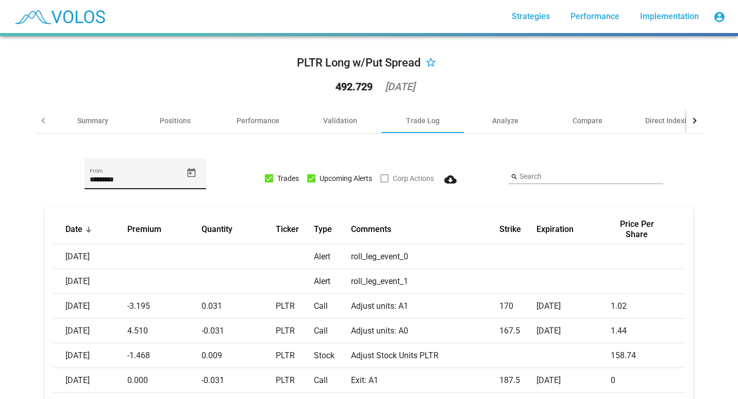
drag, startPoint x: 189, startPoint y: 173, endPoint x: 155, endPoint y: 170, distance: 33.6
click at [155, 170] on div "********* From" at bounding box center [136, 178] width 93 height 21
click at [188, 174] on icon "Open calendar" at bounding box center [192, 171] width 8 height 9
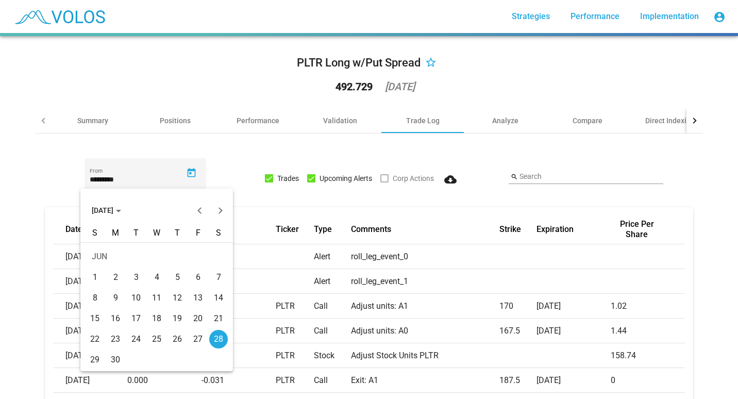
click at [125, 216] on button "[DATE]" at bounding box center [106, 210] width 46 height 21
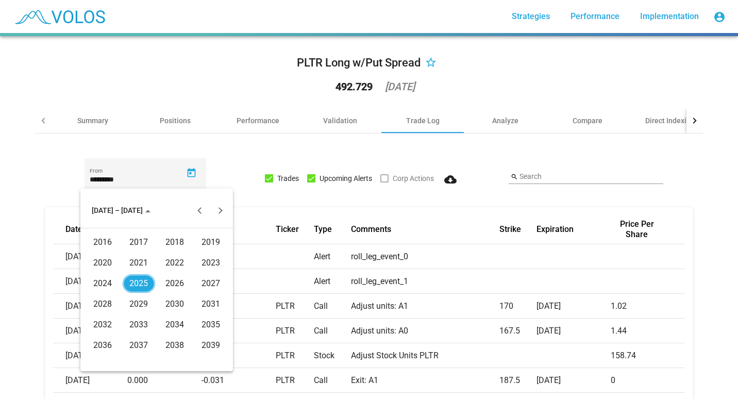
click at [132, 262] on div "2021" at bounding box center [139, 263] width 32 height 19
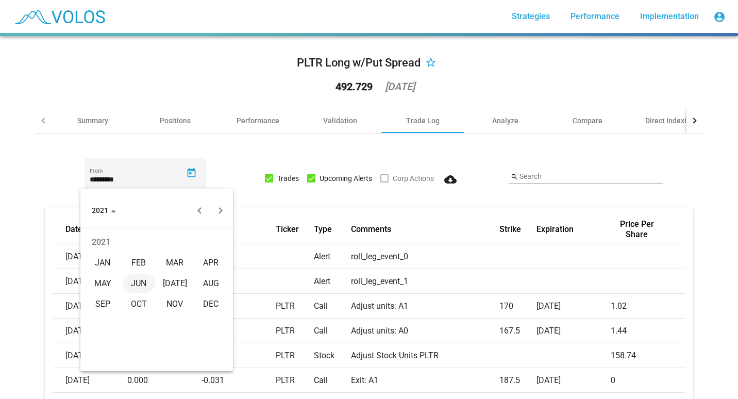
click at [106, 258] on div "JAN" at bounding box center [103, 263] width 32 height 19
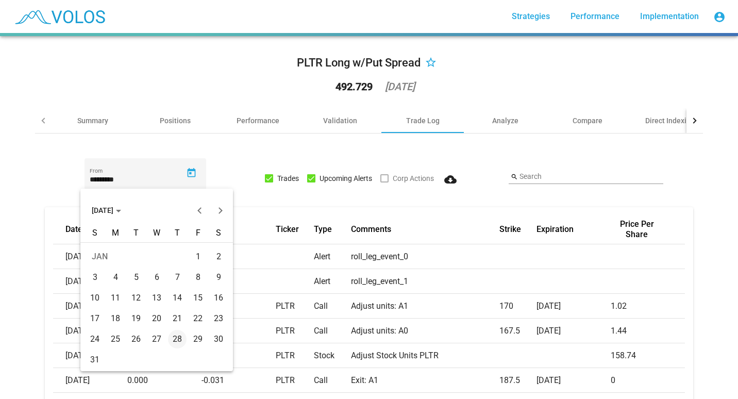
click at [113, 273] on div "4" at bounding box center [115, 277] width 19 height 19
type input "********"
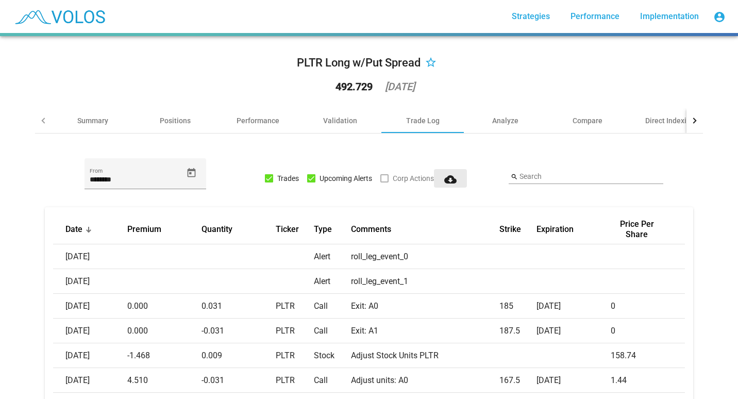
drag, startPoint x: 449, startPoint y: 181, endPoint x: 437, endPoint y: 179, distance: 11.5
click at [437, 179] on button "cloud_download" at bounding box center [450, 178] width 33 height 19
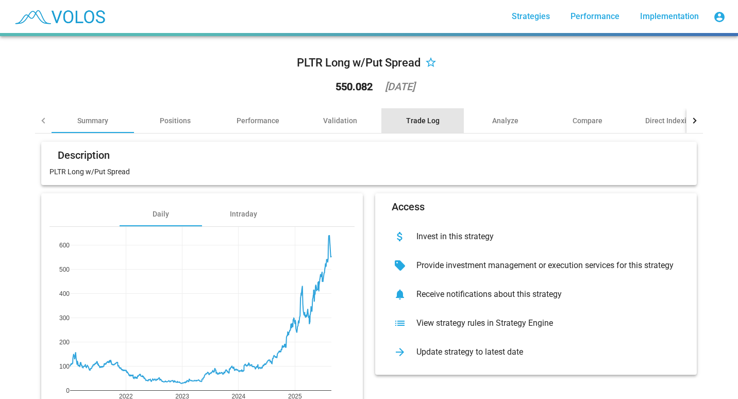
click at [415, 120] on div "Trade Log" at bounding box center [422, 120] width 33 height 10
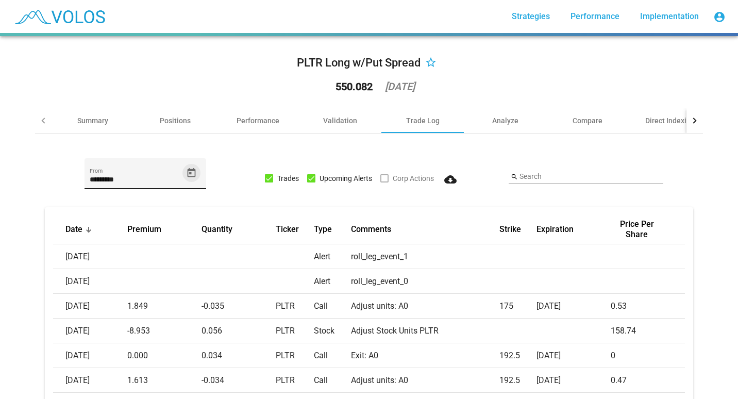
click at [187, 175] on icon "Open calendar" at bounding box center [191, 172] width 11 height 11
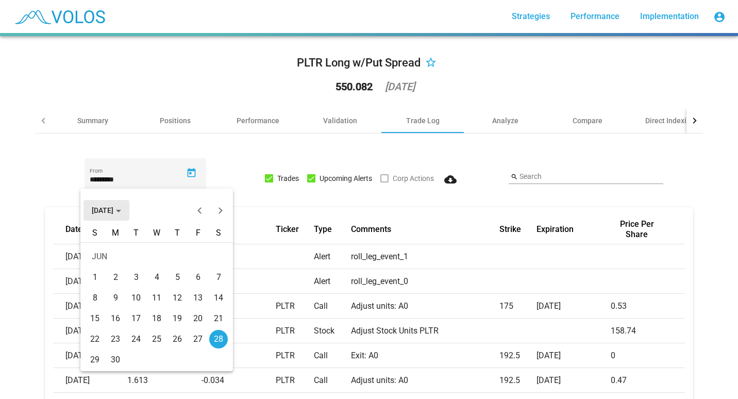
click at [121, 209] on span "[DATE]" at bounding box center [106, 210] width 29 height 8
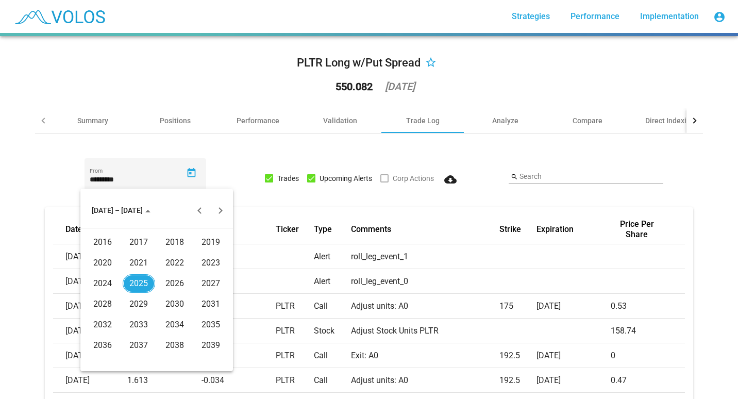
click at [129, 262] on div "2021" at bounding box center [139, 263] width 32 height 19
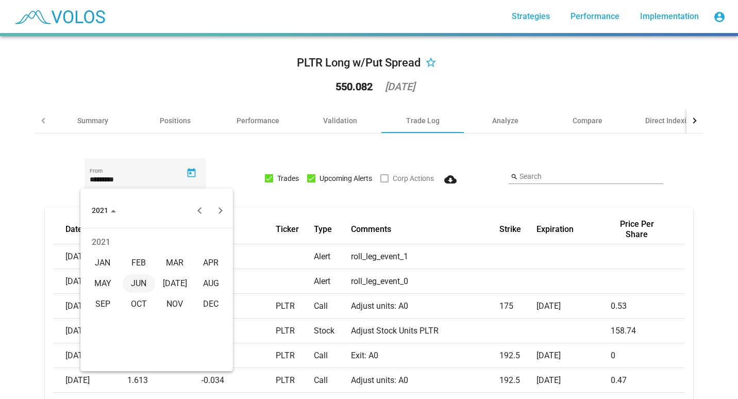
click at [106, 260] on div "JAN" at bounding box center [103, 263] width 32 height 19
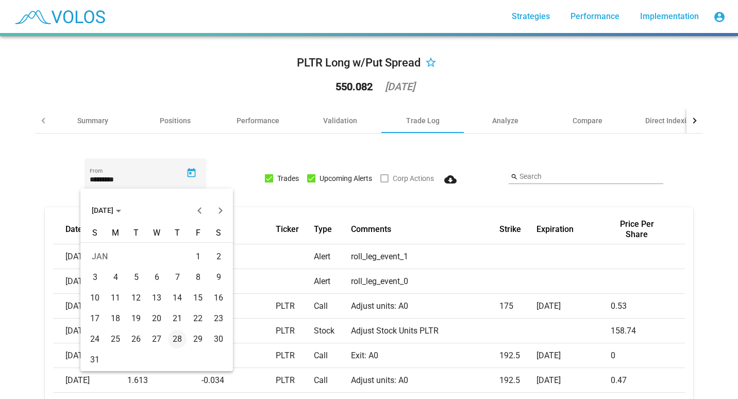
click at [119, 274] on div "4" at bounding box center [115, 277] width 19 height 19
type input "********"
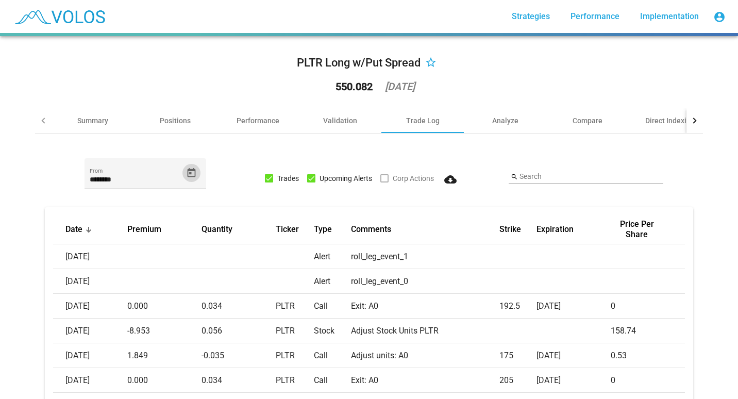
click at [451, 179] on mat-icon "cloud_download" at bounding box center [450, 179] width 12 height 12
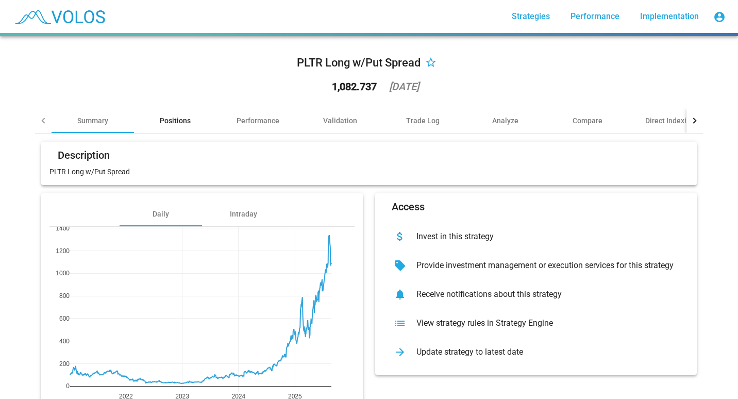
click at [174, 122] on div "Positions" at bounding box center [175, 120] width 31 height 10
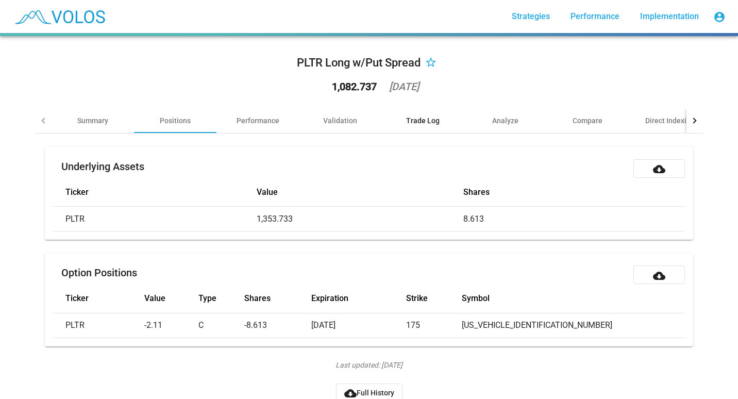
click at [410, 119] on div "Trade Log" at bounding box center [422, 120] width 33 height 10
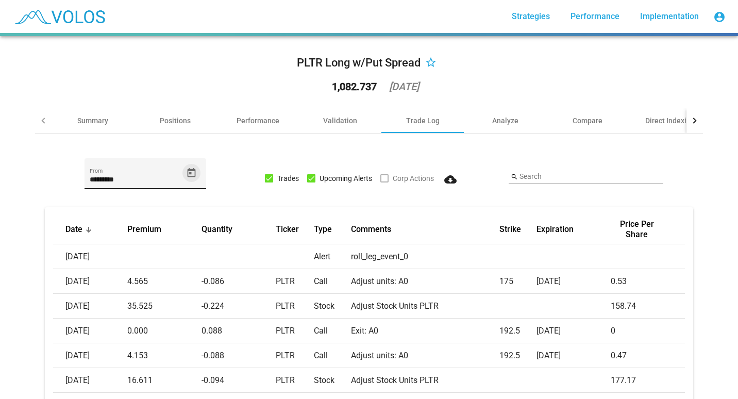
click at [188, 177] on icon "Open calendar" at bounding box center [191, 172] width 11 height 11
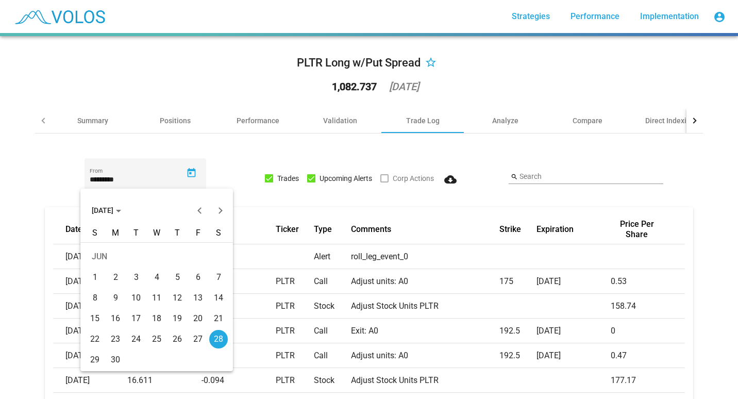
click at [121, 208] on span "[DATE]" at bounding box center [106, 210] width 29 height 8
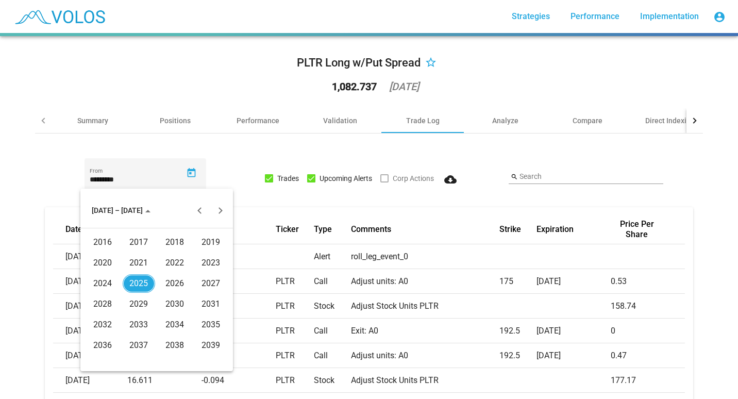
click at [128, 258] on div "2021" at bounding box center [139, 263] width 32 height 19
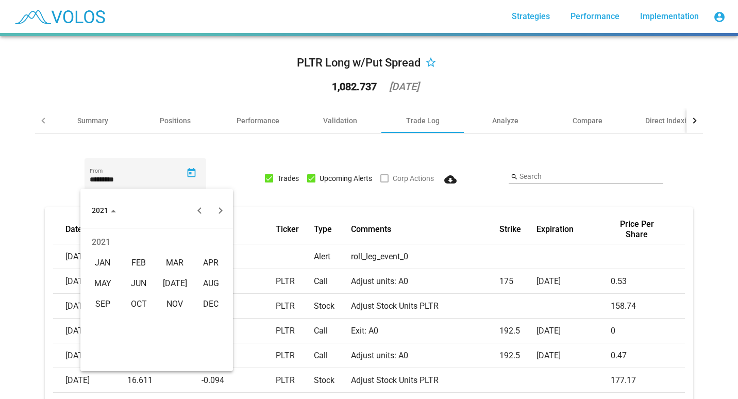
click at [103, 262] on div "JAN" at bounding box center [103, 263] width 32 height 19
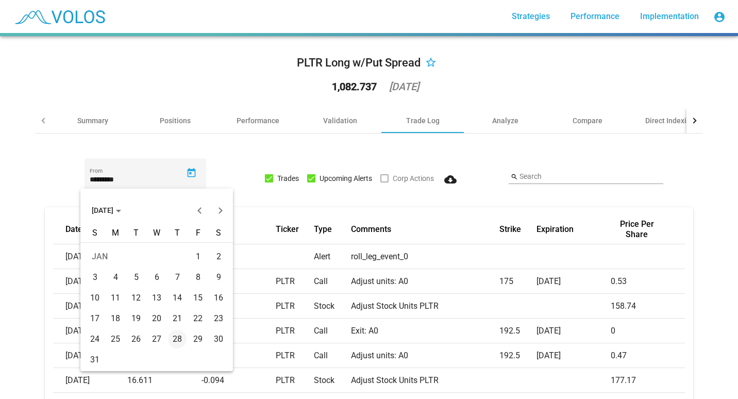
click at [119, 277] on div "4" at bounding box center [115, 277] width 19 height 19
type input "********"
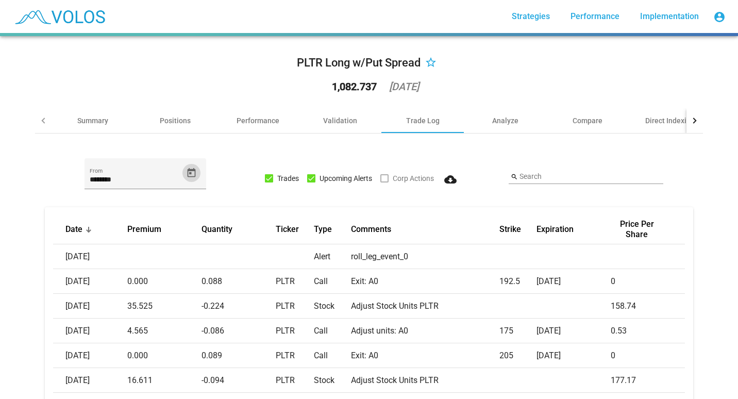
click at [446, 182] on mat-icon "cloud_download" at bounding box center [450, 179] width 12 height 12
click at [148, 58] on div "PLTR Long w/Put Spread star_border 1,082.737 2025-08-25" at bounding box center [369, 76] width 668 height 64
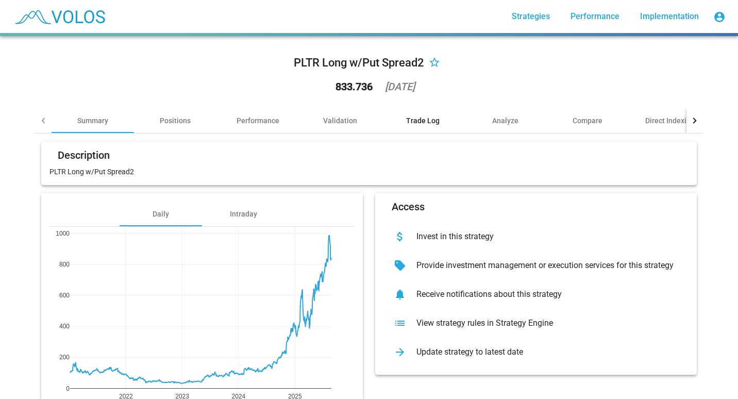
click at [419, 120] on div "Trade Log" at bounding box center [422, 120] width 33 height 10
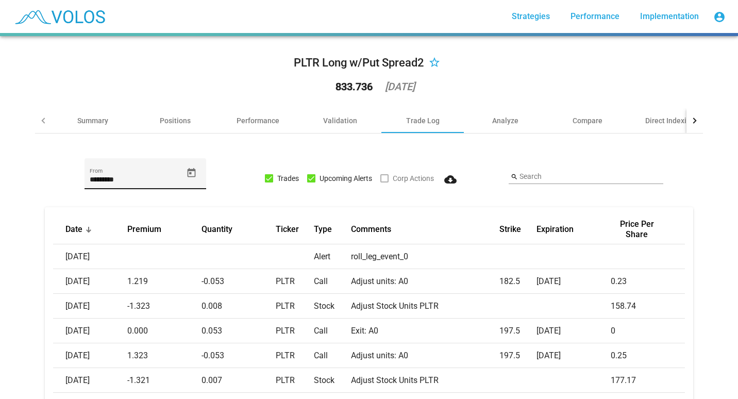
click at [191, 174] on icon "Open calendar" at bounding box center [192, 171] width 8 height 9
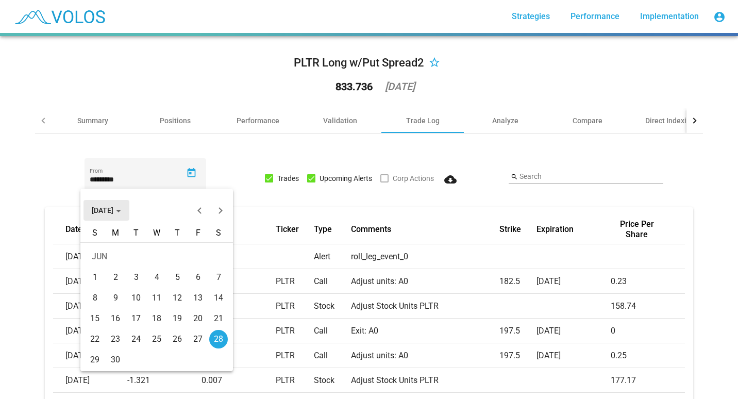
click at [121, 214] on span "[DATE]" at bounding box center [106, 210] width 29 height 8
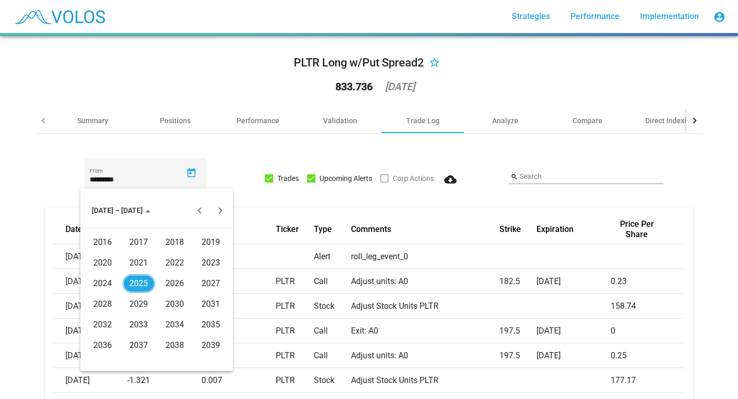
click at [141, 260] on div "2021" at bounding box center [139, 263] width 32 height 19
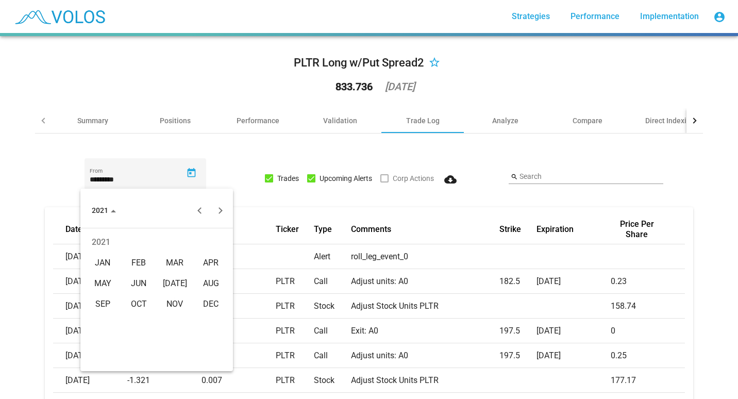
click at [103, 257] on div "JAN" at bounding box center [103, 263] width 32 height 19
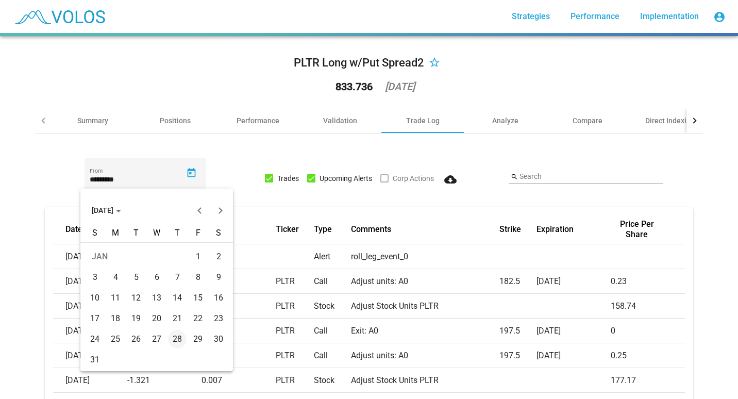
click at [120, 272] on div "4" at bounding box center [115, 277] width 19 height 19
type input "********"
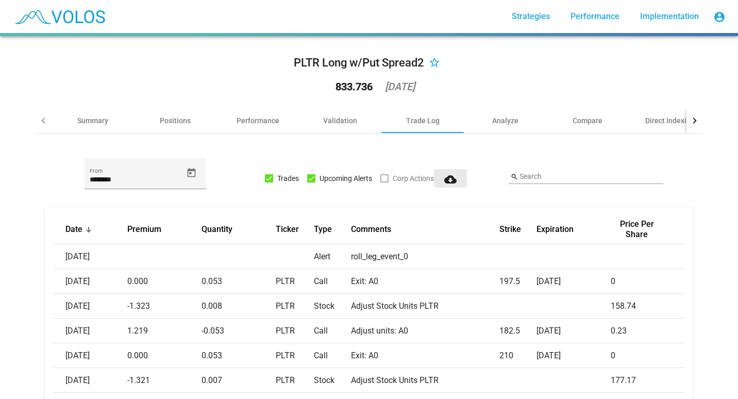
click at [448, 180] on mat-icon "cloud_download" at bounding box center [450, 179] width 12 height 12
